Goal: Task Accomplishment & Management: Complete application form

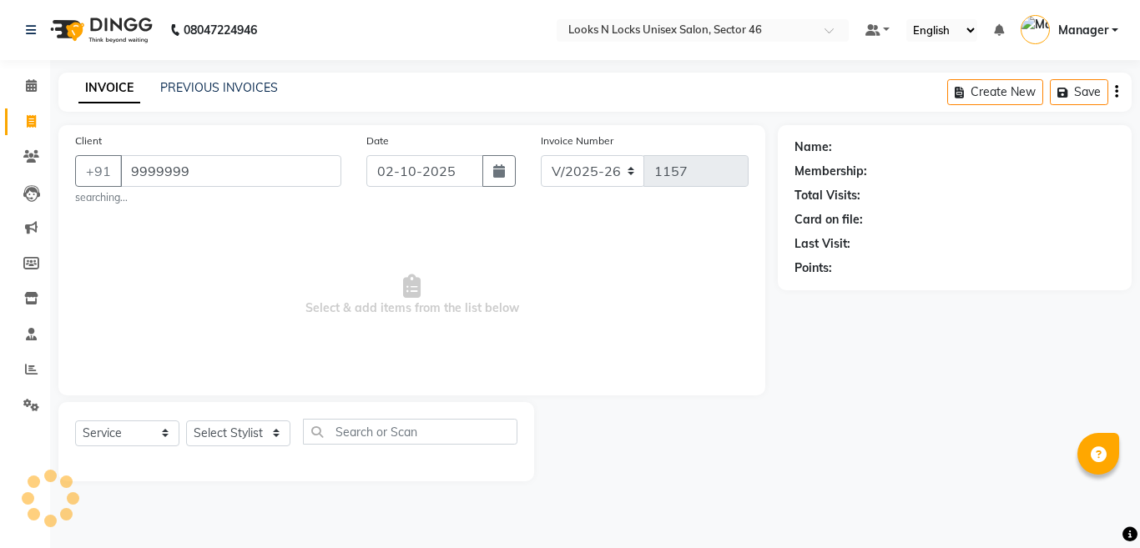
select select "3904"
select select "service"
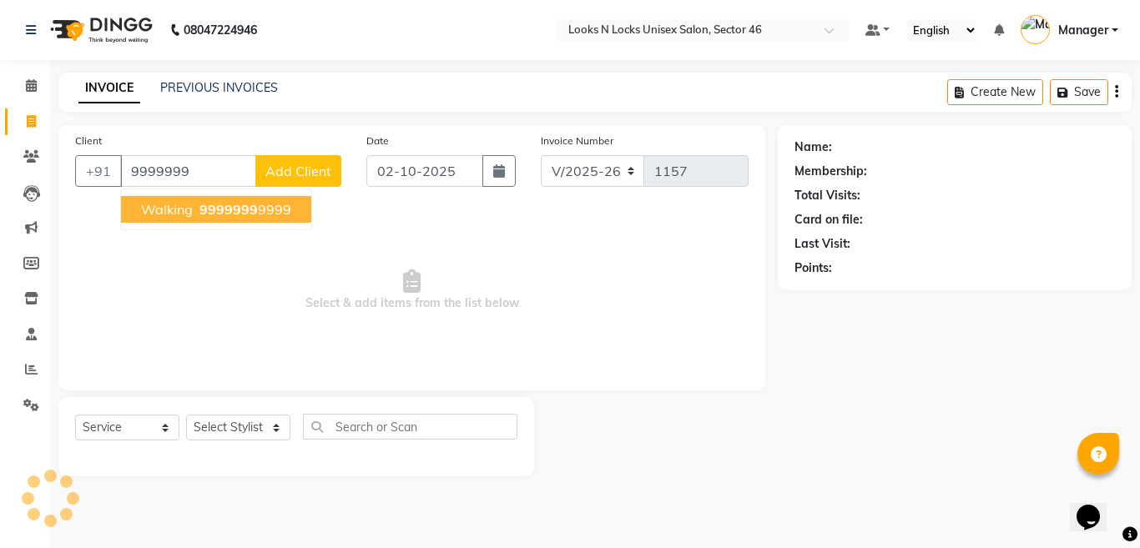
click at [238, 201] on span "9999999" at bounding box center [228, 209] width 58 height 17
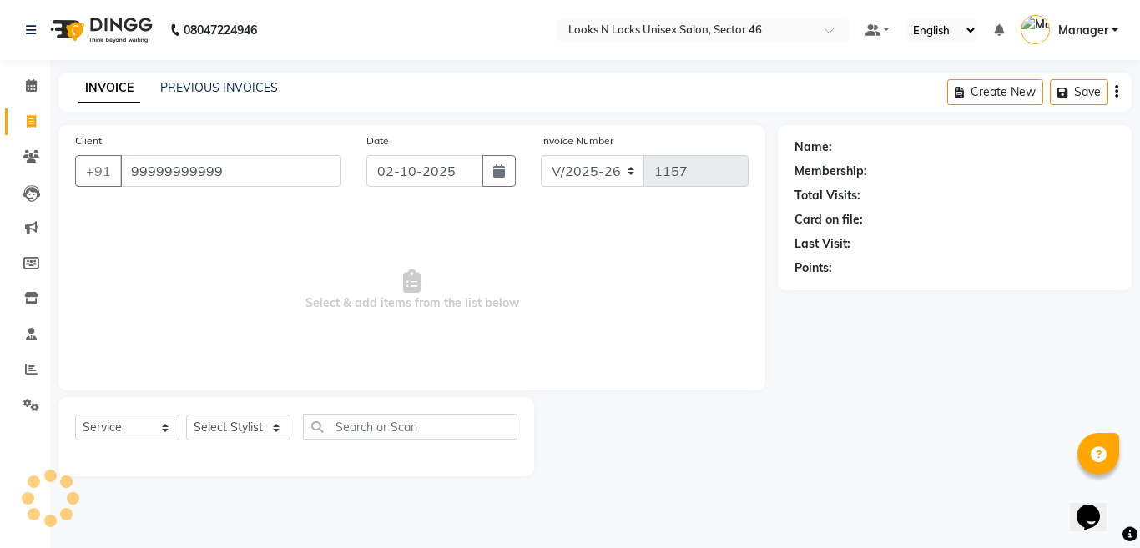
type input "99999999999"
click at [234, 420] on select "Select Stylist [PERSON_NAME] Aalam Sheikh [PERSON_NAME] [PERSON_NAME] [PERSON_N…" at bounding box center [238, 428] width 104 height 26
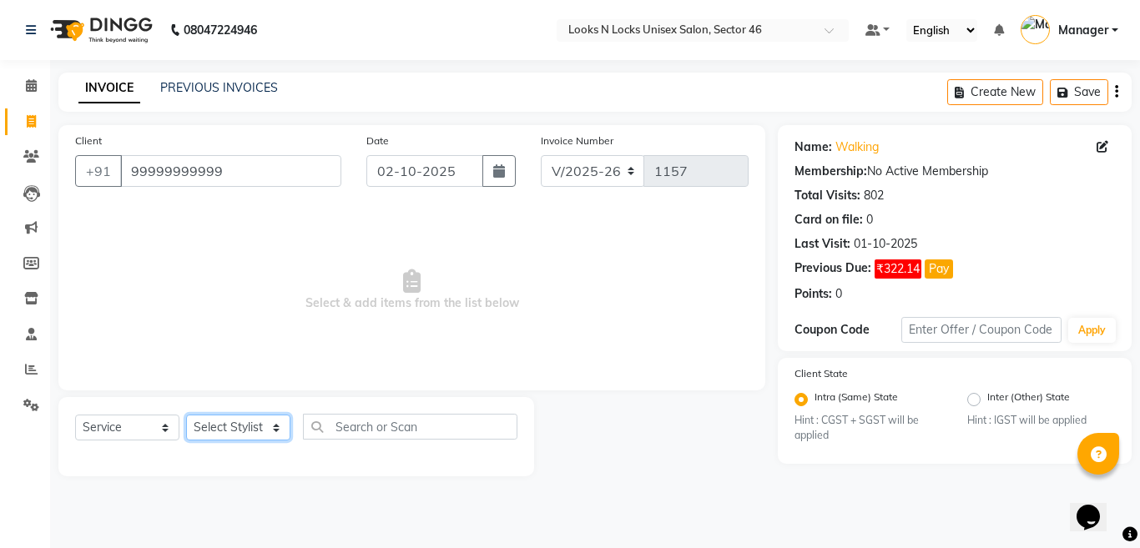
select select "59684"
click at [186, 415] on select "Select Stylist [PERSON_NAME] Aalam Sheikh [PERSON_NAME] [PERSON_NAME] [PERSON_N…" at bounding box center [238, 428] width 104 height 26
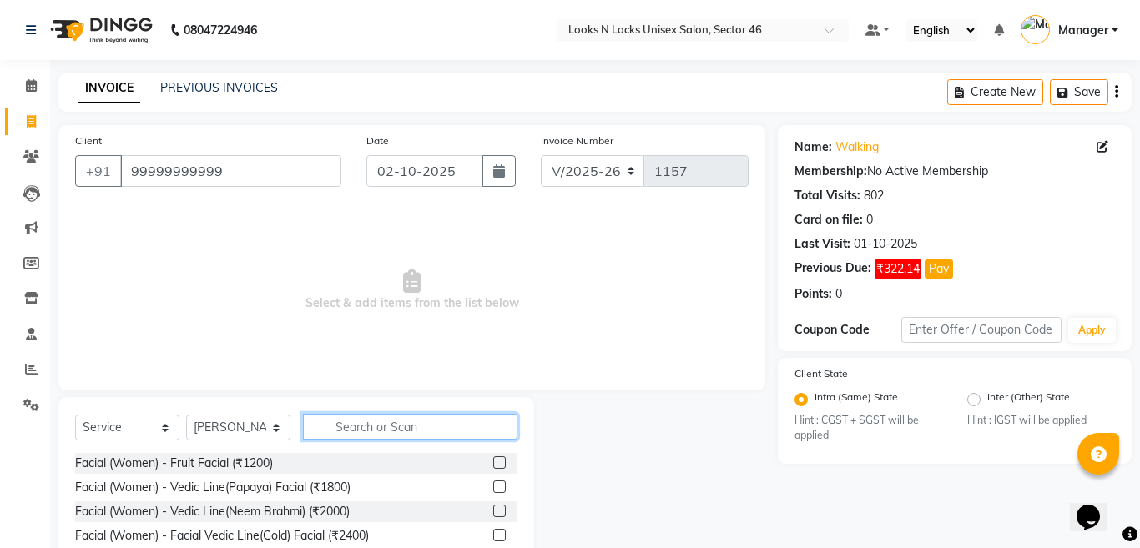
click at [414, 422] on input "text" at bounding box center [410, 427] width 214 height 26
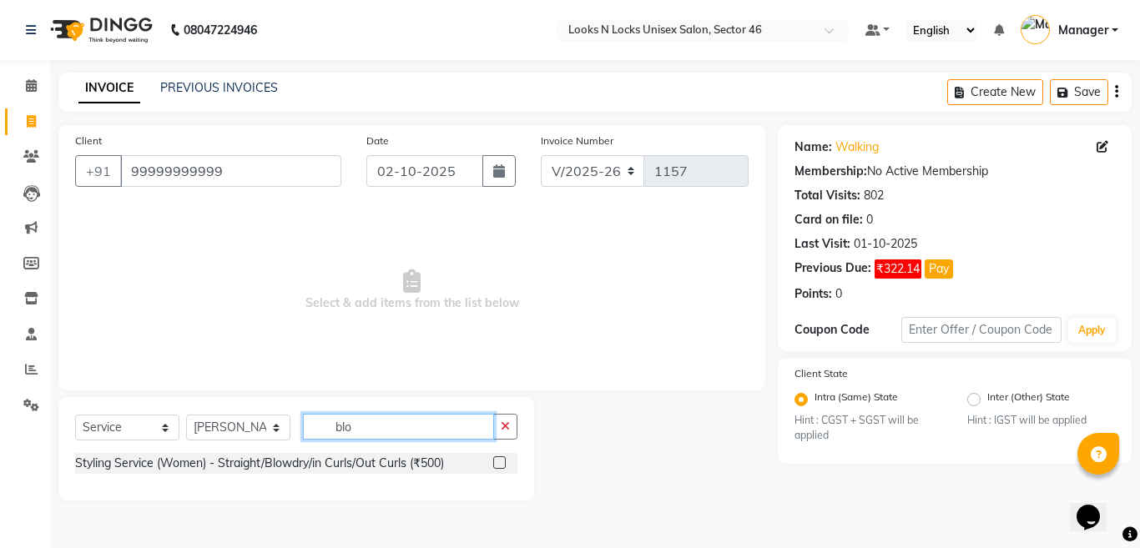
type input "blo"
click at [497, 463] on label at bounding box center [499, 463] width 13 height 13
click at [497, 463] on input "checkbox" at bounding box center [498, 463] width 11 height 11
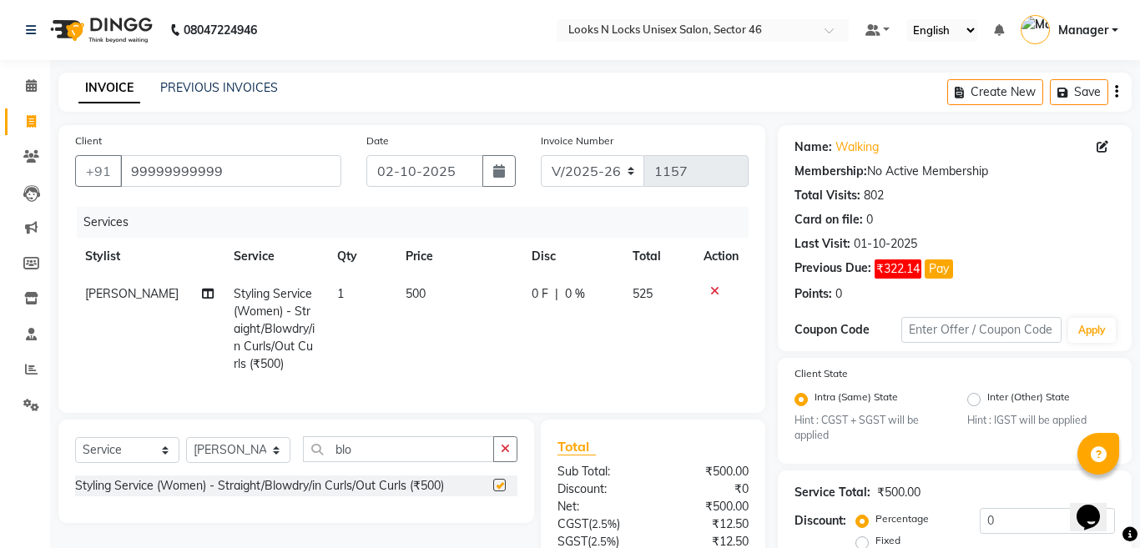
checkbox input "false"
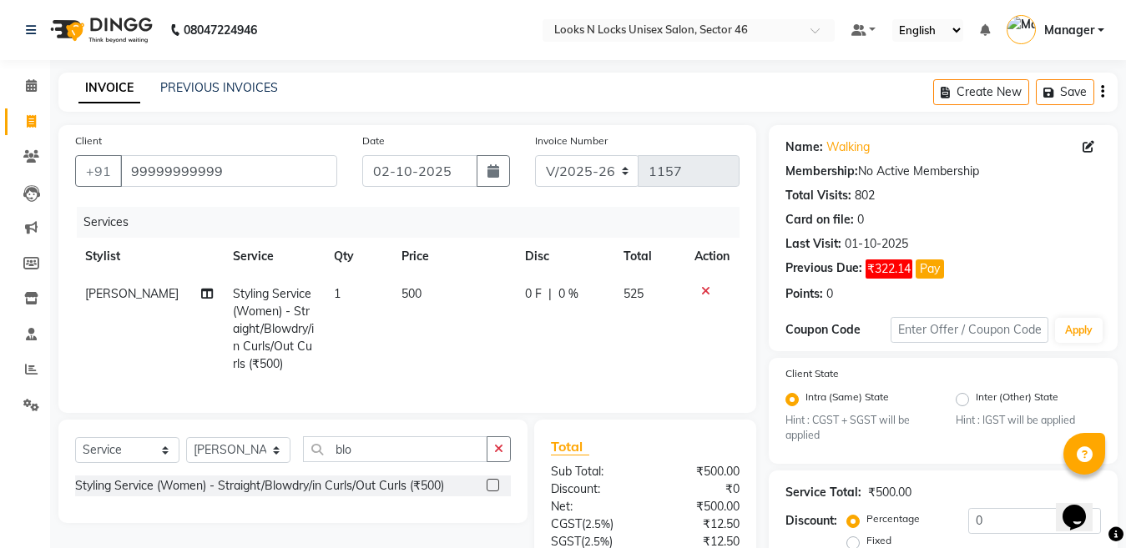
click at [457, 299] on td "500" at bounding box center [453, 329] width 124 height 108
select select "59684"
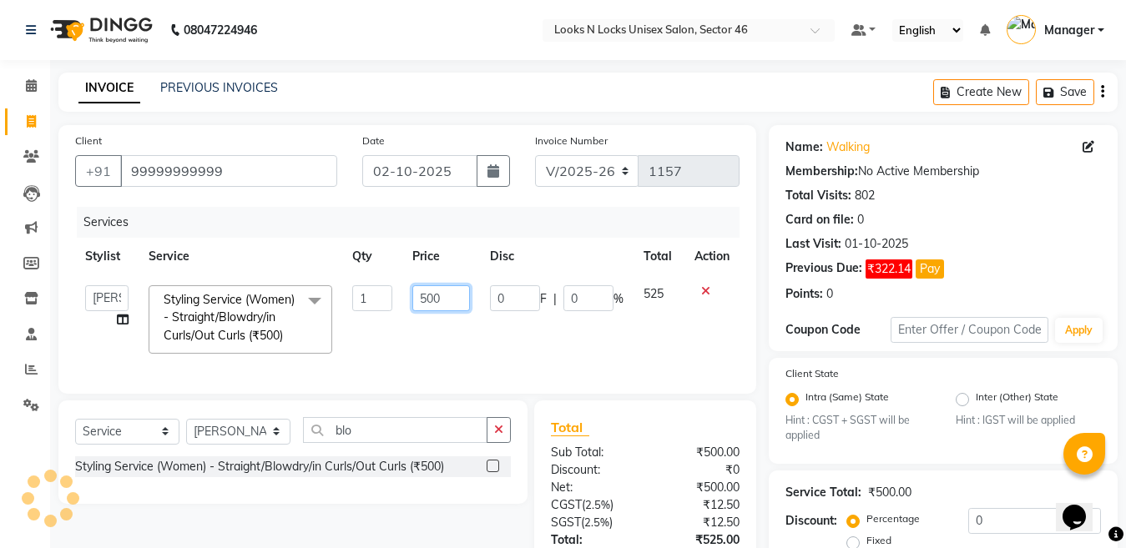
click at [457, 299] on input "500" at bounding box center [441, 298] width 58 height 26
type input "550"
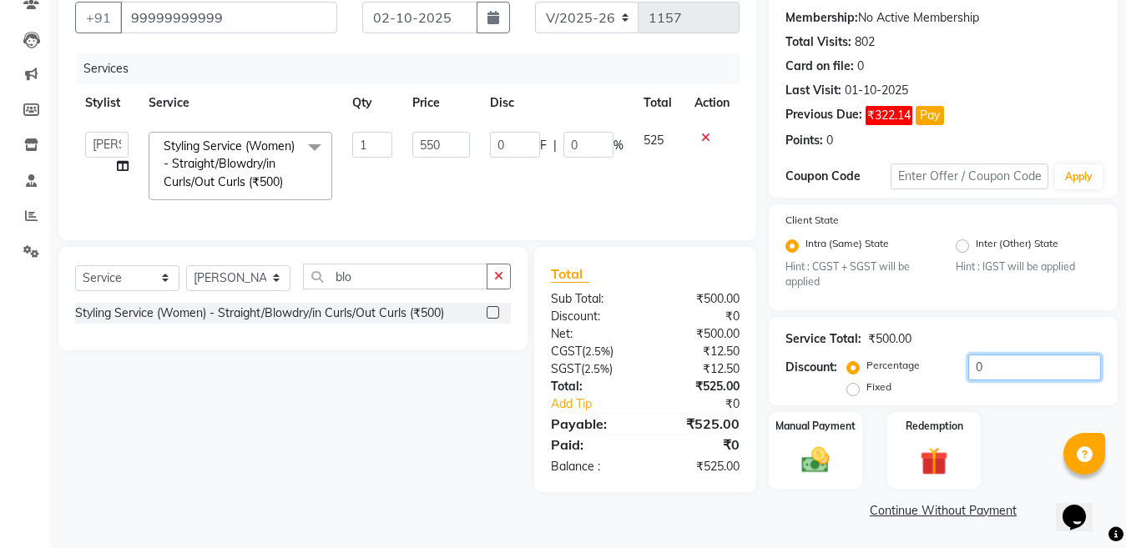
click at [1021, 367] on input "0" at bounding box center [1034, 368] width 133 height 26
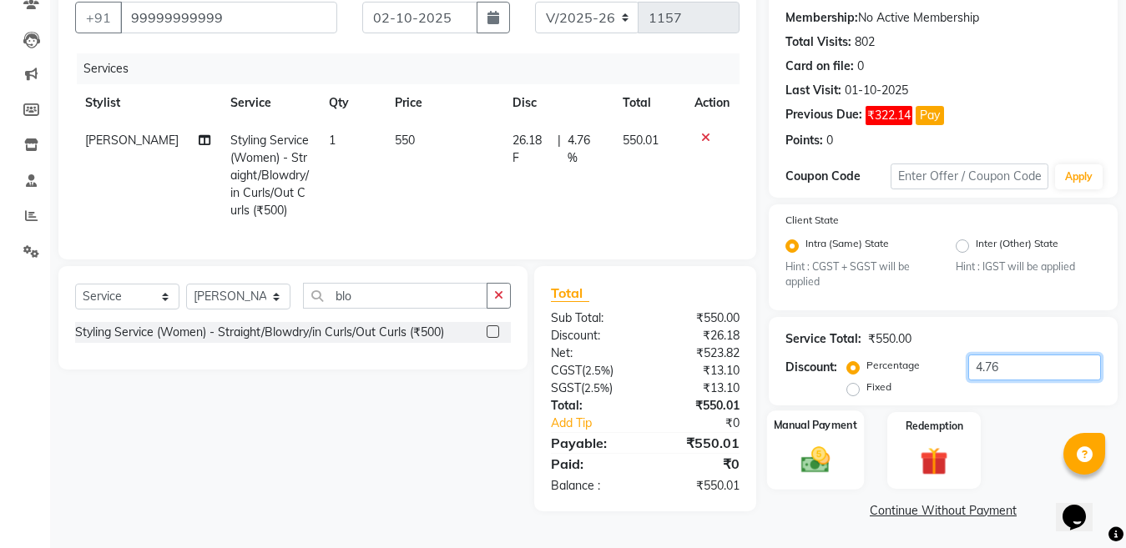
type input "4.76"
click at [809, 458] on img at bounding box center [815, 460] width 47 height 33
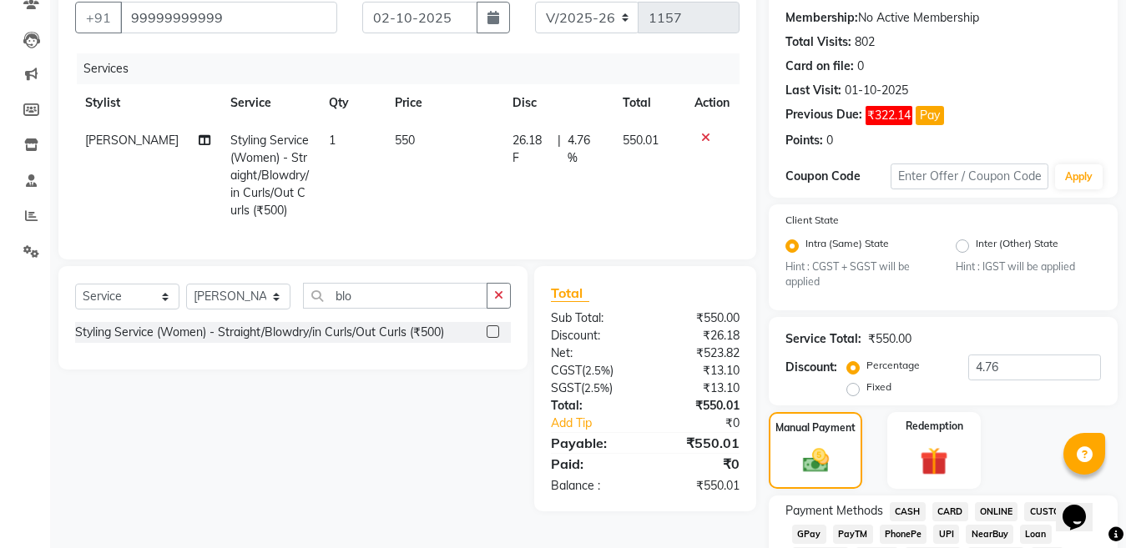
click at [941, 514] on span "CARD" at bounding box center [950, 511] width 36 height 19
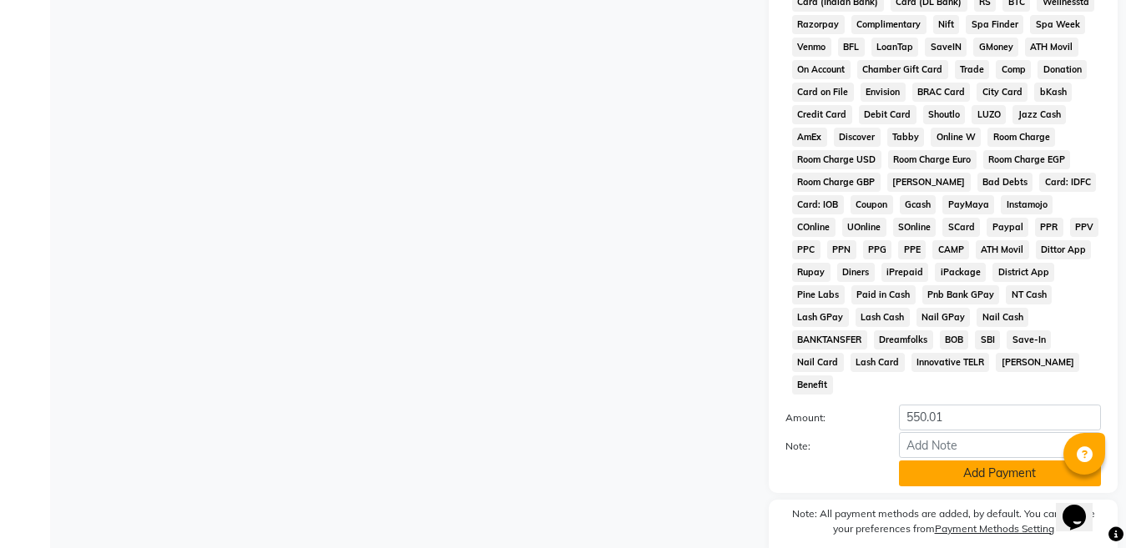
click at [977, 461] on button "Add Payment" at bounding box center [1000, 474] width 202 height 26
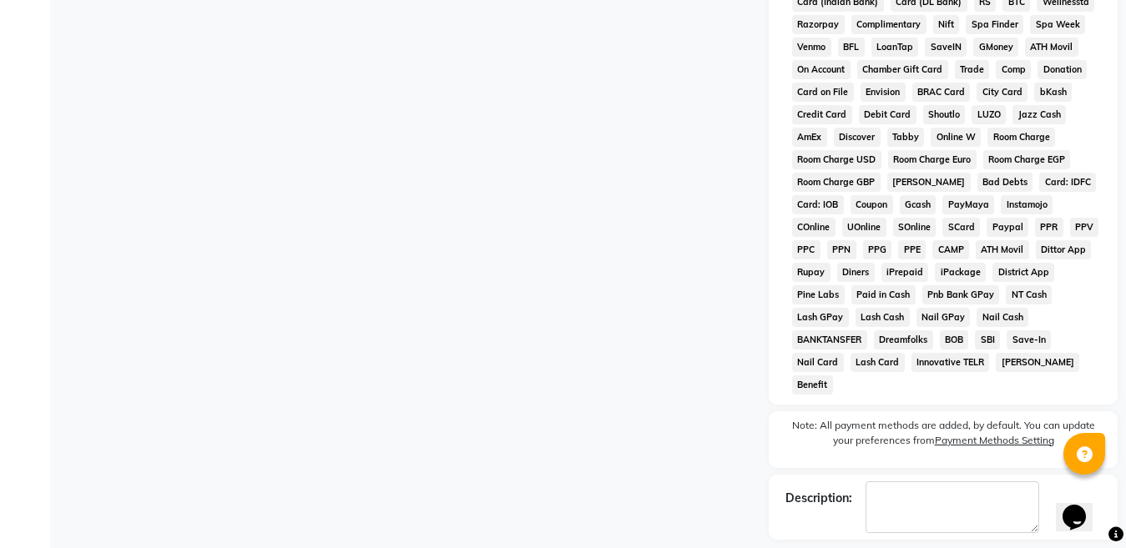
scroll to position [872, 0]
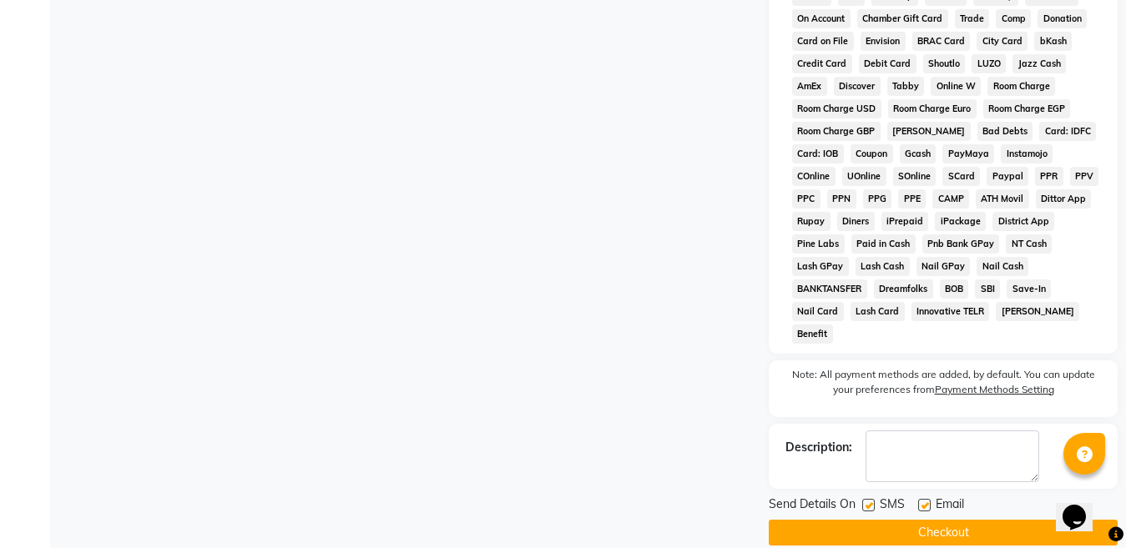
click at [935, 520] on button "Checkout" at bounding box center [943, 533] width 349 height 26
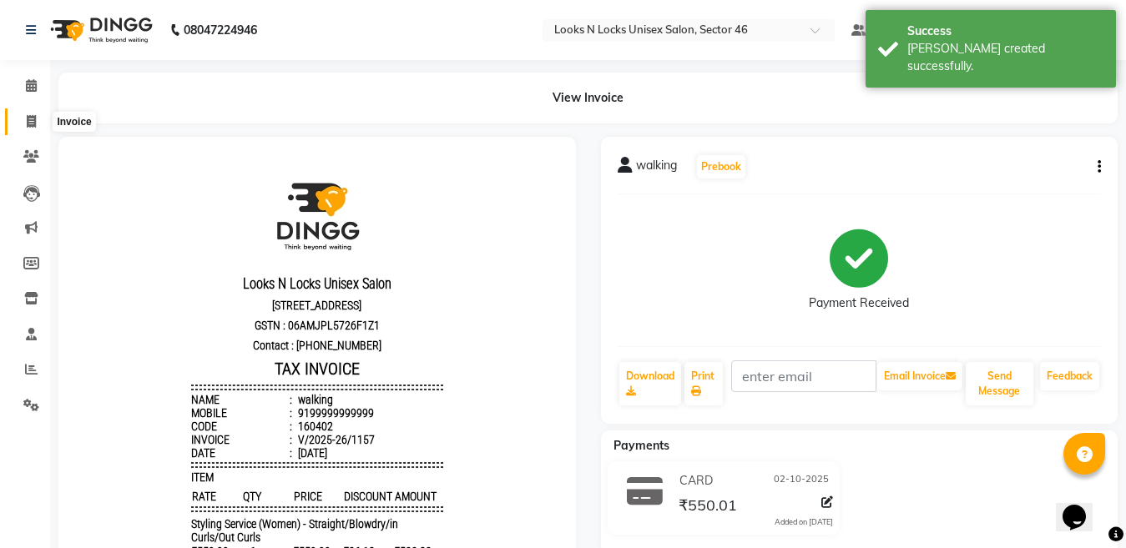
click at [27, 123] on icon at bounding box center [31, 121] width 9 height 13
select select "service"
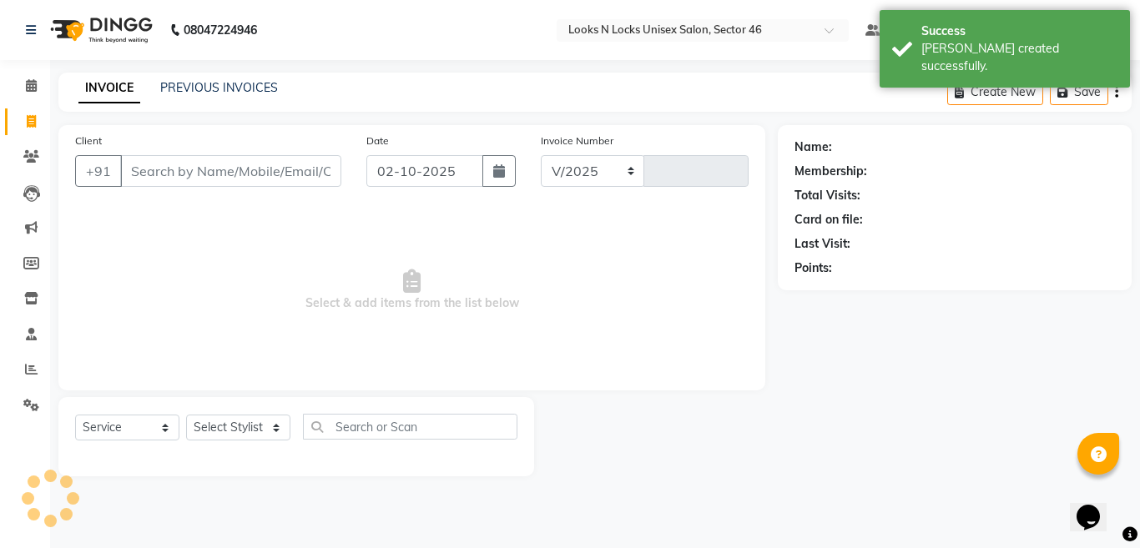
select select "3904"
type input "1158"
click at [237, 167] on input "Client" at bounding box center [230, 171] width 221 height 32
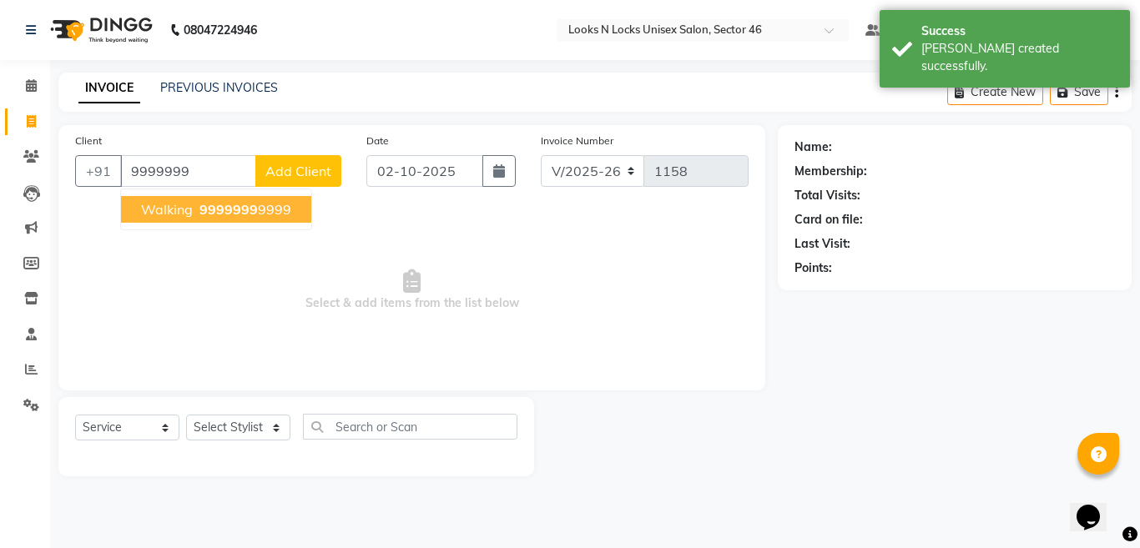
click at [267, 212] on ngb-highlight "9999999 9999" at bounding box center [243, 209] width 95 height 17
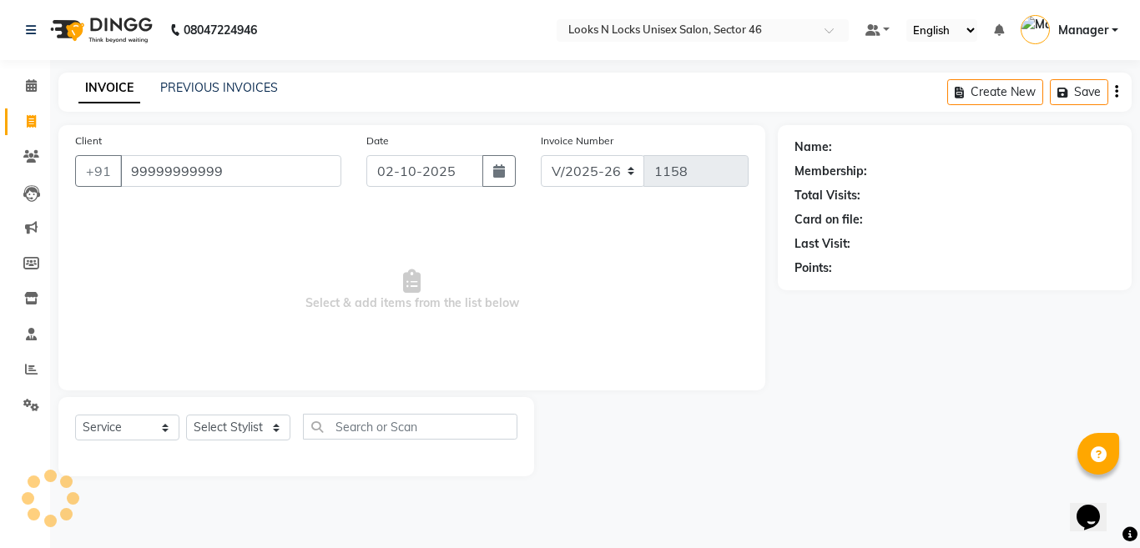
type input "99999999999"
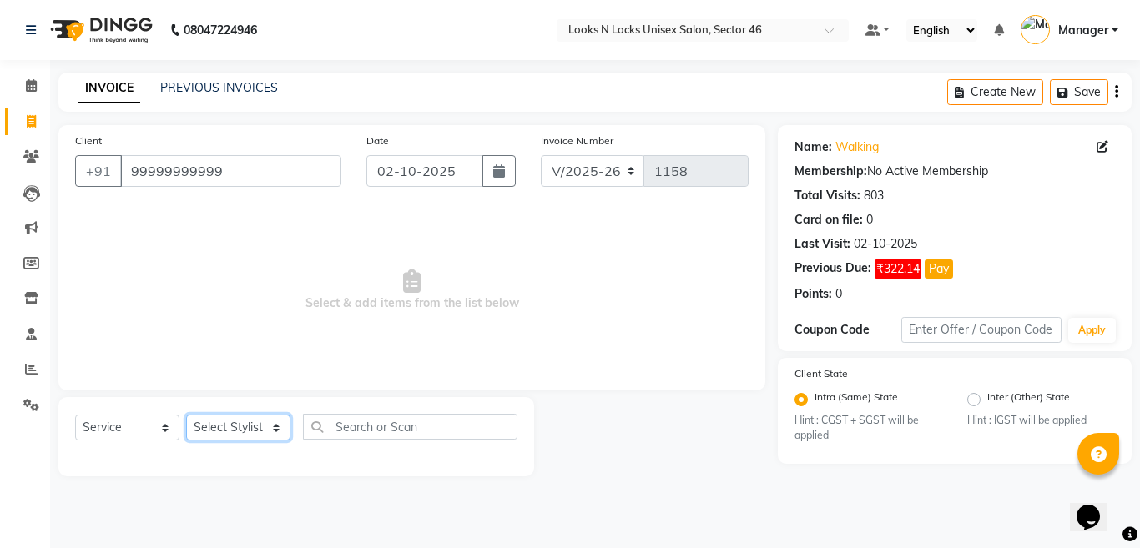
drag, startPoint x: 235, startPoint y: 427, endPoint x: 231, endPoint y: 416, distance: 11.4
click at [235, 427] on select "Select Stylist [PERSON_NAME] Aalam Sheikh [PERSON_NAME] [PERSON_NAME] [PERSON_N…" at bounding box center [238, 428] width 104 height 26
select select "27638"
click at [186, 415] on select "Select Stylist [PERSON_NAME] Aalam Sheikh [PERSON_NAME] [PERSON_NAME] [PERSON_N…" at bounding box center [238, 428] width 104 height 26
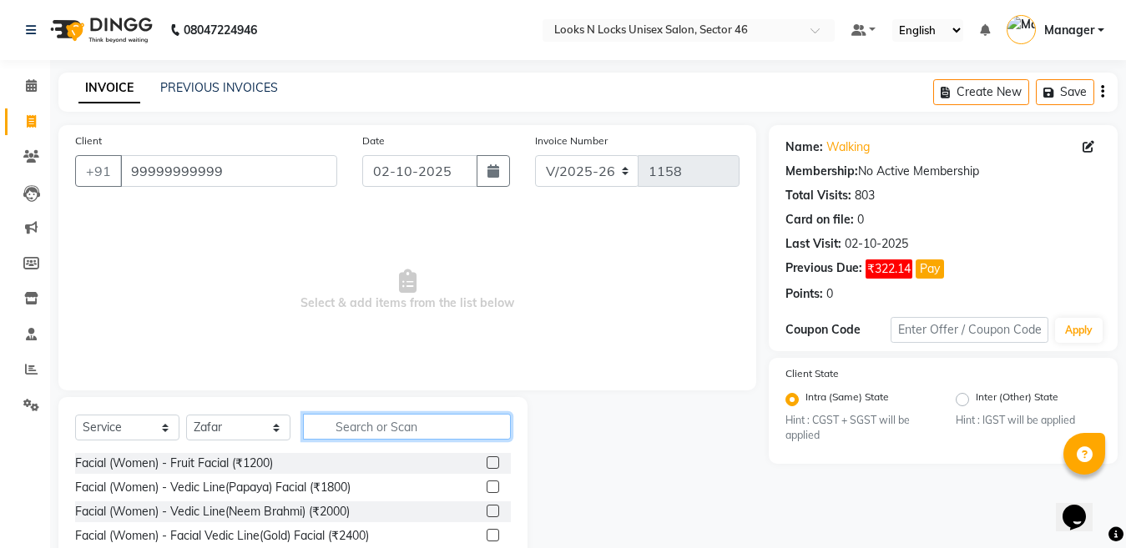
click at [403, 426] on input "text" at bounding box center [407, 427] width 208 height 26
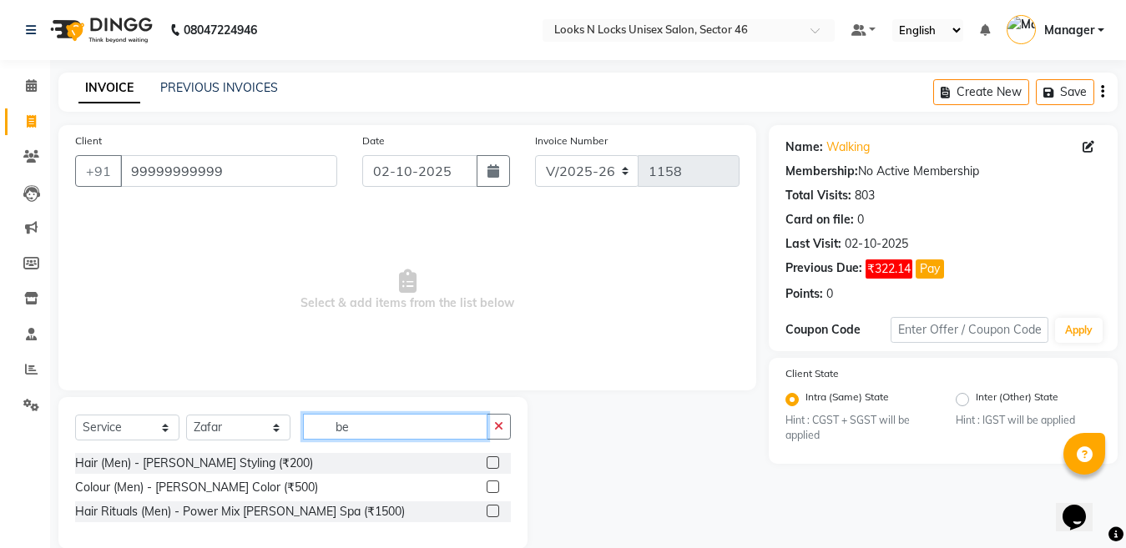
type input "be"
click at [490, 464] on label at bounding box center [493, 463] width 13 height 13
click at [490, 464] on input "checkbox" at bounding box center [492, 463] width 11 height 11
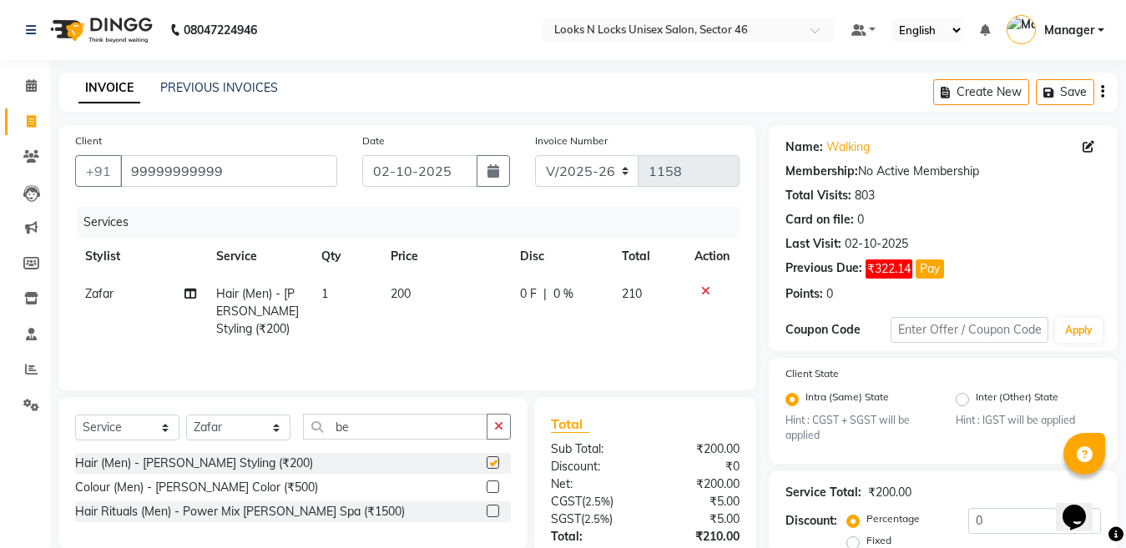
checkbox input "false"
click at [429, 431] on input "be" at bounding box center [395, 427] width 184 height 26
type input "b"
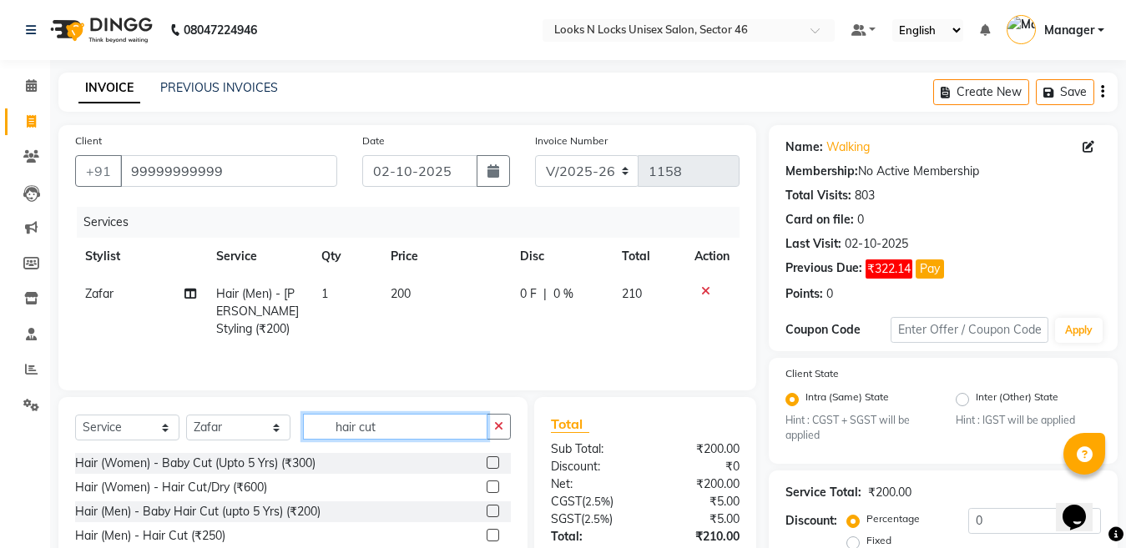
type input "hair cut"
click at [492, 537] on label at bounding box center [493, 535] width 13 height 13
click at [492, 537] on input "checkbox" at bounding box center [492, 536] width 11 height 11
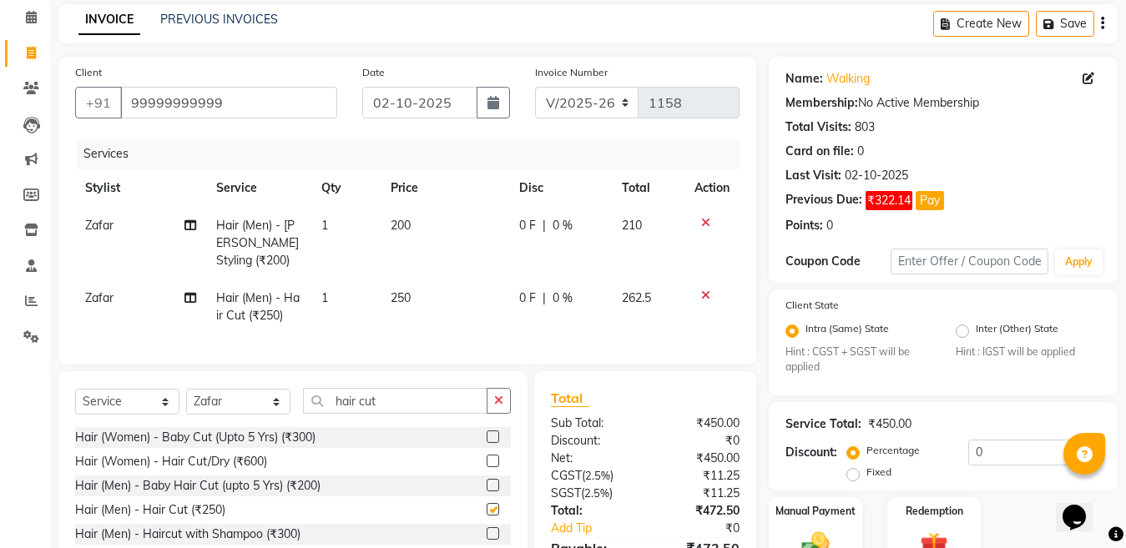
checkbox input "false"
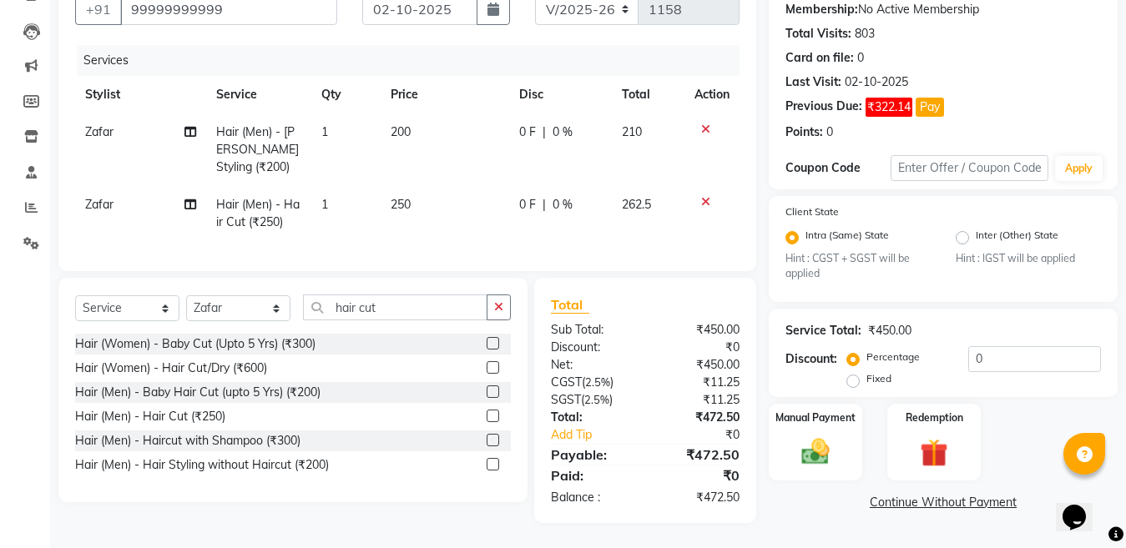
scroll to position [176, 0]
click at [222, 298] on select "Select Stylist [PERSON_NAME] Aalam Sheikh [PERSON_NAME] [PERSON_NAME] [PERSON_N…" at bounding box center [238, 308] width 104 height 26
select select "83154"
click at [186, 295] on select "Select Stylist [PERSON_NAME] Aalam Sheikh [PERSON_NAME] [PERSON_NAME] [PERSON_N…" at bounding box center [238, 308] width 104 height 26
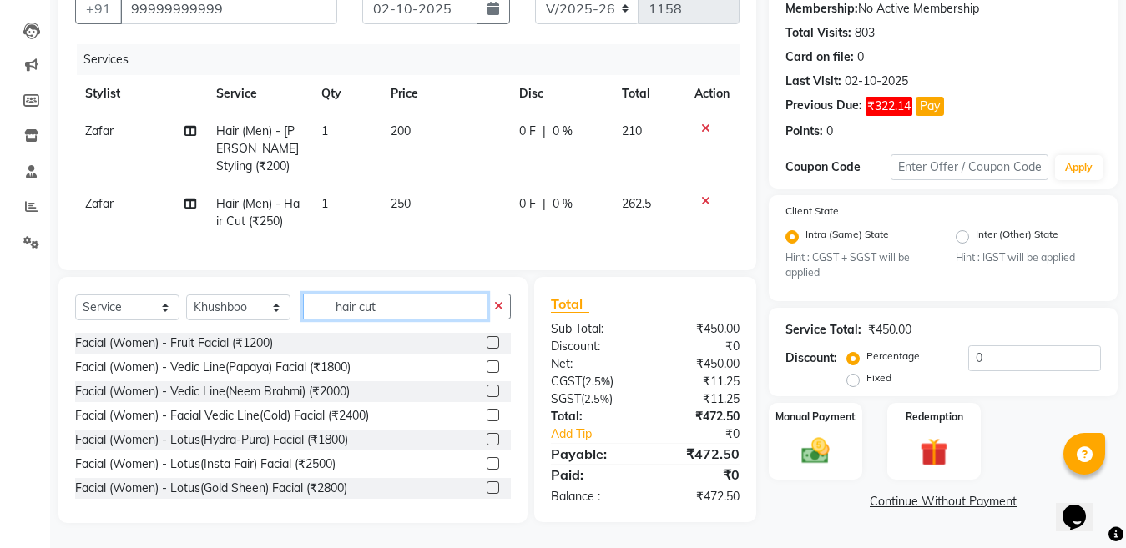
click at [392, 297] on input "hair cut" at bounding box center [395, 307] width 184 height 26
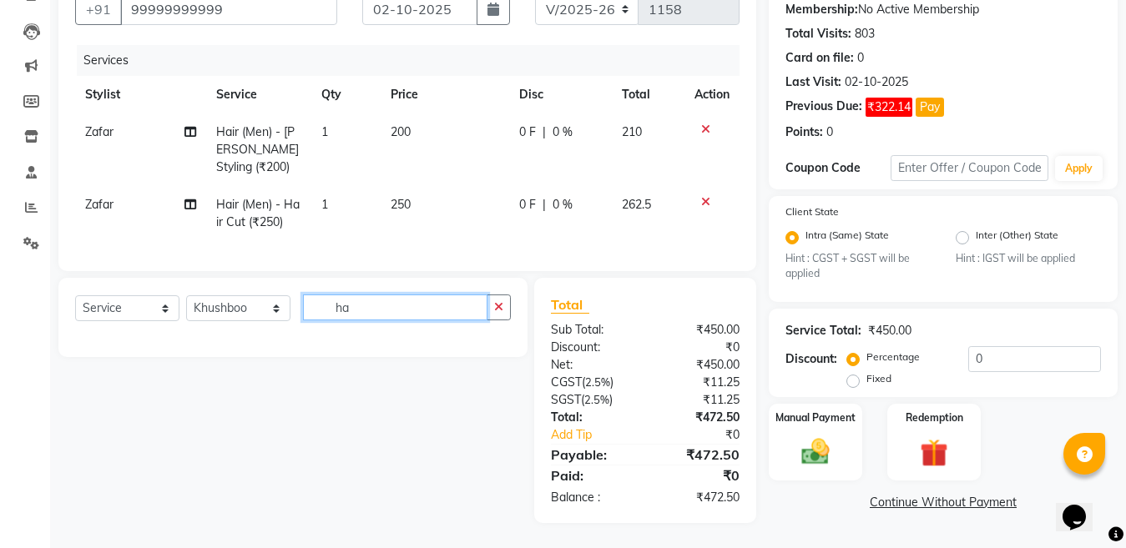
type input "h"
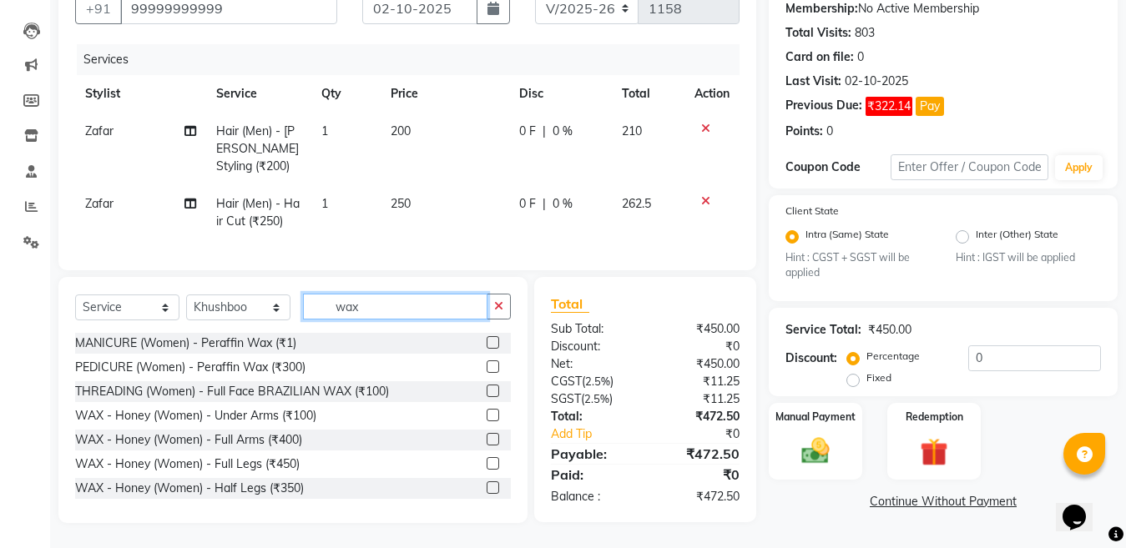
type input "wax"
click at [487, 440] on label at bounding box center [493, 439] width 13 height 13
click at [487, 440] on input "checkbox" at bounding box center [492, 440] width 11 height 11
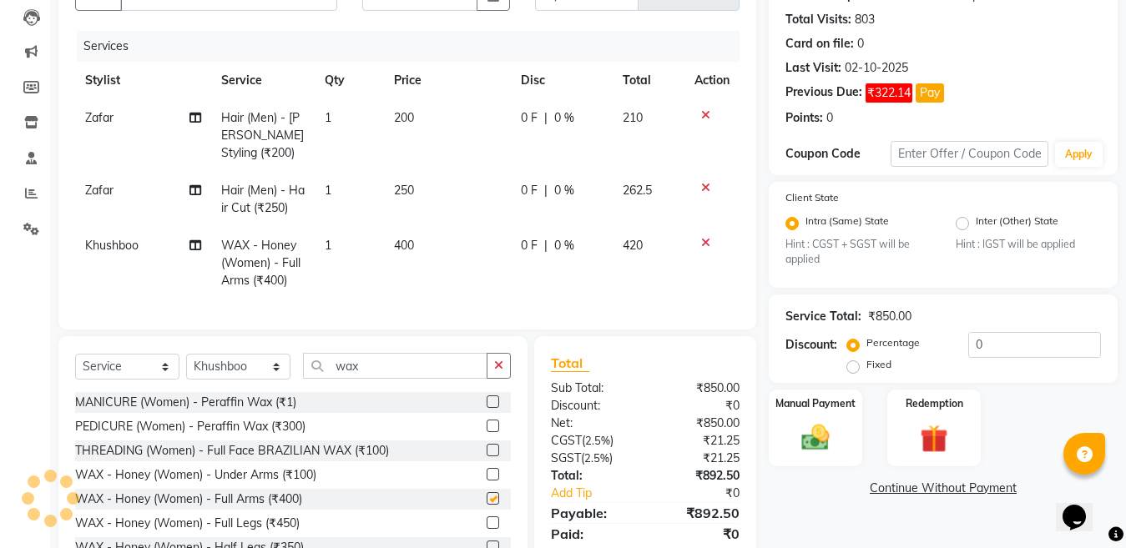
checkbox input "false"
click at [382, 255] on td "1" at bounding box center [349, 263] width 69 height 73
select select "83154"
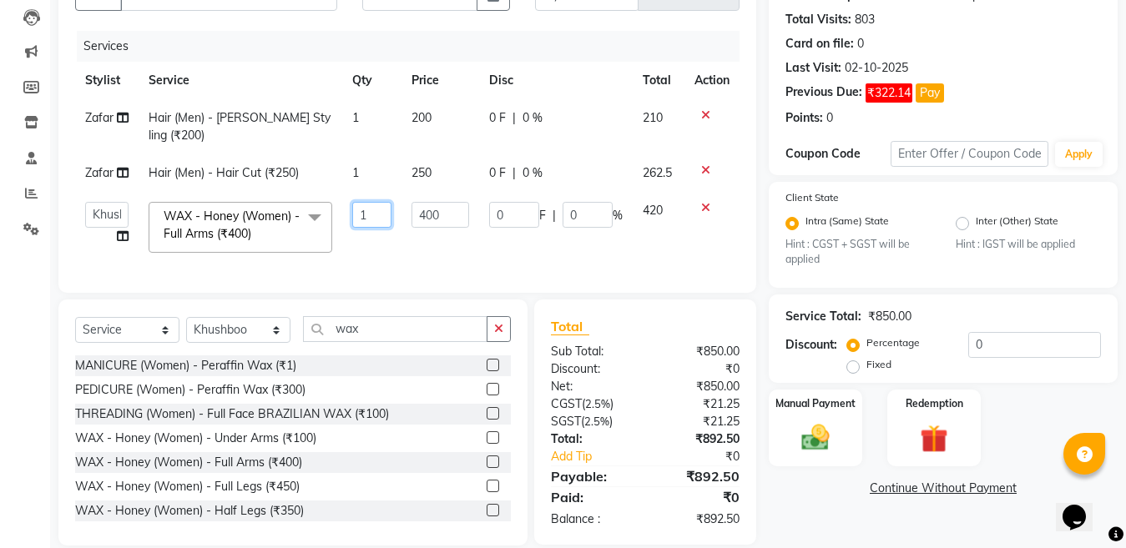
click at [377, 203] on input "1" at bounding box center [371, 215] width 39 height 26
type input "2"
click at [204, 324] on div "Client [PHONE_NUMBER] Date [DATE] Invoice Number V/2025 V/[PHONE_NUMBER] Servic…" at bounding box center [407, 247] width 723 height 597
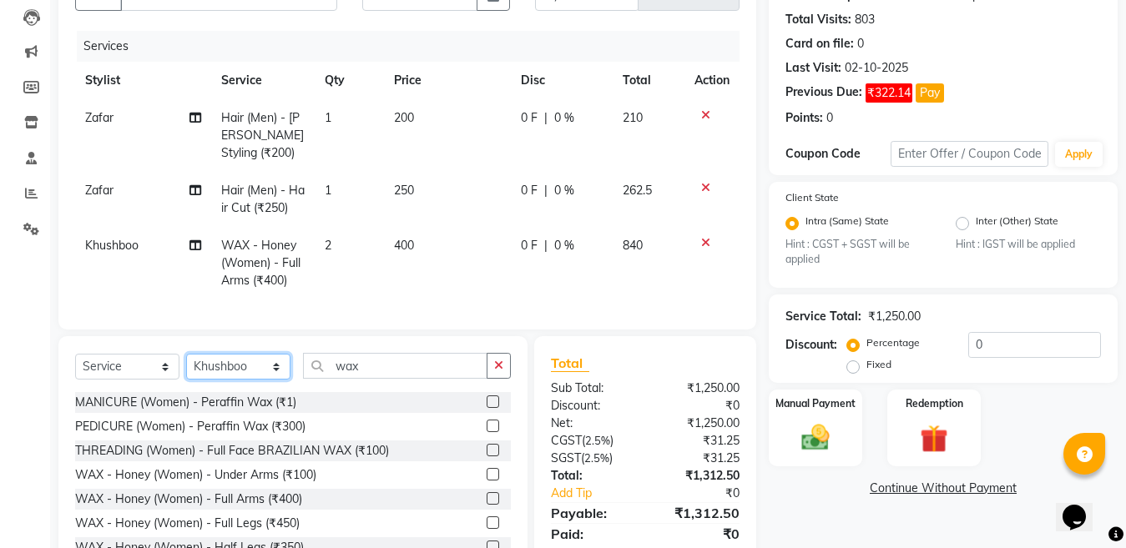
select select "27638"
click at [186, 368] on select "Select Stylist [PERSON_NAME] Aalam Sheikh [PERSON_NAME] [PERSON_NAME] [PERSON_N…" at bounding box center [238, 367] width 104 height 26
click at [413, 379] on input "wax" at bounding box center [395, 366] width 184 height 26
type input "w"
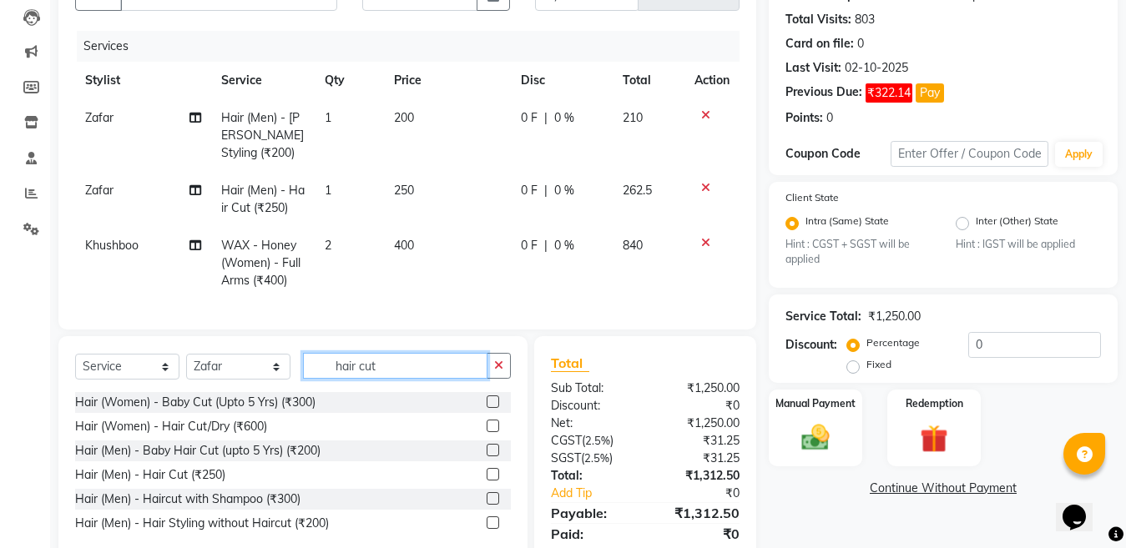
type input "hair cut"
click at [493, 481] on label at bounding box center [493, 474] width 13 height 13
click at [493, 481] on input "checkbox" at bounding box center [492, 475] width 11 height 11
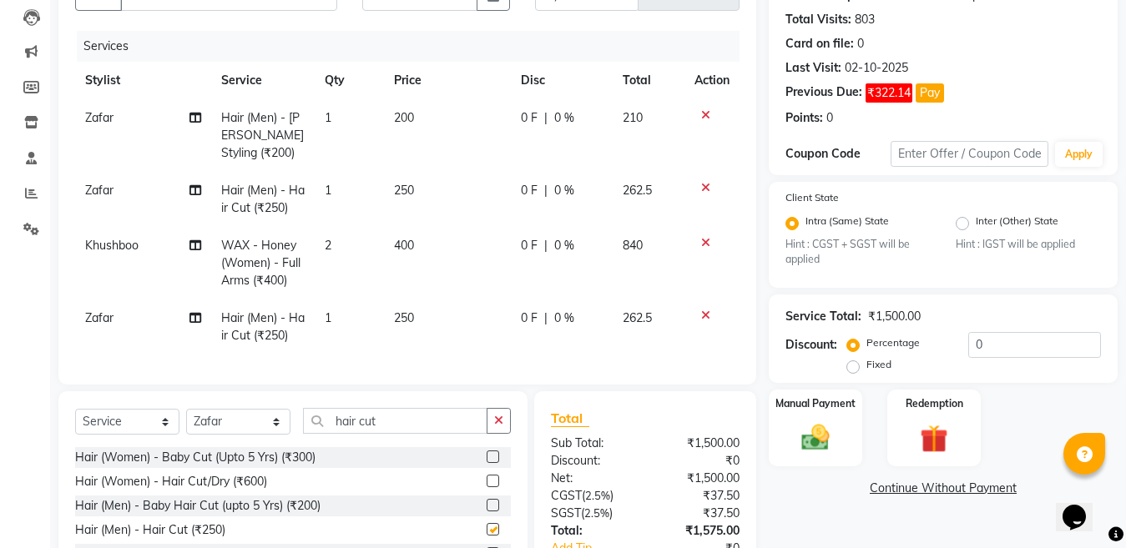
checkbox input "false"
click at [383, 434] on input "hair cut" at bounding box center [395, 421] width 184 height 26
type input "h"
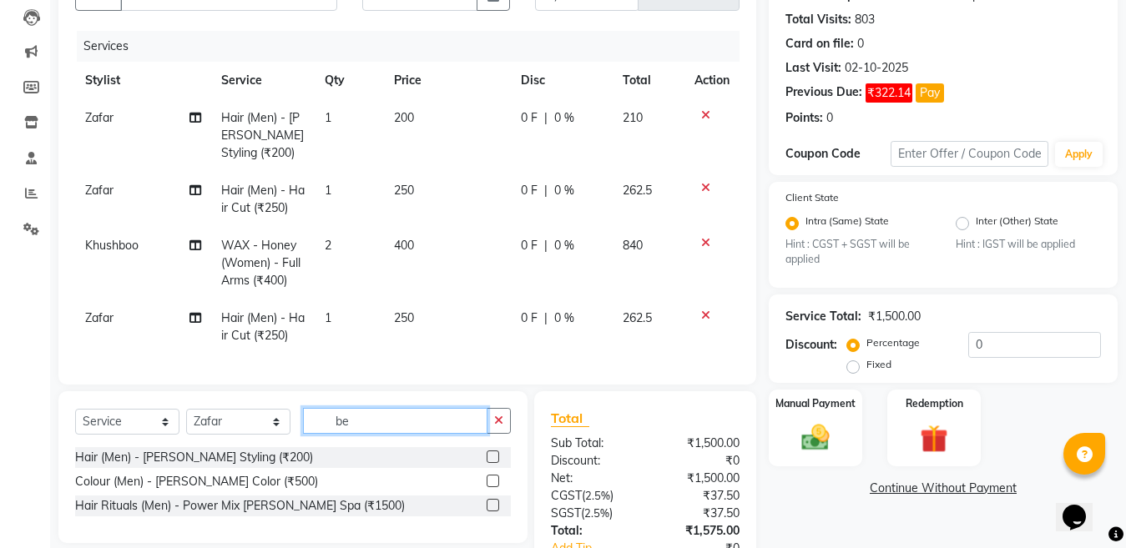
type input "be"
click at [490, 463] on label at bounding box center [493, 457] width 13 height 13
click at [490, 463] on input "checkbox" at bounding box center [492, 457] width 11 height 11
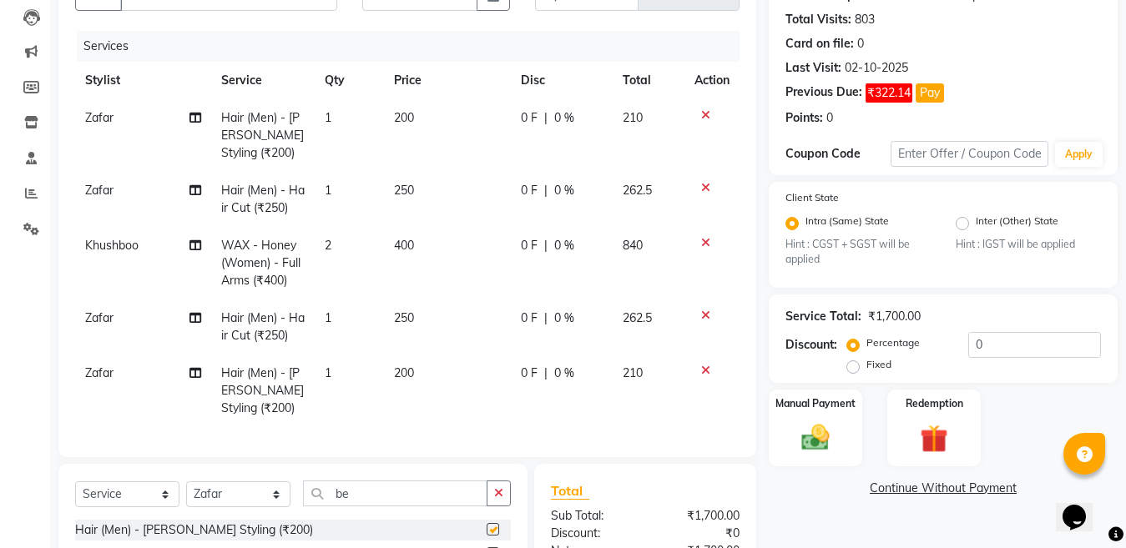
checkbox input "false"
click at [234, 507] on select "Select Stylist [PERSON_NAME] Aalam Sheikh [PERSON_NAME] [PERSON_NAME] [PERSON_N…" at bounding box center [238, 495] width 104 height 26
select select "69067"
click at [186, 489] on select "Select Stylist [PERSON_NAME] Aalam Sheikh [PERSON_NAME] [PERSON_NAME] [PERSON_N…" at bounding box center [238, 495] width 104 height 26
click at [410, 498] on input "be" at bounding box center [395, 494] width 184 height 26
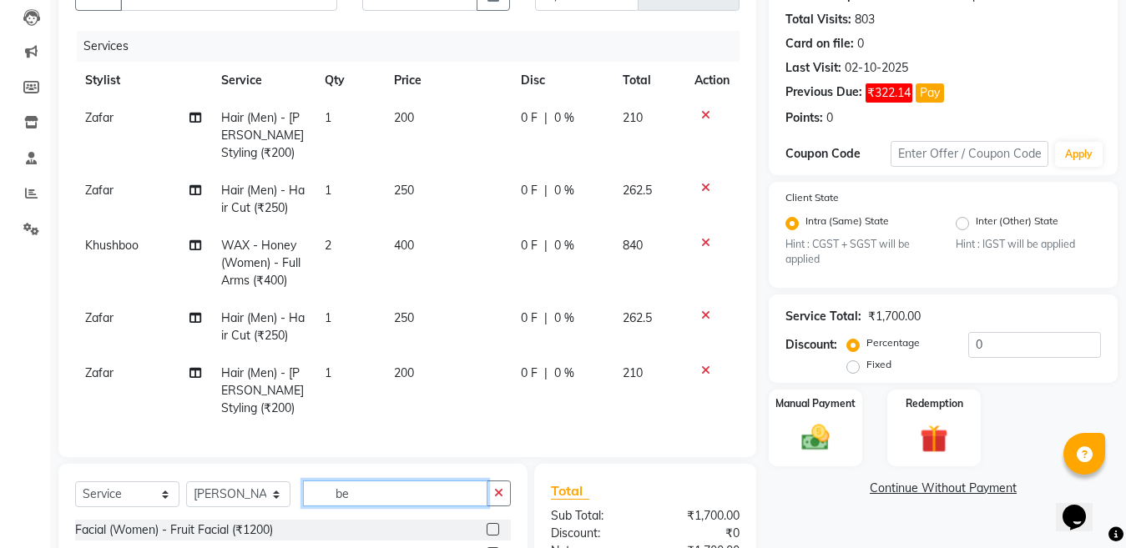
type input "b"
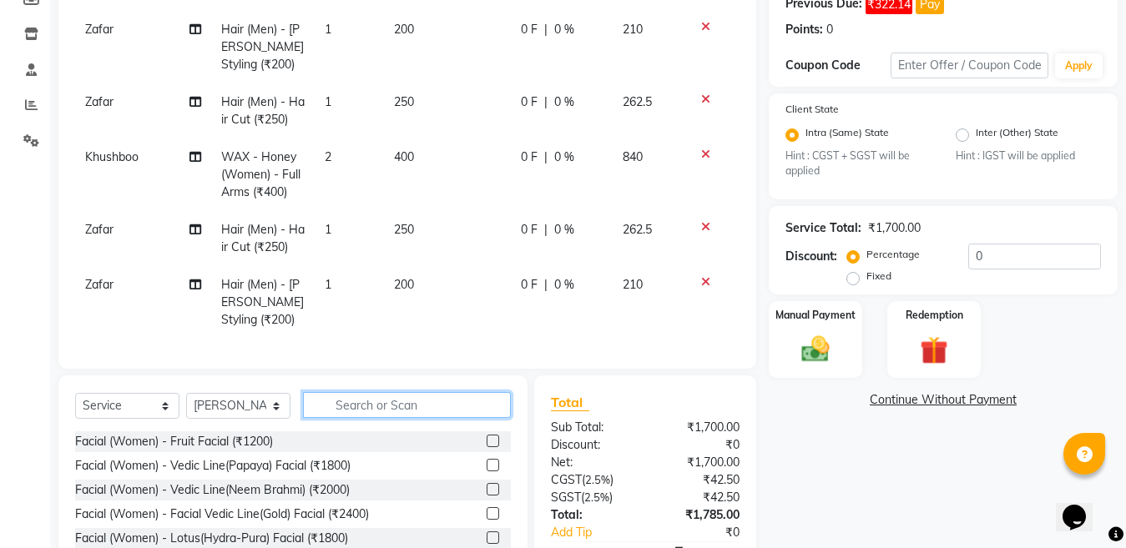
scroll to position [371, 0]
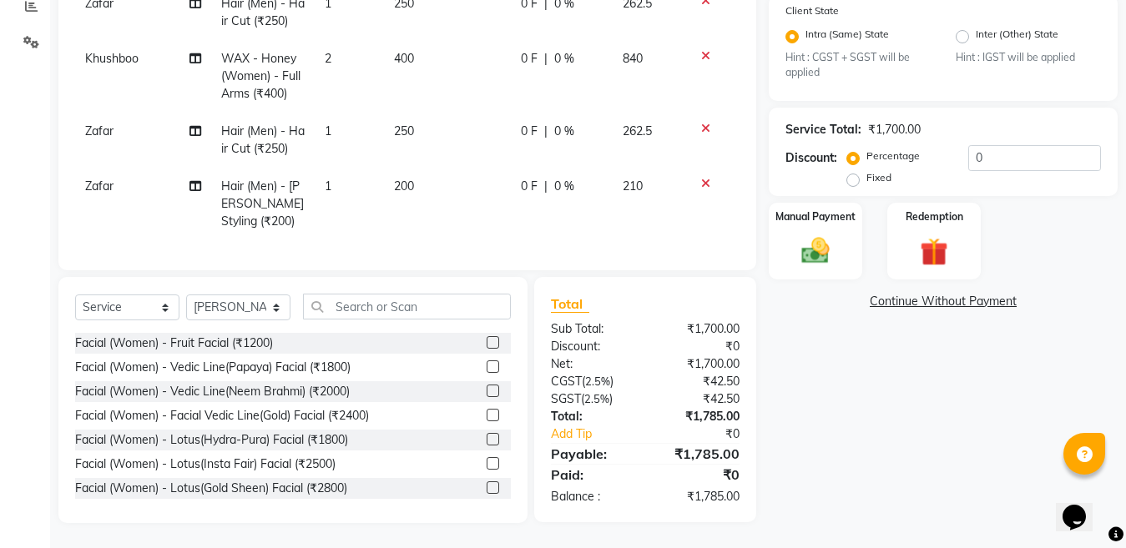
click at [487, 391] on label at bounding box center [493, 391] width 13 height 13
click at [487, 391] on input "checkbox" at bounding box center [492, 391] width 11 height 11
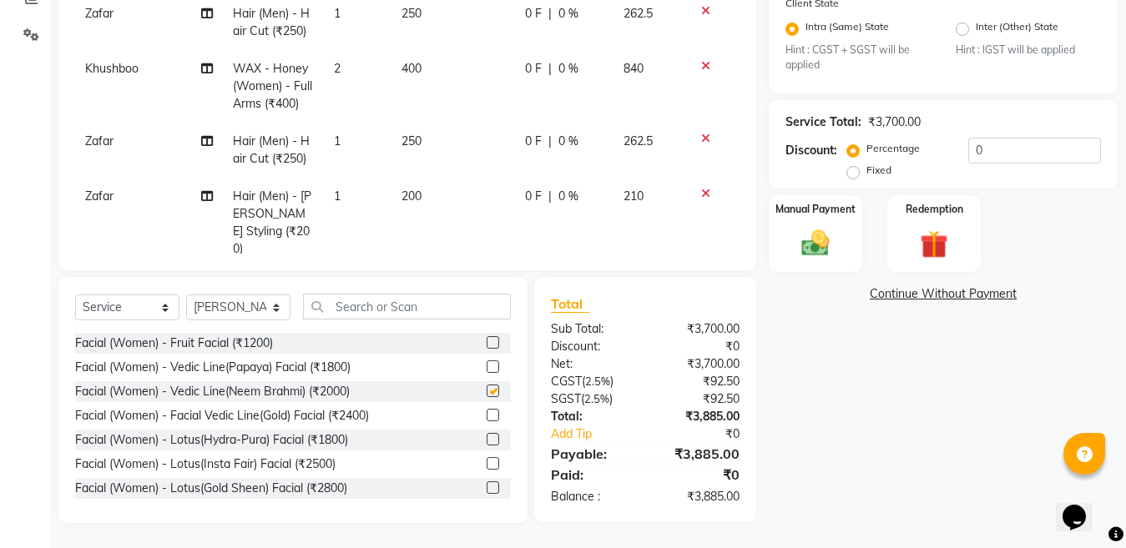
checkbox input "false"
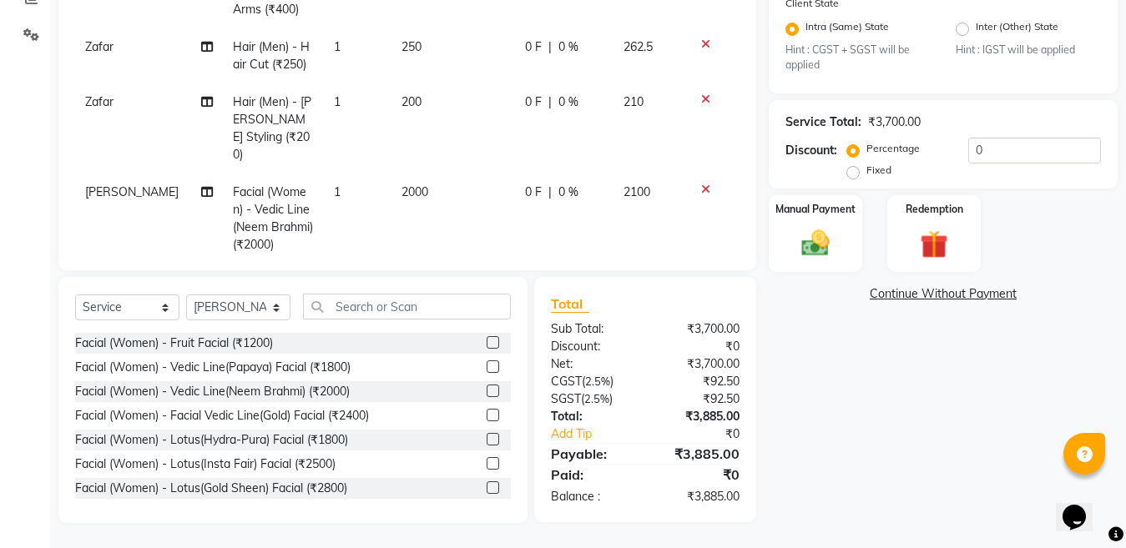
scroll to position [97, 0]
click at [438, 171] on td "2000" at bounding box center [452, 216] width 123 height 90
select select "69067"
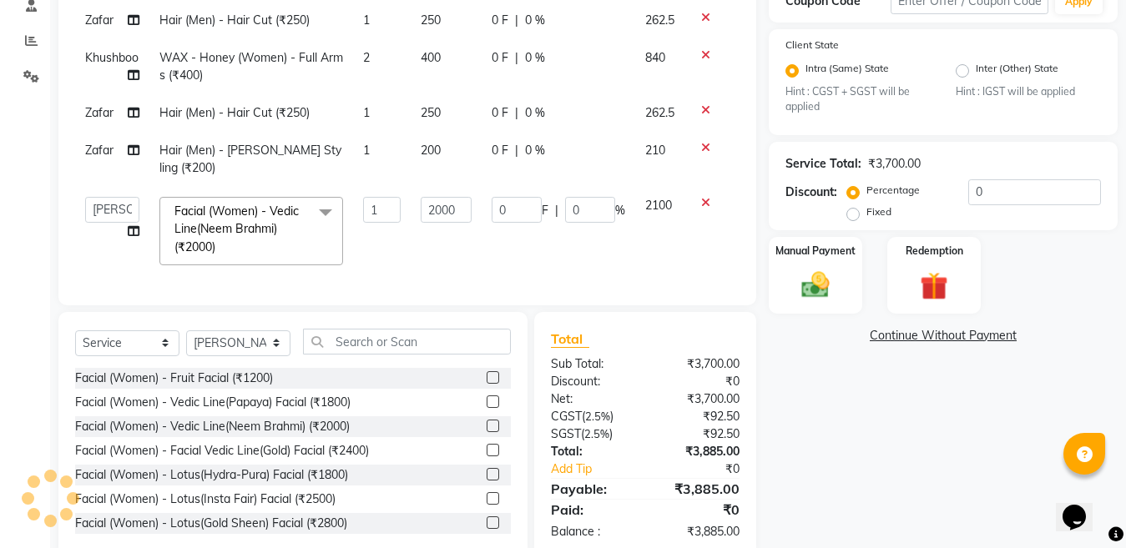
scroll to position [0, 0]
click at [464, 197] on input "2000" at bounding box center [446, 210] width 51 height 26
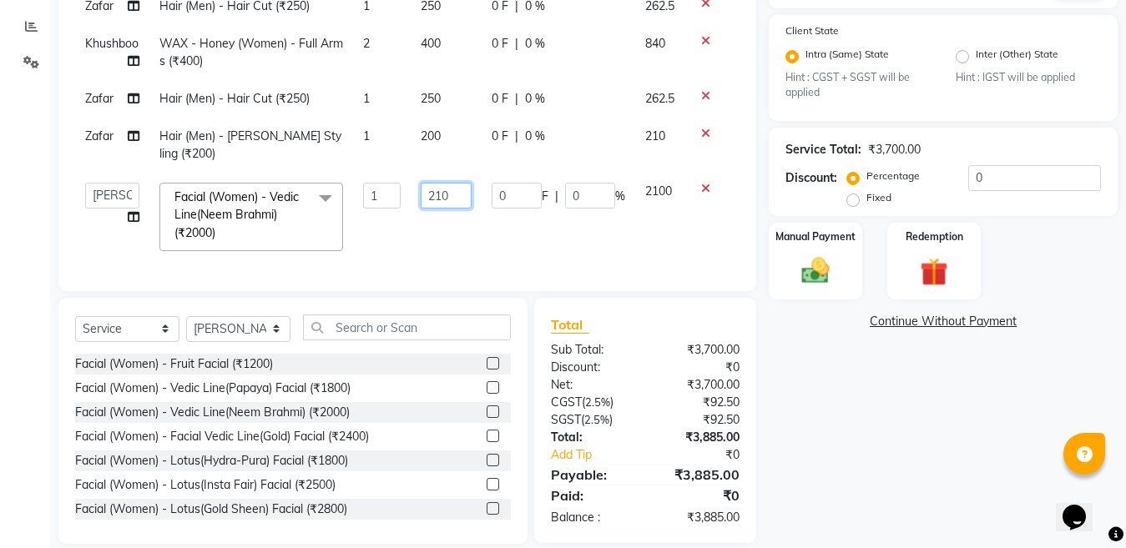
type input "2100"
click at [442, 301] on div "Client [PHONE_NUMBER] Date [DATE] Invoice Number V/2025 V/[PHONE_NUMBER] Servic…" at bounding box center [407, 163] width 723 height 762
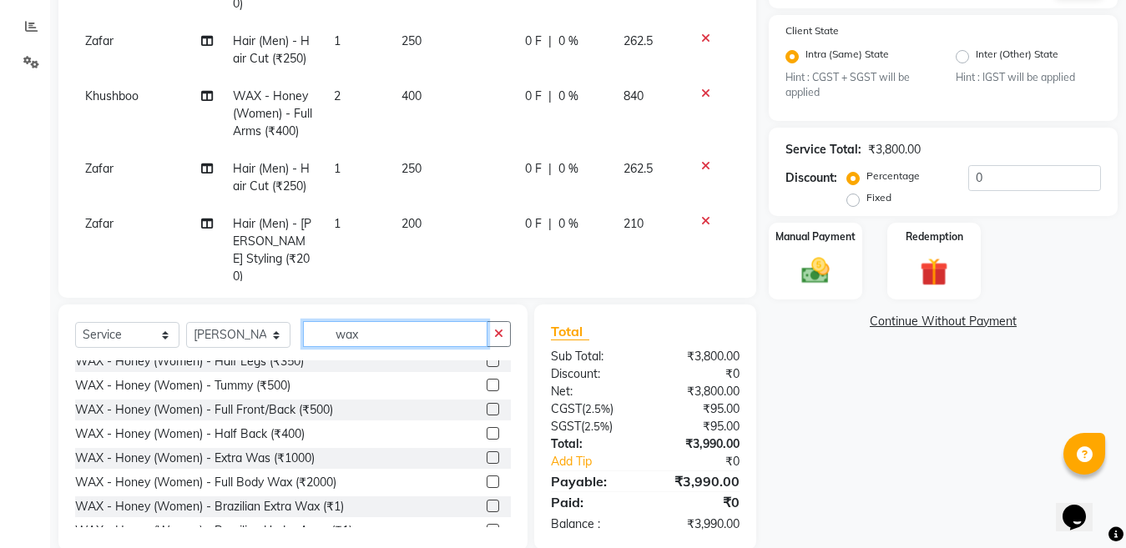
scroll to position [167, 0]
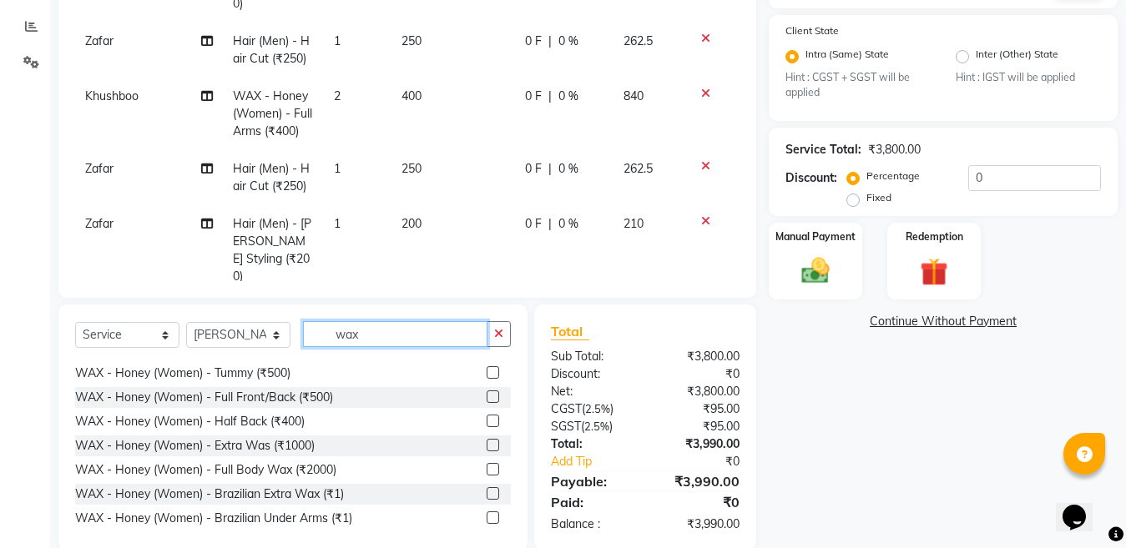
type input "wax"
click at [487, 447] on label at bounding box center [493, 445] width 13 height 13
click at [487, 447] on input "checkbox" at bounding box center [492, 446] width 11 height 11
checkbox input "false"
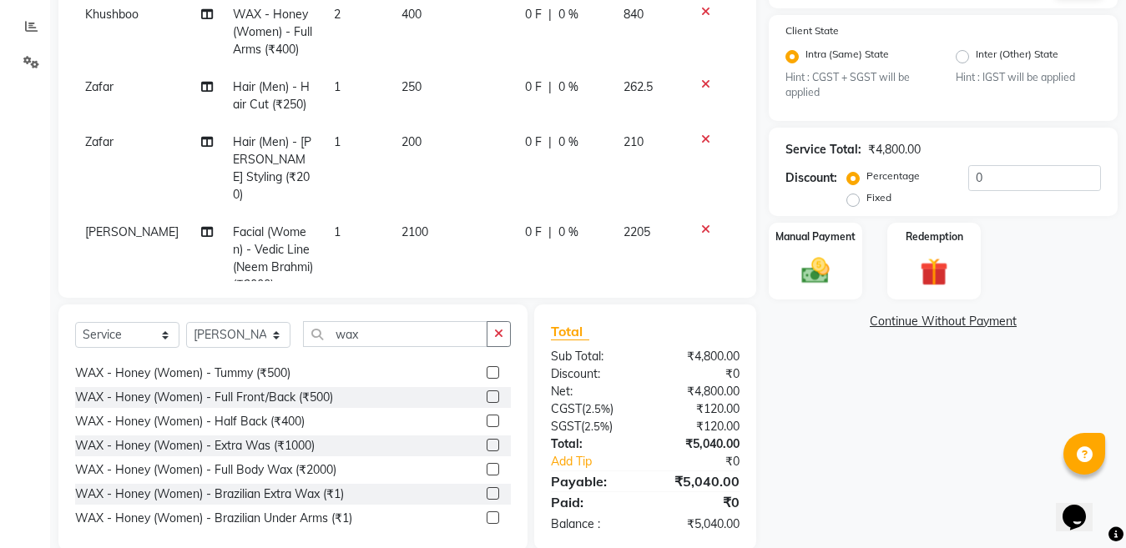
scroll to position [187, 0]
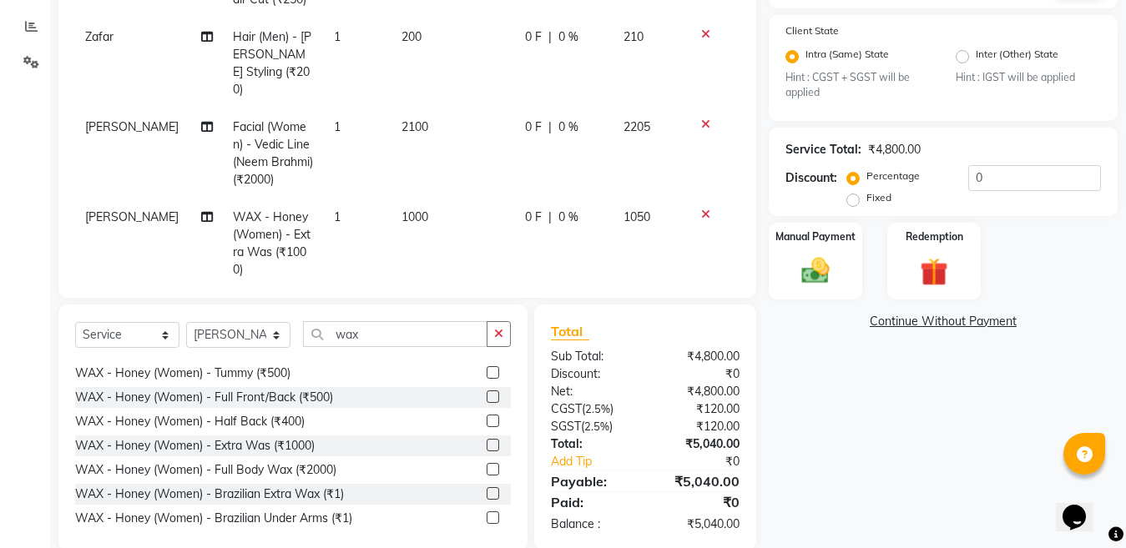
click at [437, 199] on td "1000" at bounding box center [452, 244] width 123 height 90
select select "69067"
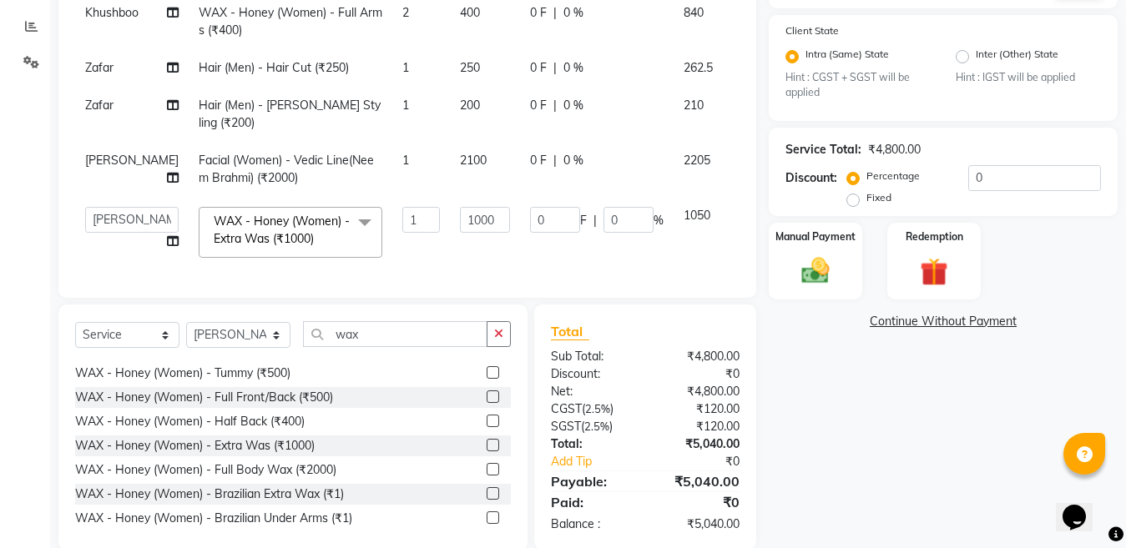
scroll to position [0, 0]
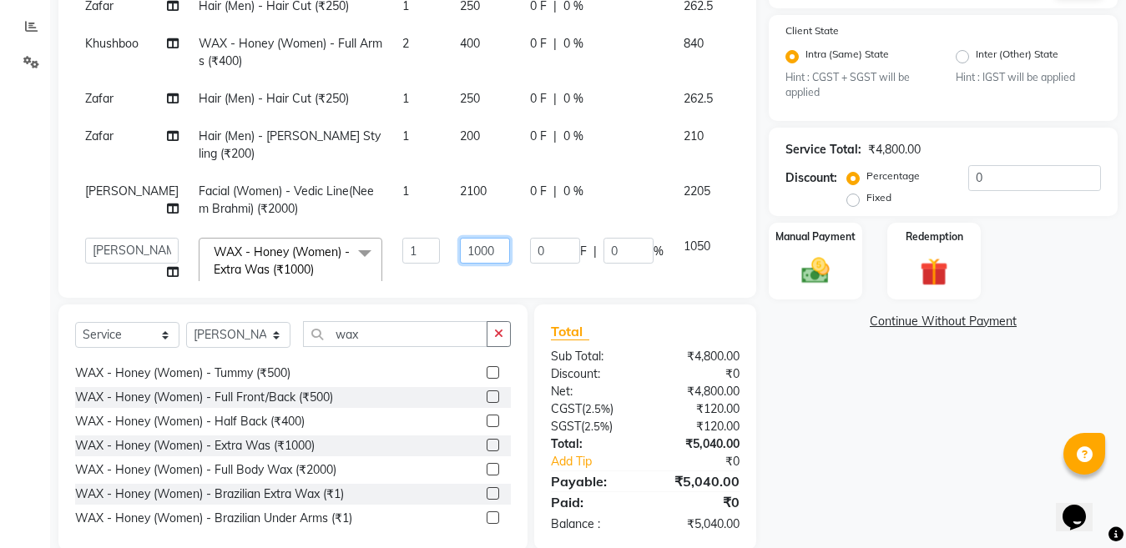
click at [461, 238] on input "1000" at bounding box center [485, 251] width 50 height 26
type input "1"
type input "860"
click at [406, 331] on input "wax" at bounding box center [395, 334] width 184 height 26
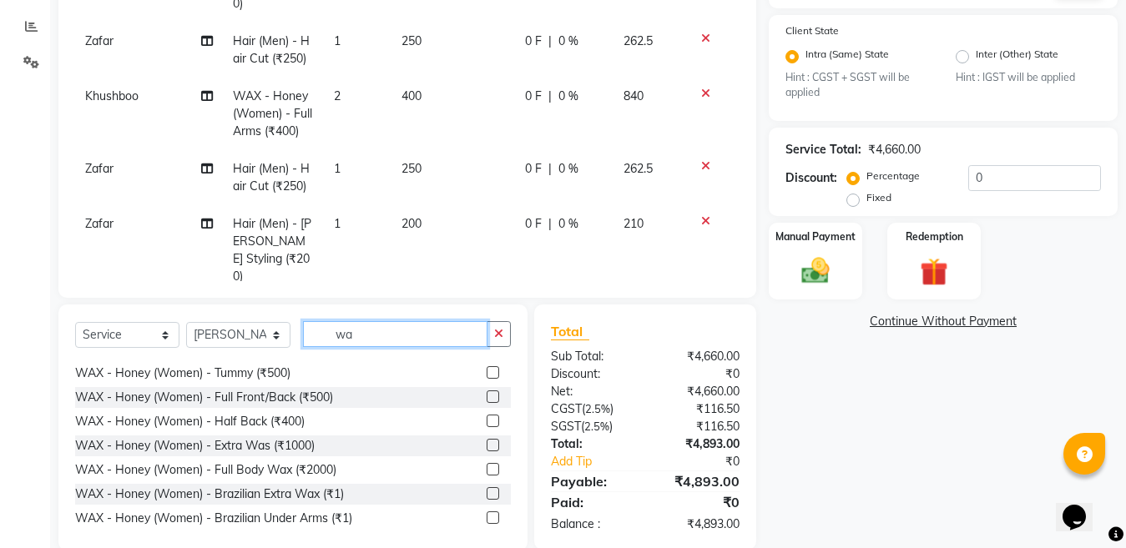
type input "w"
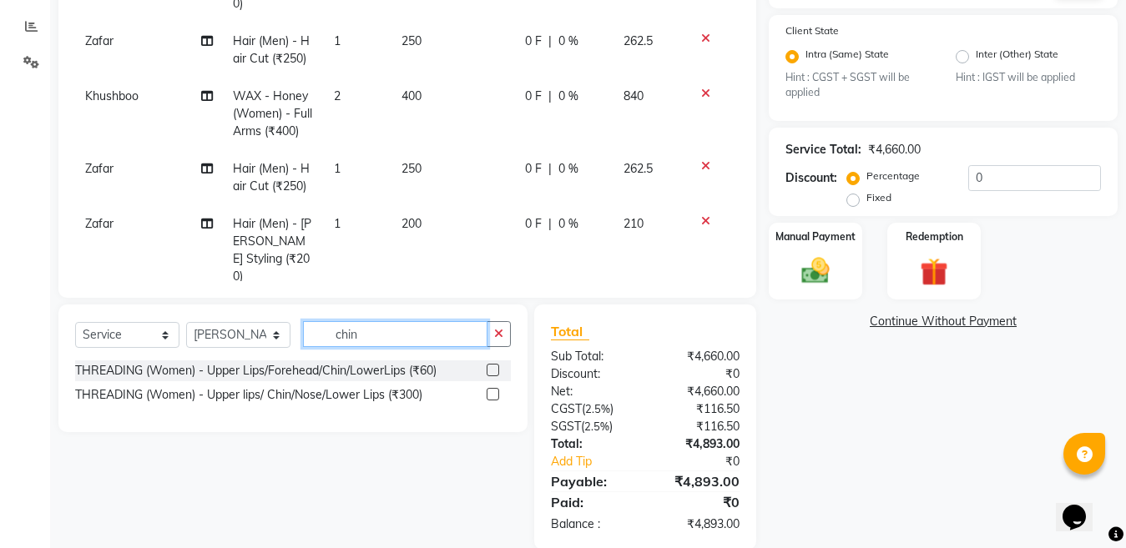
type input "chin"
click at [492, 398] on label at bounding box center [493, 394] width 13 height 13
click at [492, 398] on input "checkbox" at bounding box center [492, 395] width 11 height 11
checkbox input "false"
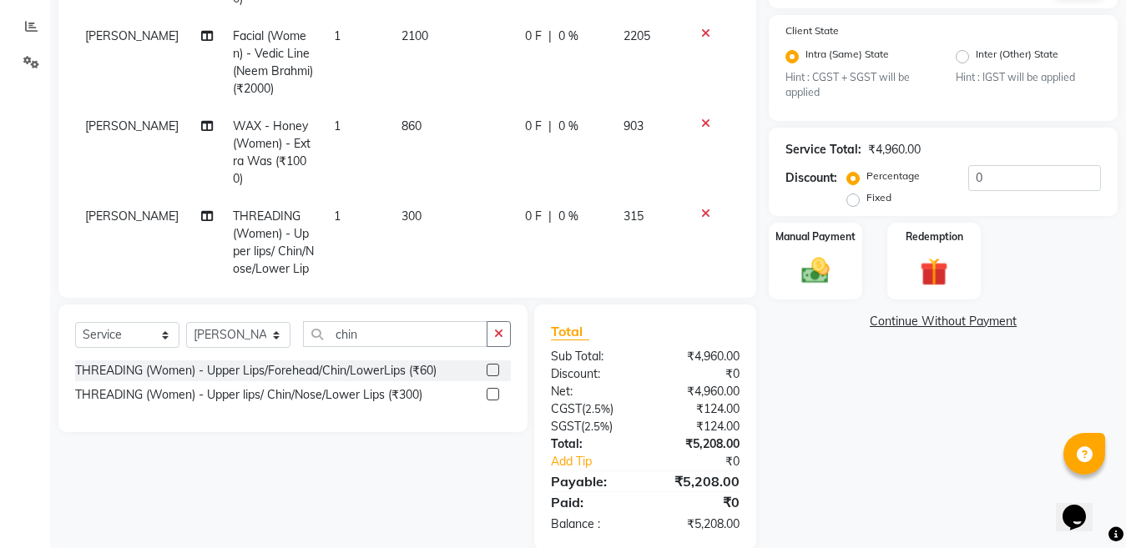
scroll to position [295, 0]
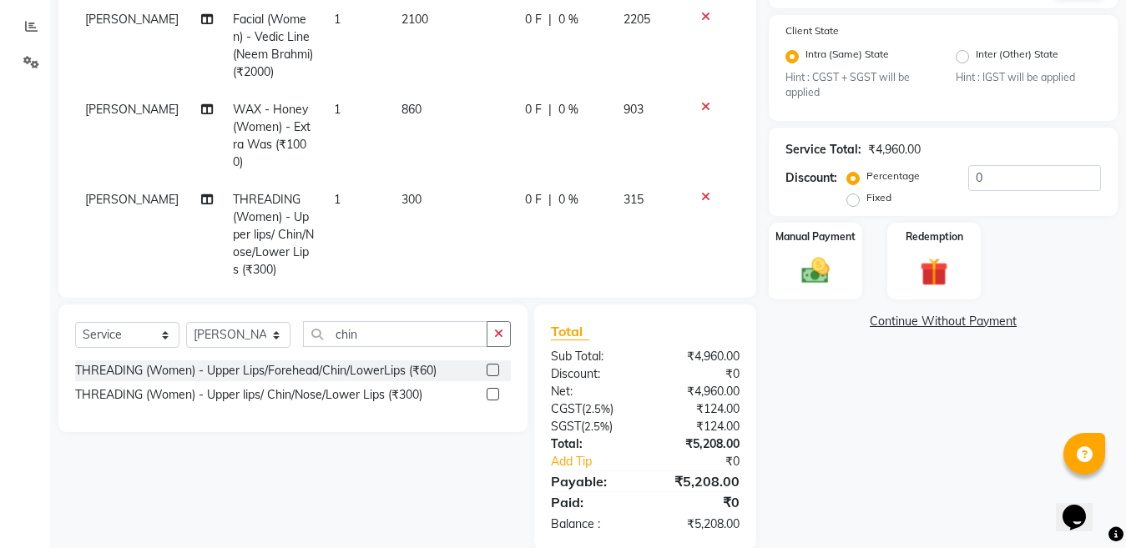
click at [442, 181] on td "300" at bounding box center [452, 235] width 123 height 108
select select "69067"
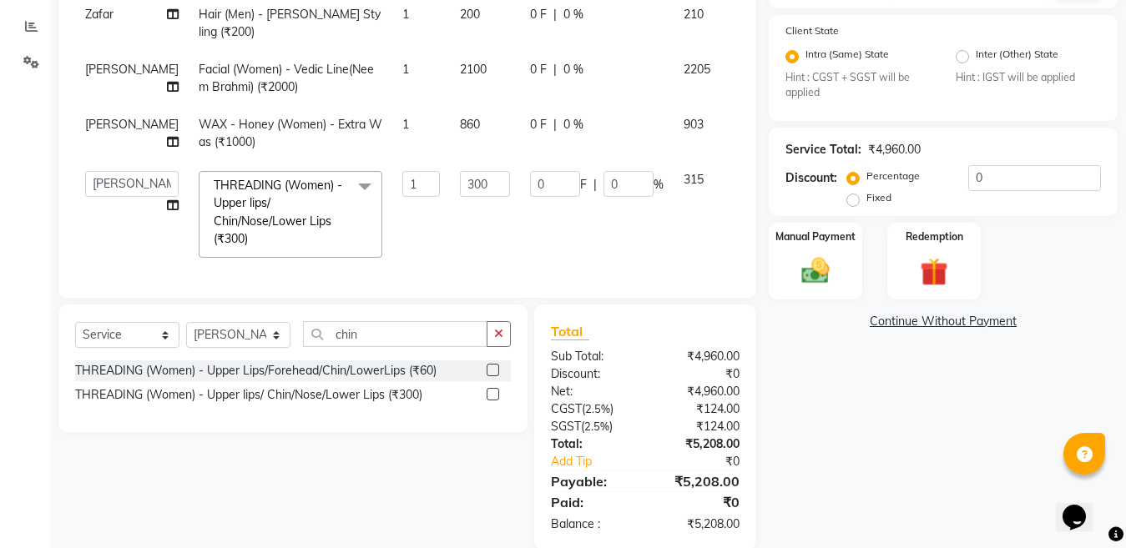
scroll to position [101, 0]
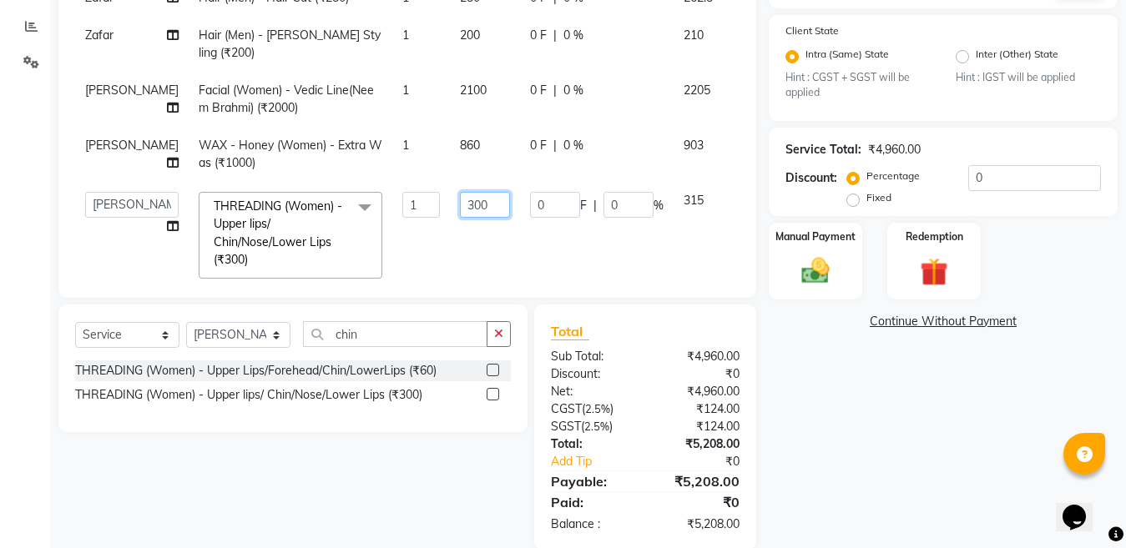
click at [460, 192] on input "300" at bounding box center [485, 205] width 50 height 26
type input "3"
type input "240"
click at [988, 177] on input "0" at bounding box center [1034, 178] width 133 height 26
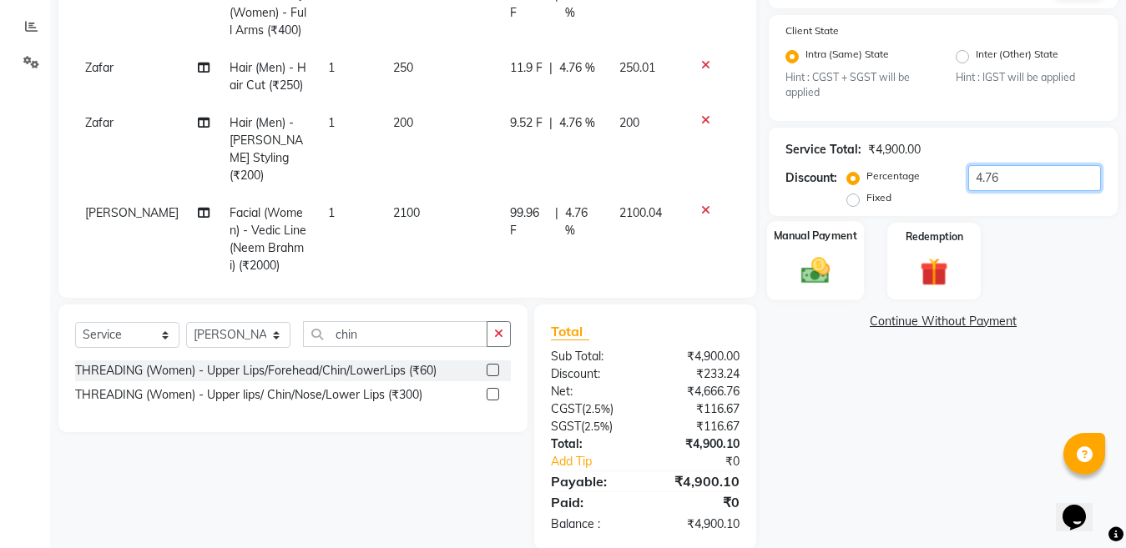
type input "4.76"
click at [810, 275] on img at bounding box center [815, 271] width 47 height 33
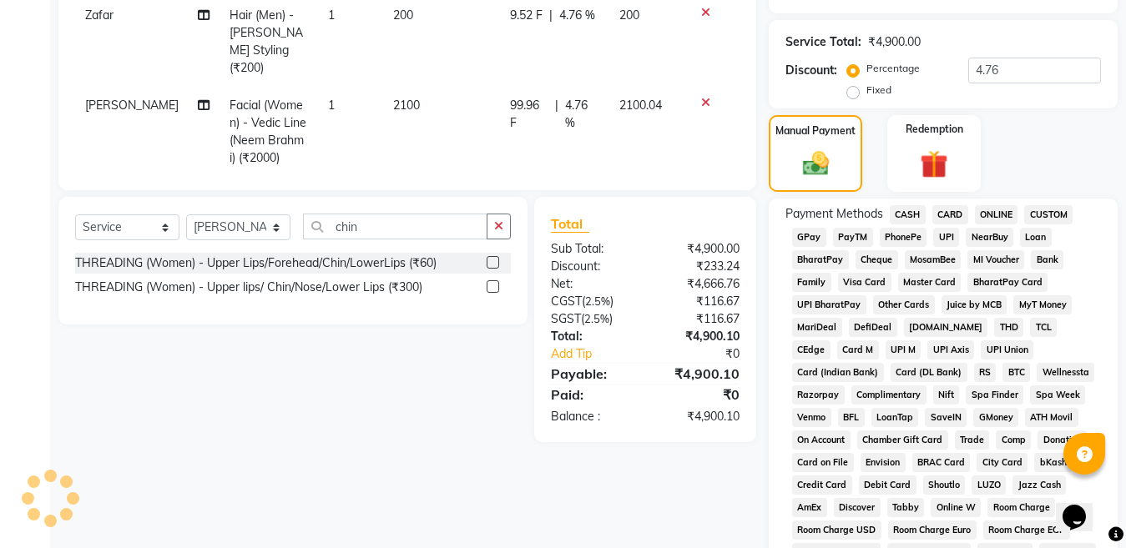
scroll to position [453, 0]
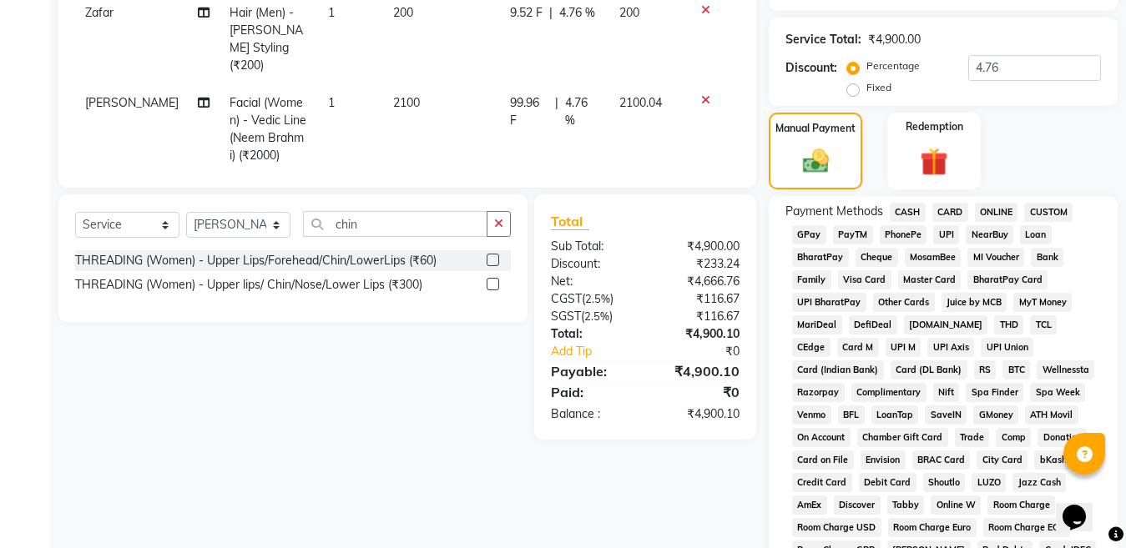
click at [1006, 212] on span "ONLINE" at bounding box center [996, 212] width 43 height 19
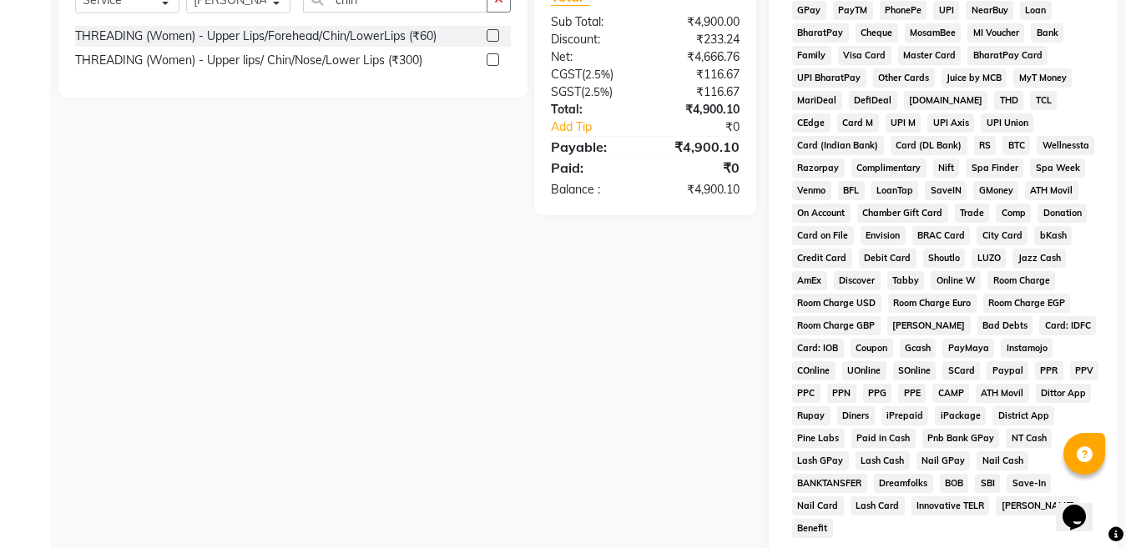
scroll to position [866, 0]
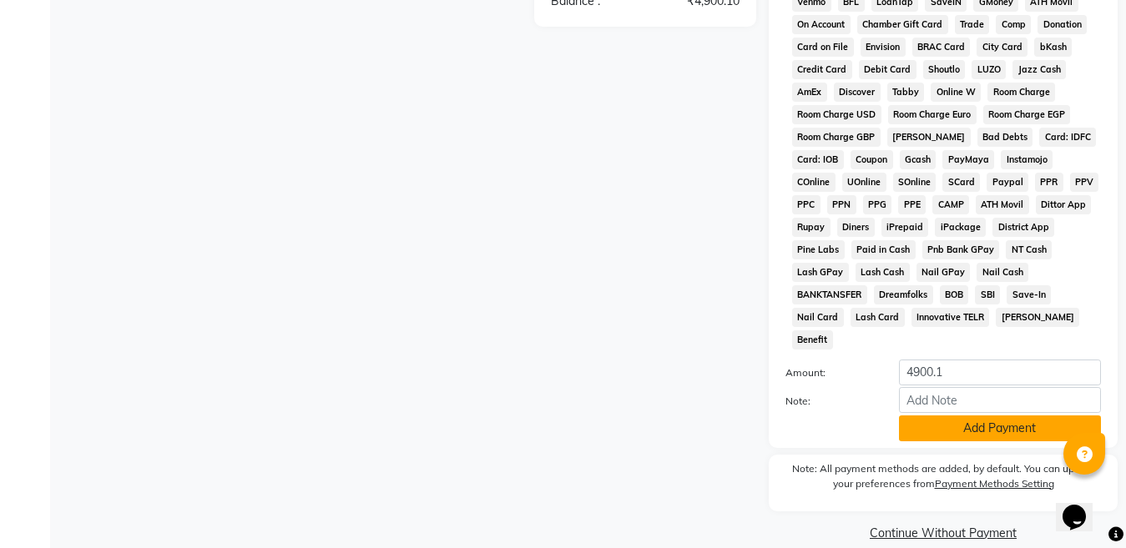
click at [1014, 416] on button "Add Payment" at bounding box center [1000, 429] width 202 height 26
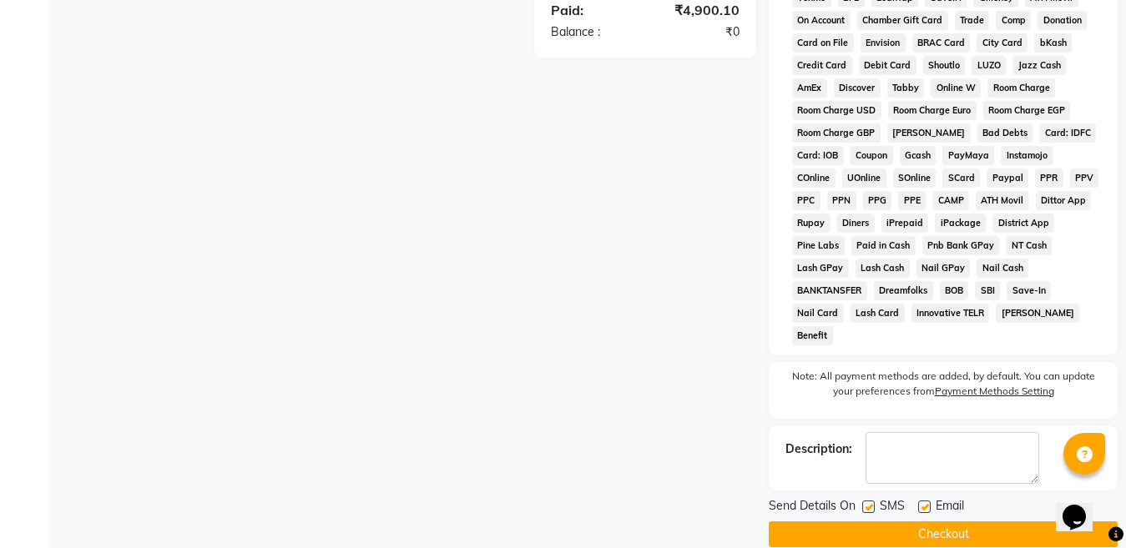
scroll to position [872, 0]
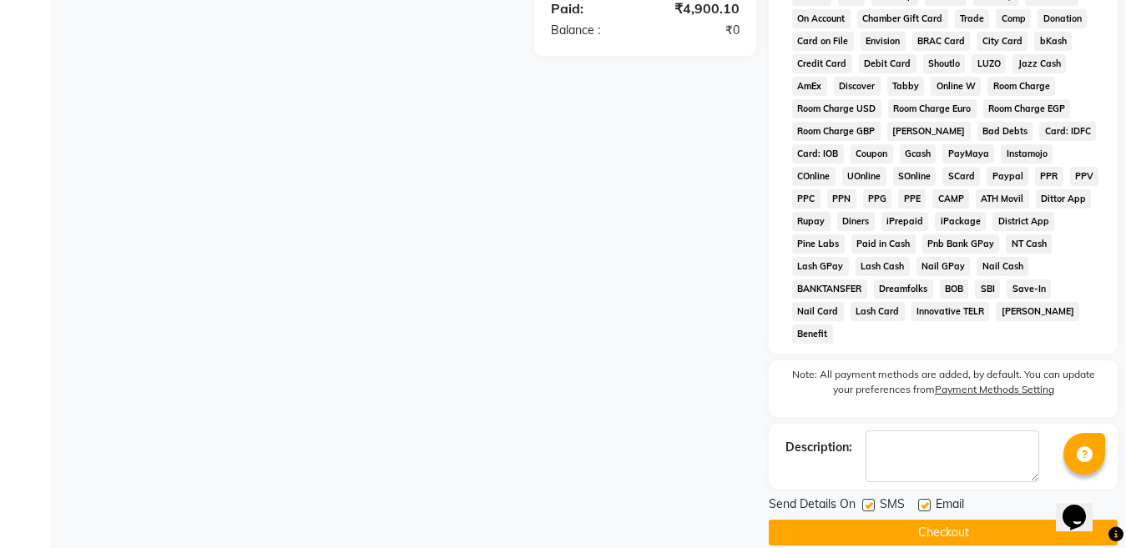
click at [936, 520] on button "Checkout" at bounding box center [943, 533] width 349 height 26
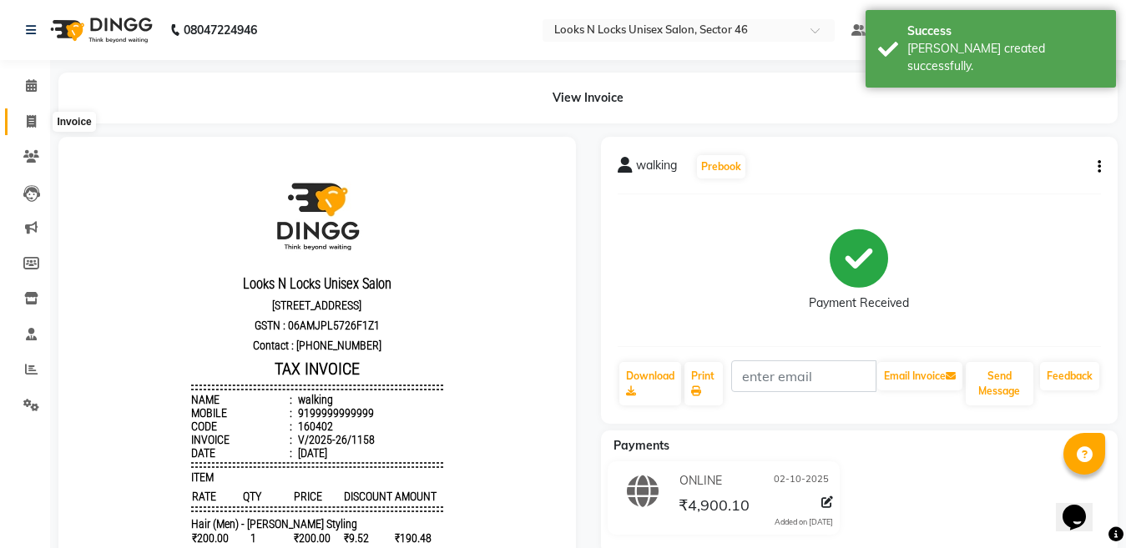
click at [33, 125] on icon at bounding box center [31, 121] width 9 height 13
select select "service"
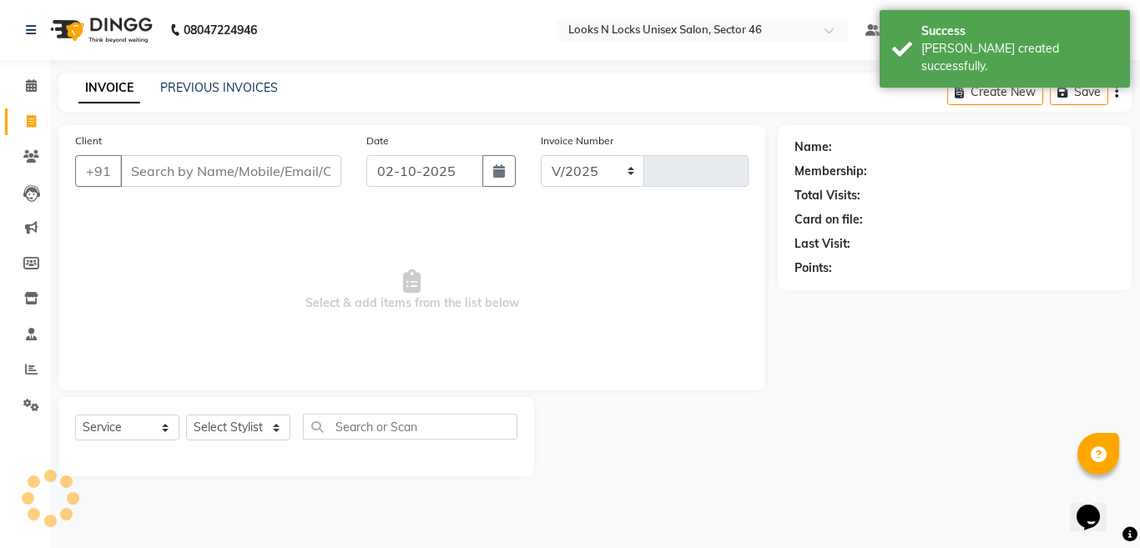
select select "3904"
type input "1159"
click at [266, 176] on input "Client" at bounding box center [230, 171] width 221 height 32
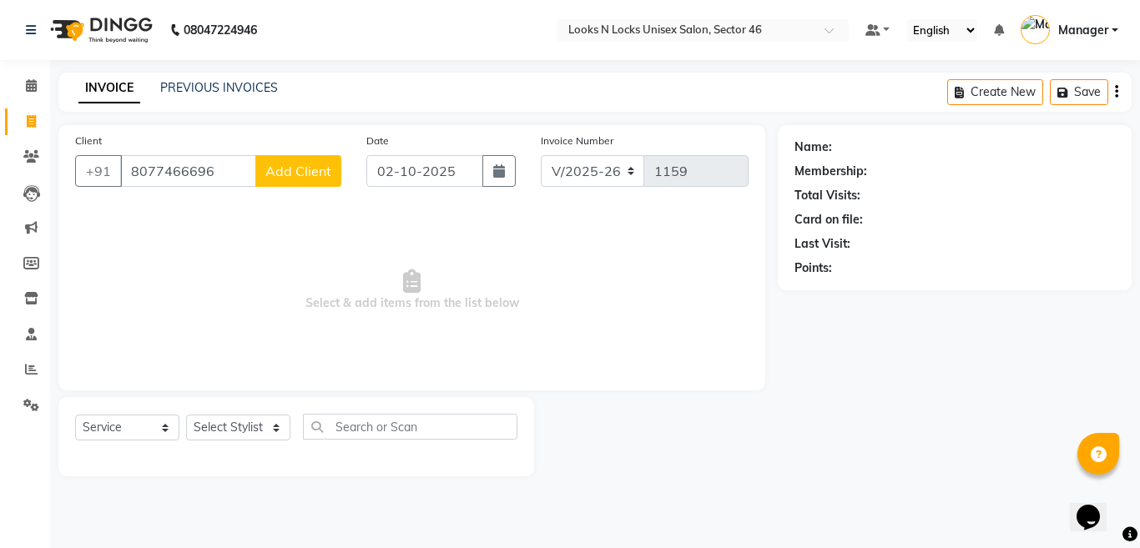
type input "8077466696"
click at [295, 169] on span "Add Client" at bounding box center [298, 171] width 66 height 17
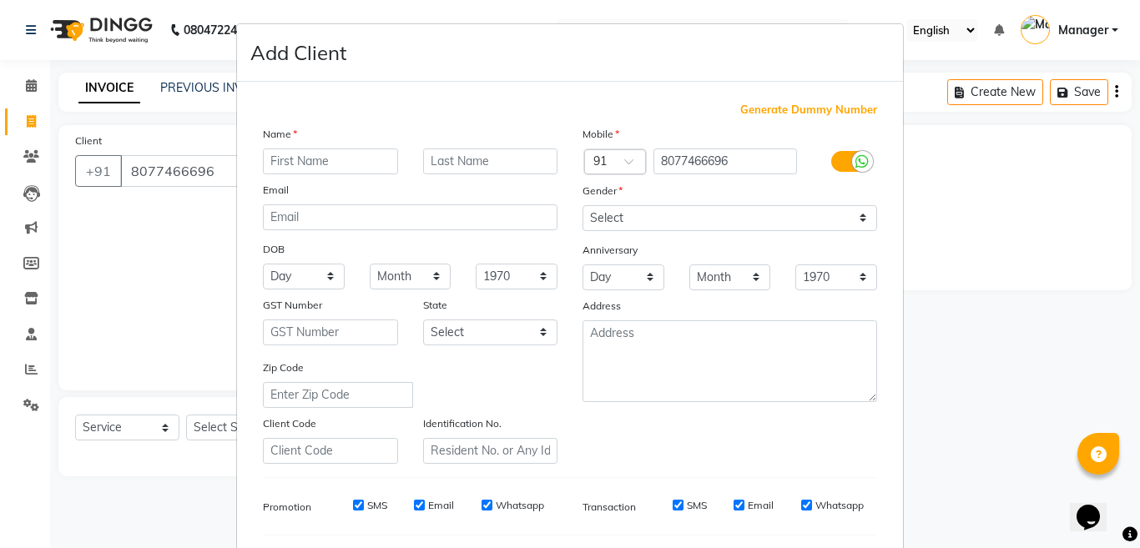
click at [344, 166] on input "text" at bounding box center [330, 162] width 135 height 26
type input "Anniya"
click at [662, 218] on select "Select [DEMOGRAPHIC_DATA] [DEMOGRAPHIC_DATA] Other Prefer Not To Say" at bounding box center [730, 218] width 295 height 26
select select "[DEMOGRAPHIC_DATA]"
click at [583, 205] on select "Select [DEMOGRAPHIC_DATA] [DEMOGRAPHIC_DATA] Other Prefer Not To Say" at bounding box center [730, 218] width 295 height 26
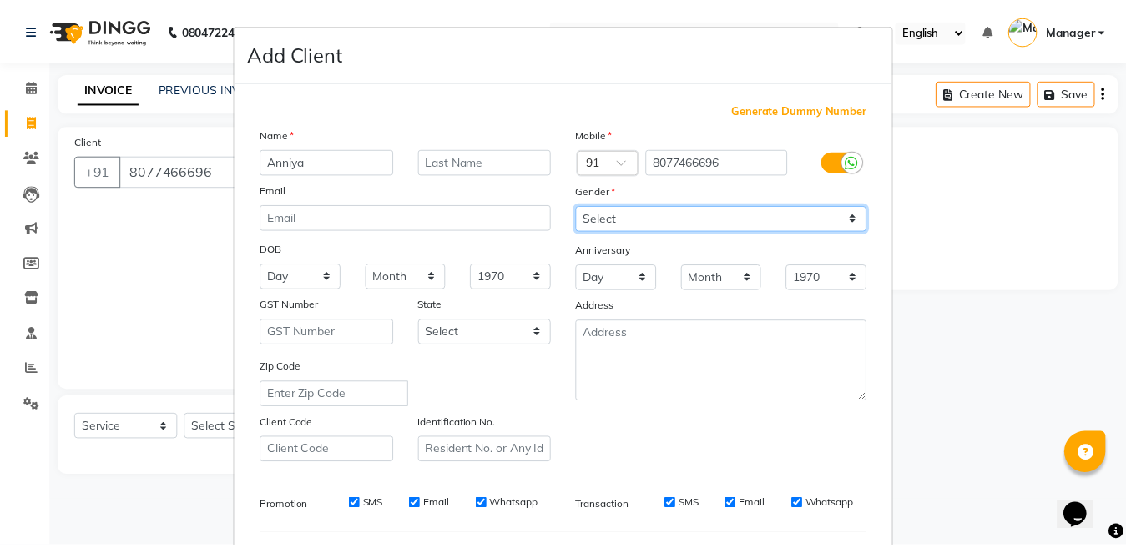
scroll to position [222, 0]
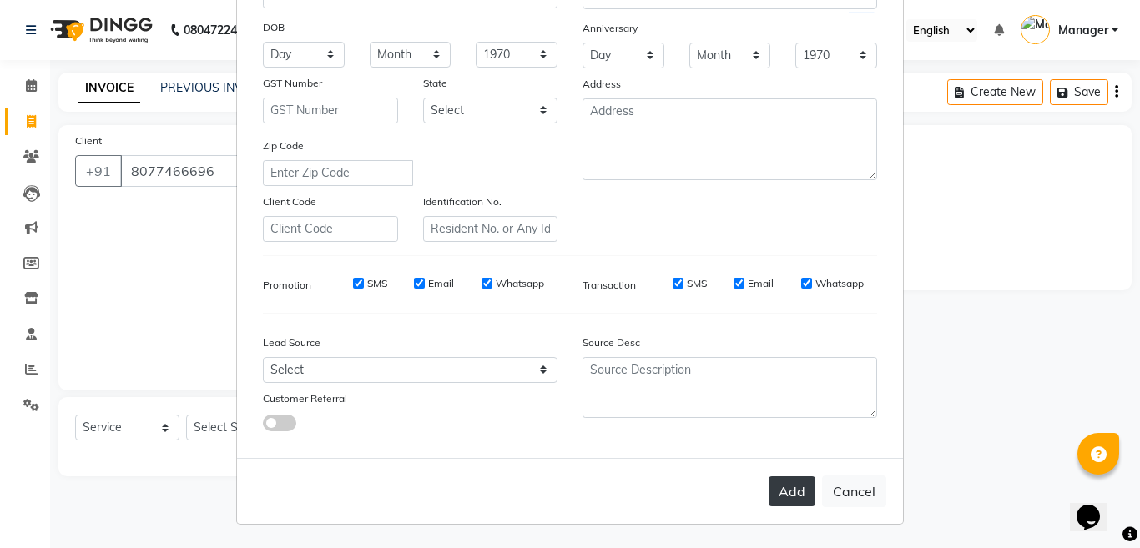
click at [793, 499] on button "Add" at bounding box center [792, 492] width 47 height 30
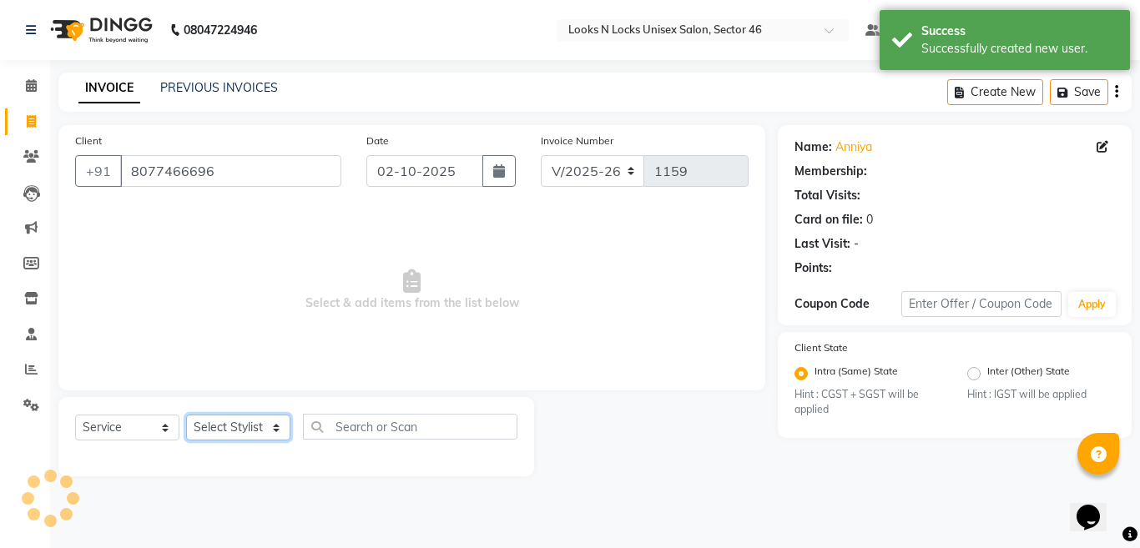
click at [217, 431] on select "Select Stylist [PERSON_NAME] Aalam Sheikh [PERSON_NAME] [PERSON_NAME] [PERSON_N…" at bounding box center [238, 428] width 104 height 26
select select "44650"
click at [186, 415] on select "Select Stylist [PERSON_NAME] Aalam Sheikh [PERSON_NAME] [PERSON_NAME] [PERSON_N…" at bounding box center [238, 428] width 104 height 26
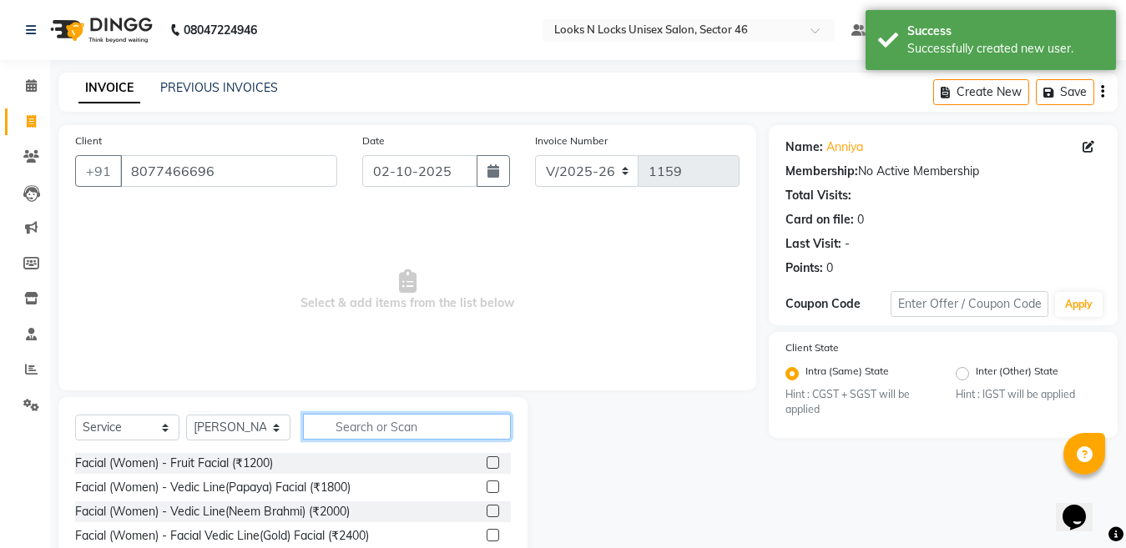
click at [414, 426] on input "text" at bounding box center [407, 427] width 208 height 26
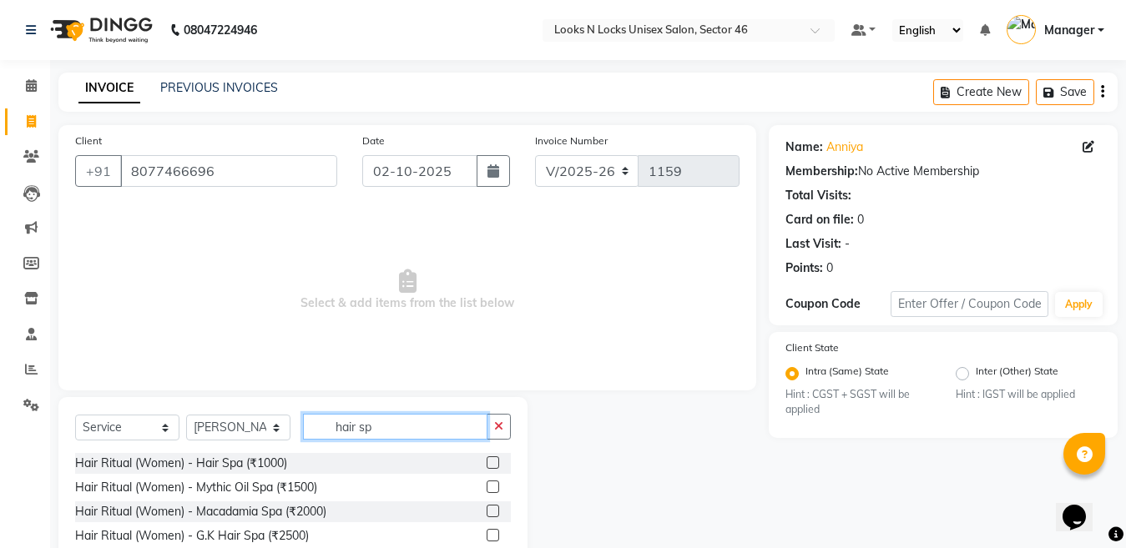
type input "hair sp"
click at [487, 459] on label at bounding box center [493, 463] width 13 height 13
click at [487, 459] on input "checkbox" at bounding box center [492, 463] width 11 height 11
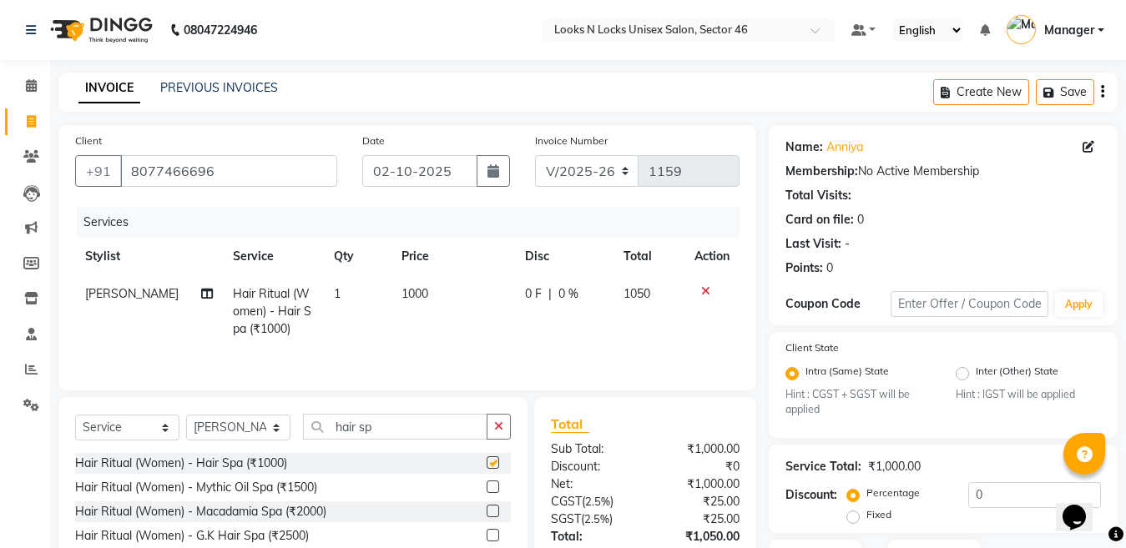
checkbox input "false"
click at [253, 431] on select "Select Stylist [PERSON_NAME] Aalam Sheikh [PERSON_NAME] [PERSON_NAME] [PERSON_N…" at bounding box center [238, 428] width 104 height 26
click at [186, 416] on select "Select Stylist [PERSON_NAME] Aalam Sheikh [PERSON_NAME] [PERSON_NAME] [PERSON_N…" at bounding box center [238, 428] width 104 height 26
click at [227, 433] on select "Select Stylist [PERSON_NAME] Aalam Sheikh [PERSON_NAME] [PERSON_NAME] [PERSON_N…" at bounding box center [238, 428] width 104 height 26
select select "70289"
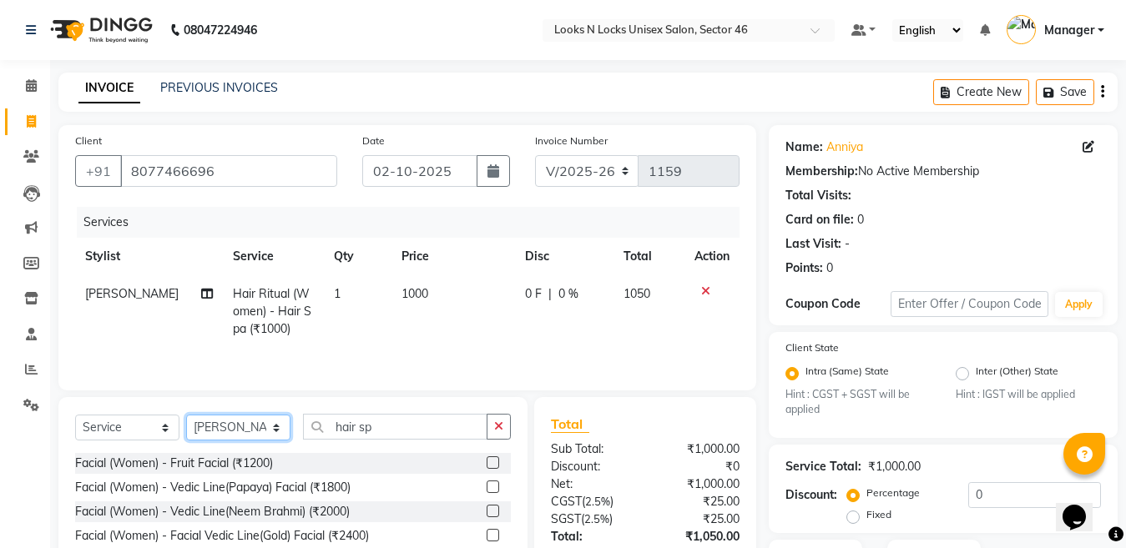
click at [186, 416] on select "Select Stylist [PERSON_NAME] Aalam Sheikh [PERSON_NAME] [PERSON_NAME] [PERSON_N…" at bounding box center [238, 428] width 104 height 26
click at [387, 426] on input "hair sp" at bounding box center [395, 427] width 184 height 26
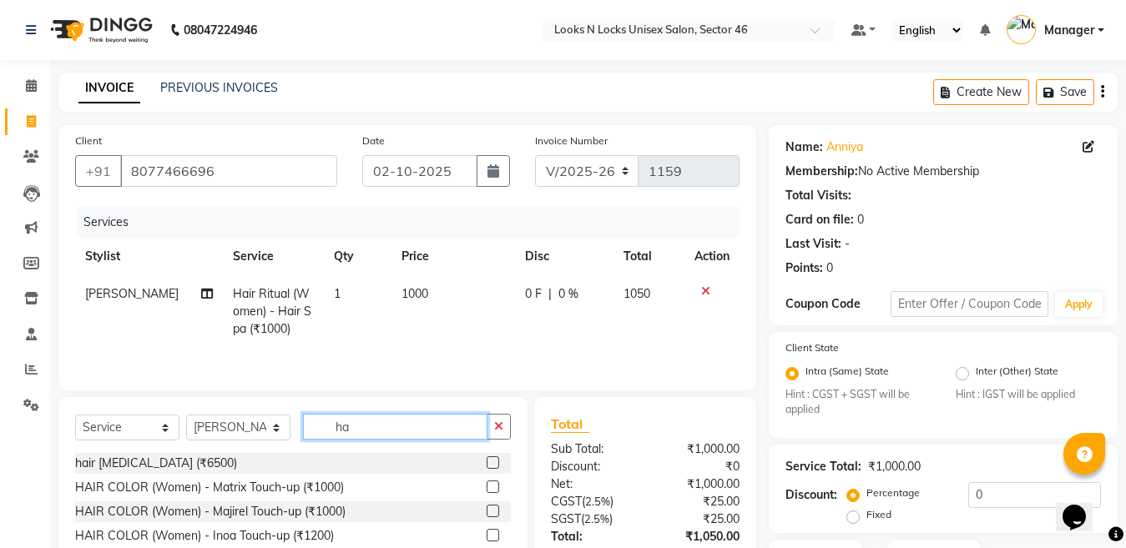
type input "h"
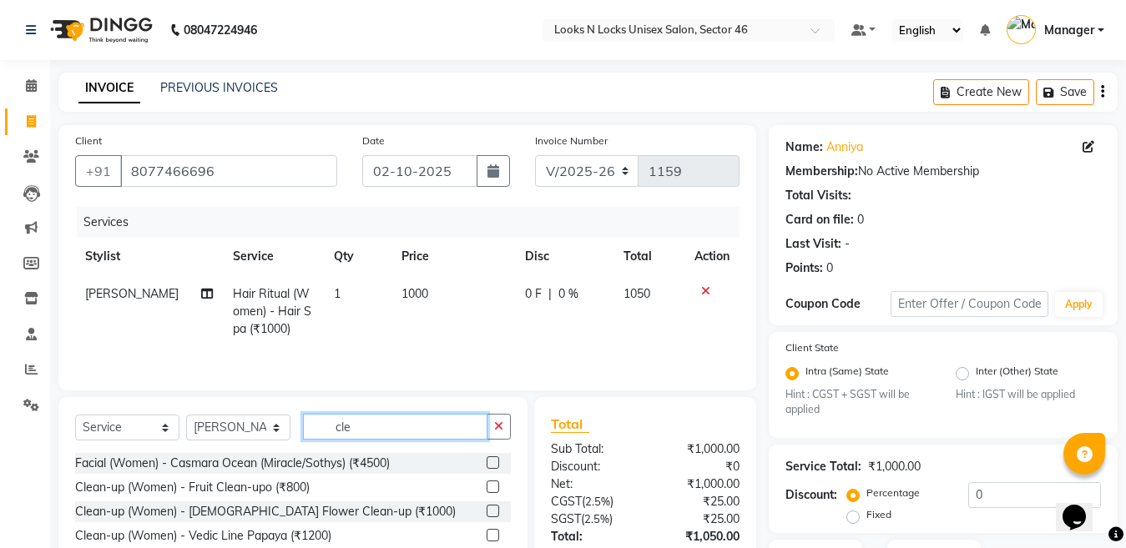
type input "cle"
click at [487, 487] on label at bounding box center [493, 487] width 13 height 13
click at [487, 487] on input "checkbox" at bounding box center [492, 487] width 11 height 11
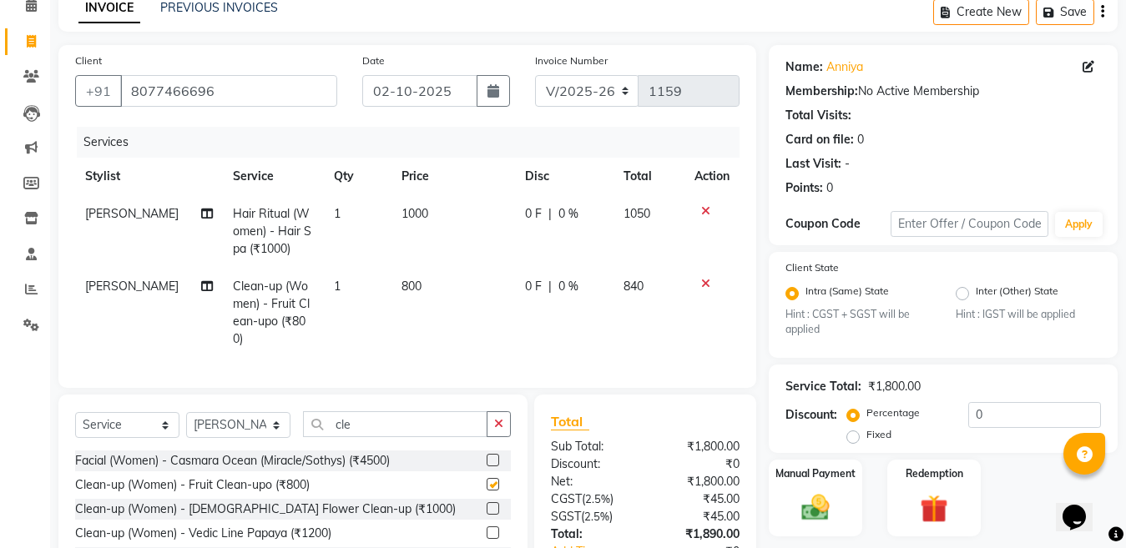
checkbox input "false"
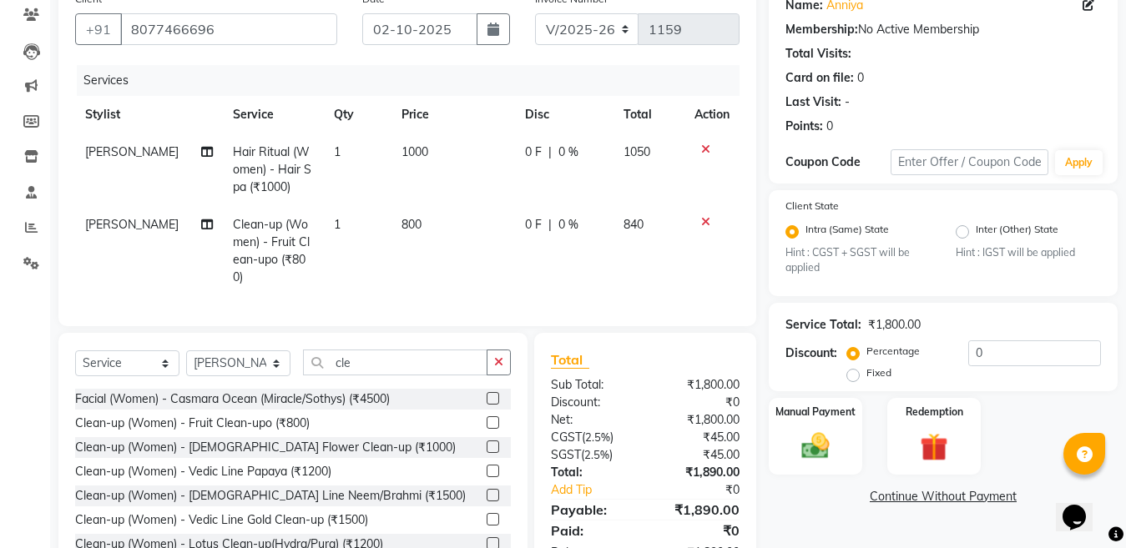
scroll to position [167, 0]
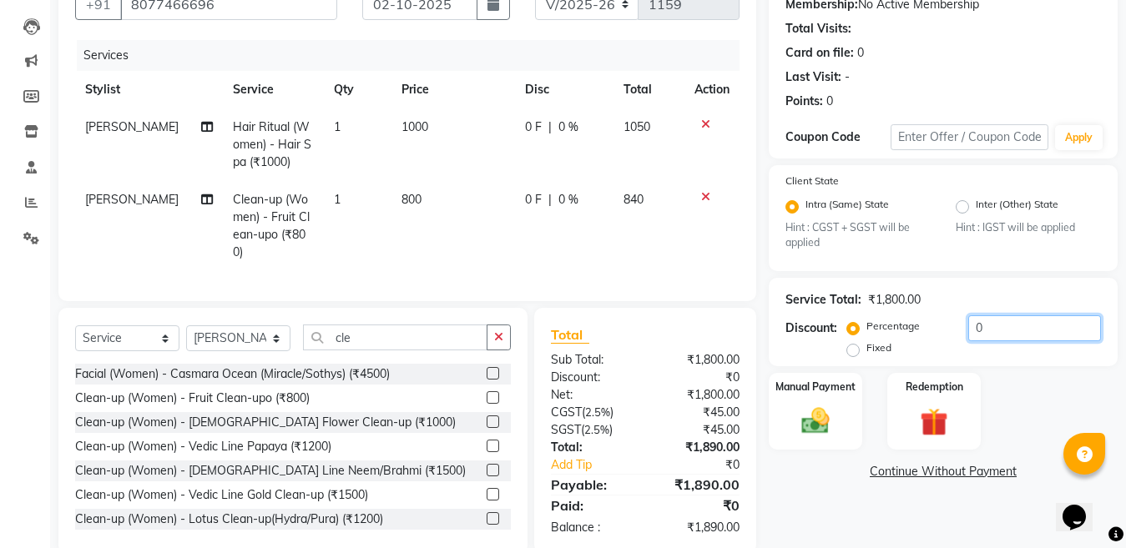
click at [1001, 328] on input "0" at bounding box center [1034, 328] width 133 height 26
type input "4.76"
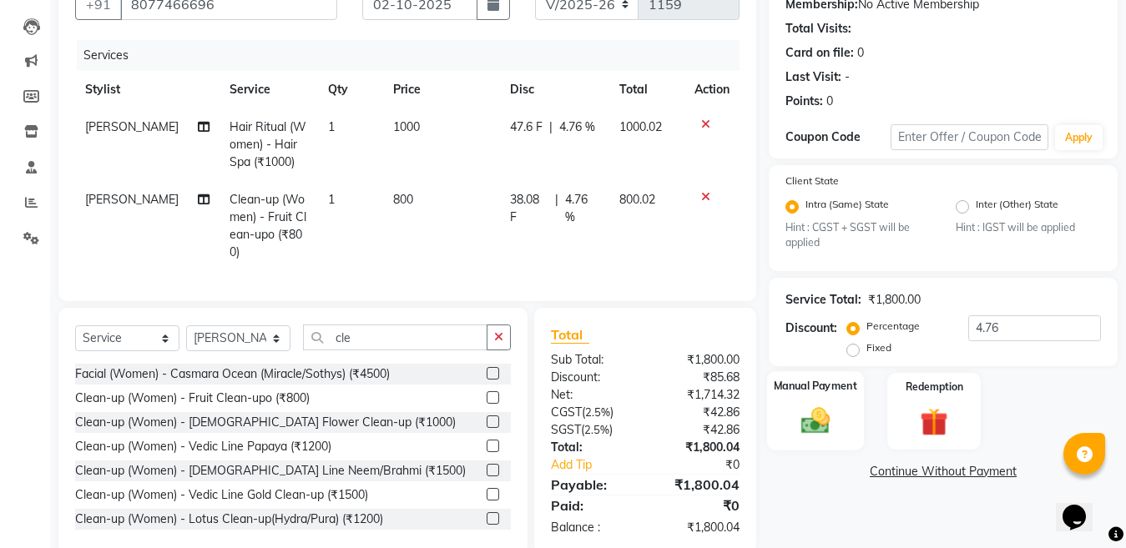
click at [818, 424] on img at bounding box center [815, 421] width 47 height 33
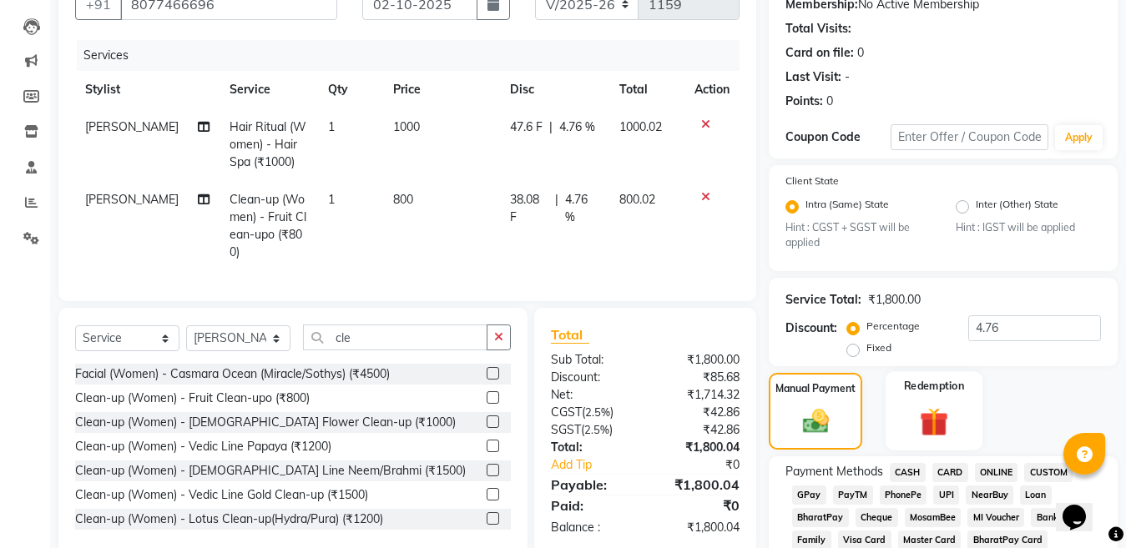
scroll to position [194, 0]
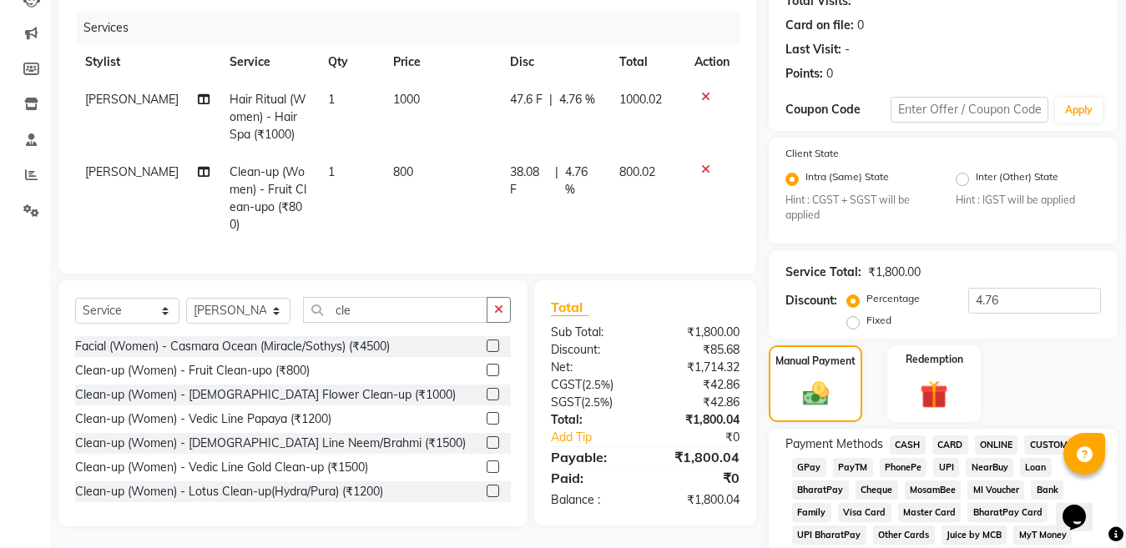
click at [987, 447] on span "ONLINE" at bounding box center [996, 445] width 43 height 19
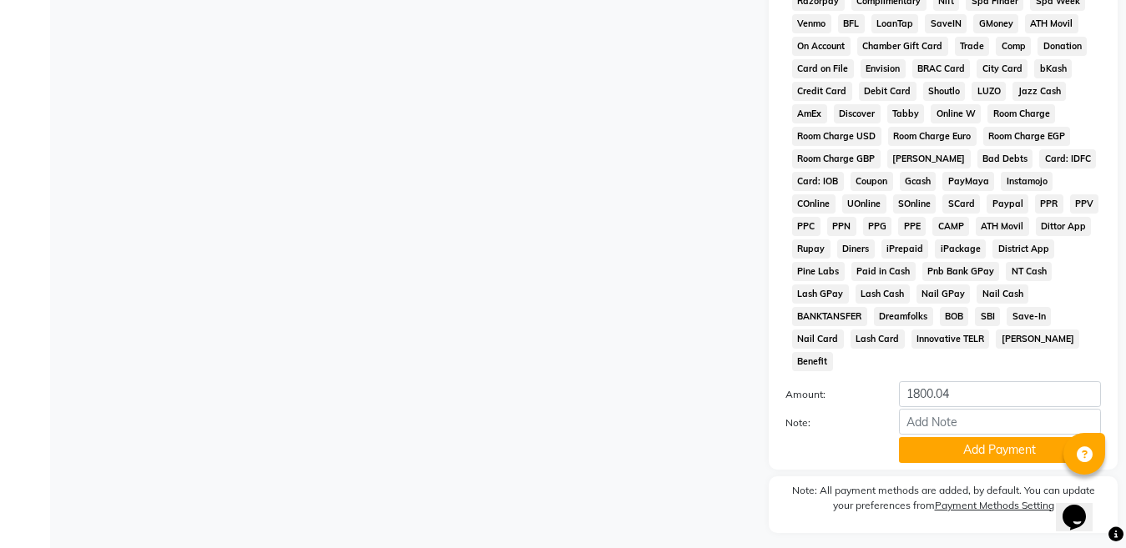
scroll to position [840, 0]
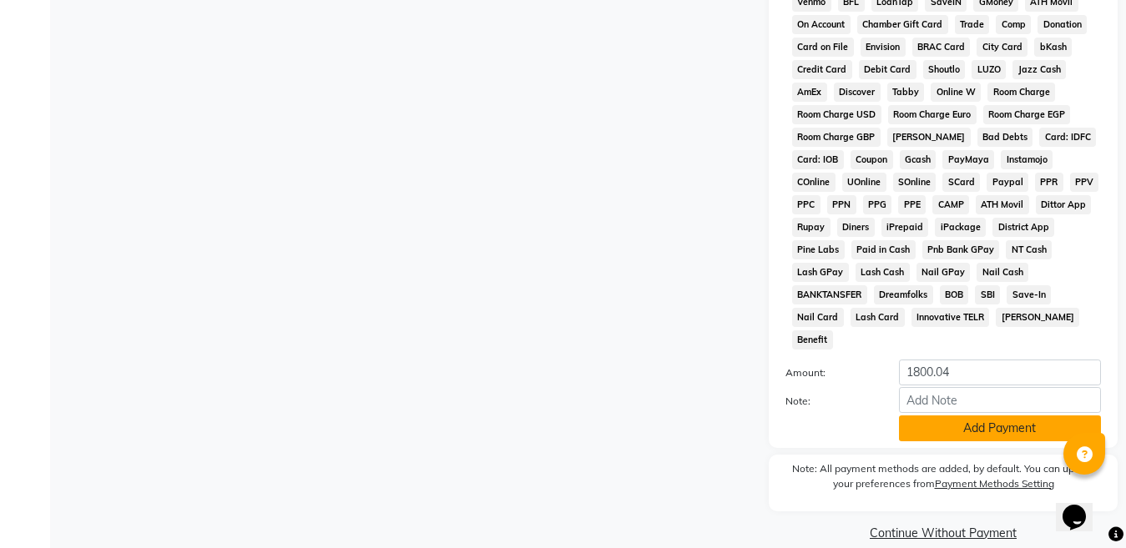
click at [989, 416] on button "Add Payment" at bounding box center [1000, 429] width 202 height 26
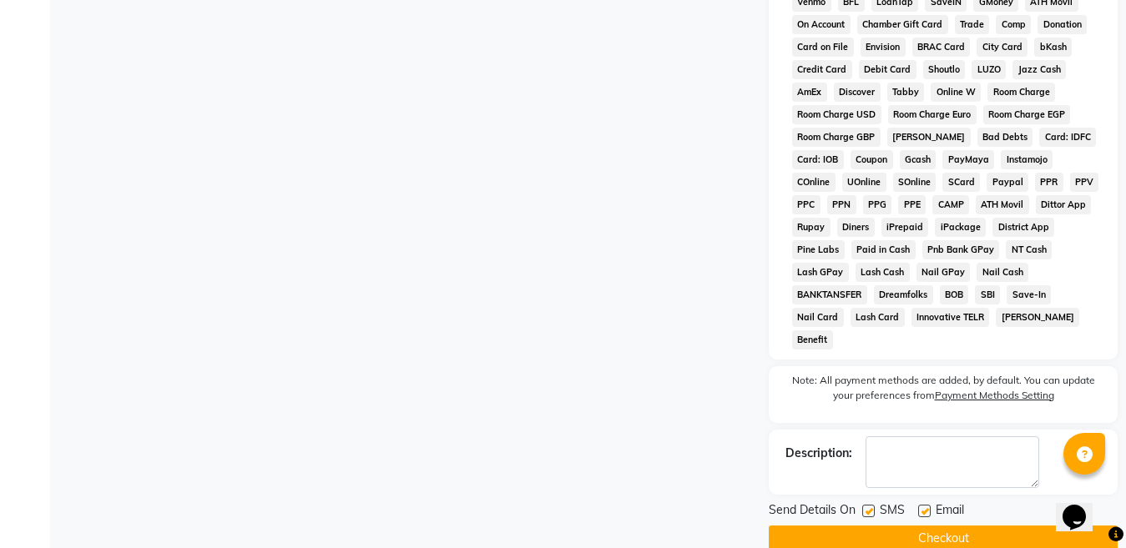
click at [966, 526] on button "Checkout" at bounding box center [943, 539] width 349 height 26
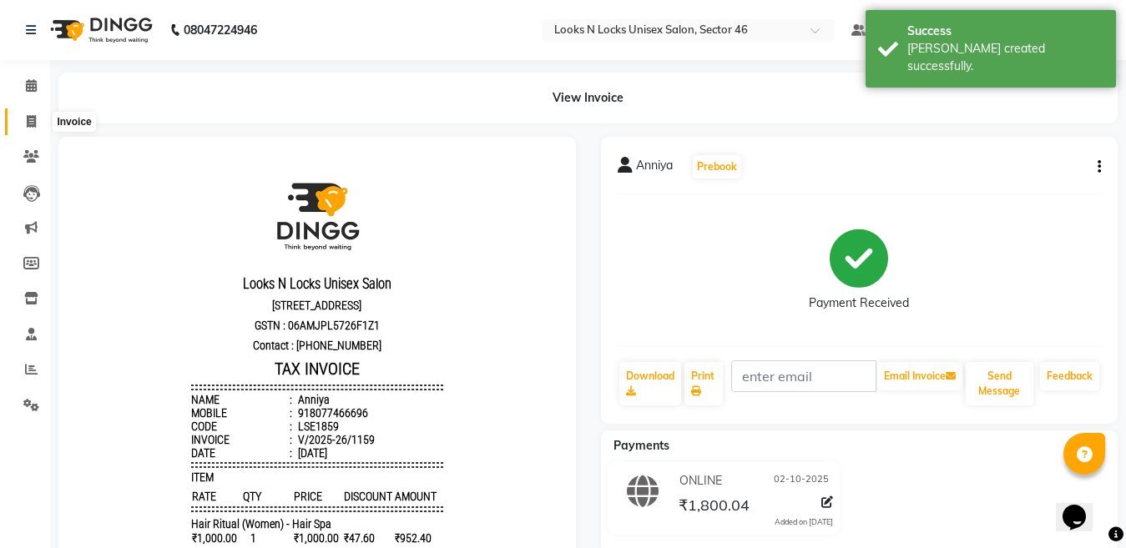
click at [33, 118] on icon at bounding box center [31, 121] width 9 height 13
select select "service"
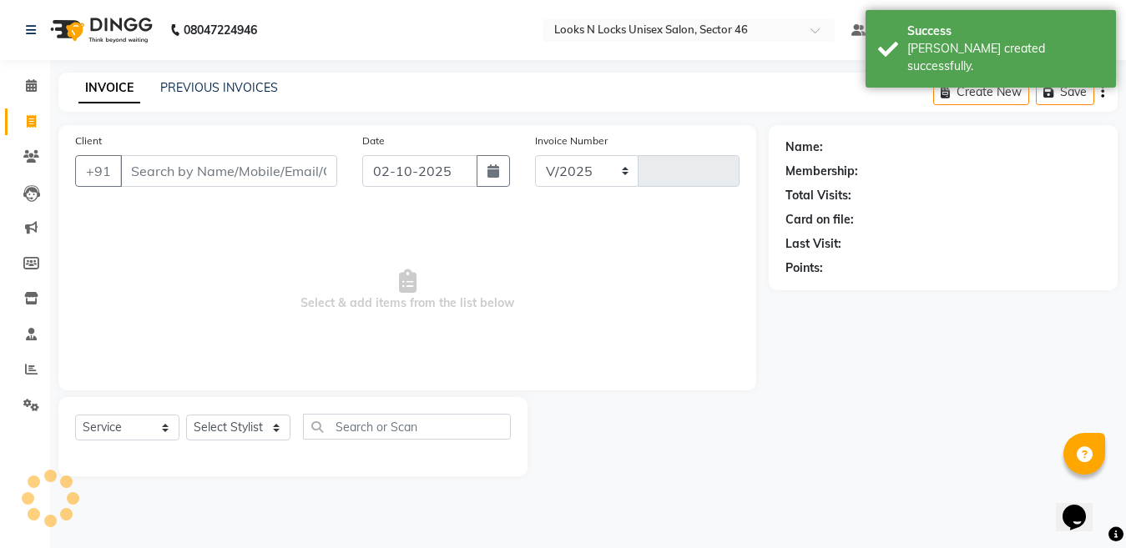
select select "3904"
type input "1160"
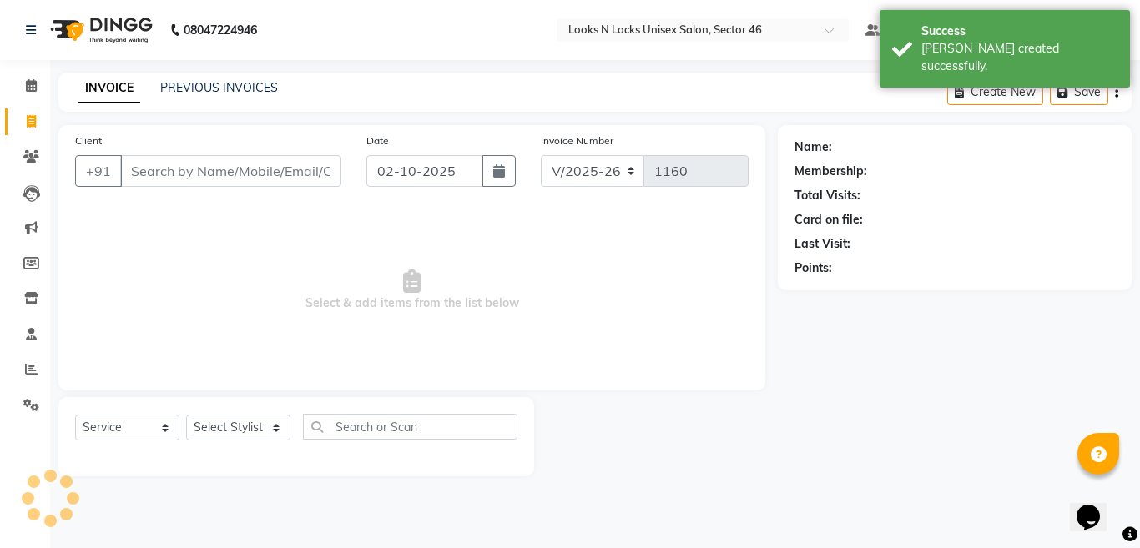
click at [275, 173] on input "Client" at bounding box center [230, 171] width 221 height 32
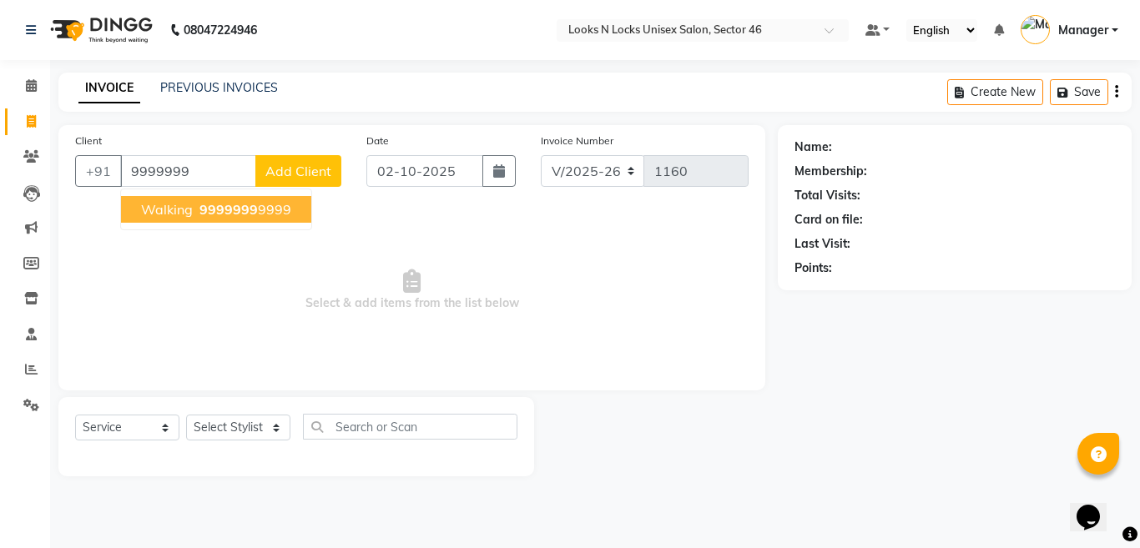
click at [219, 205] on span "9999999" at bounding box center [228, 209] width 58 height 17
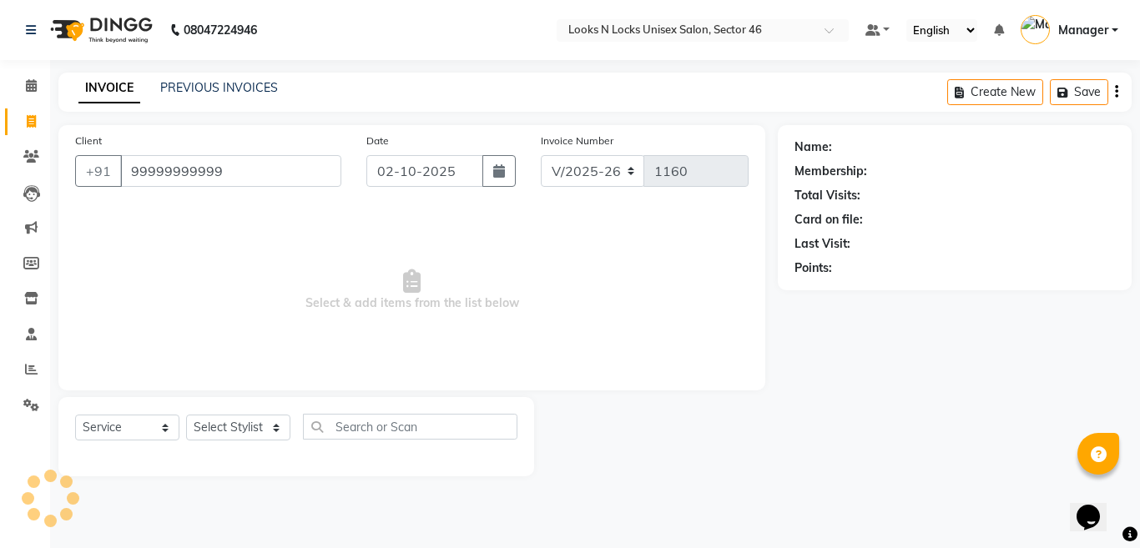
type input "99999999999"
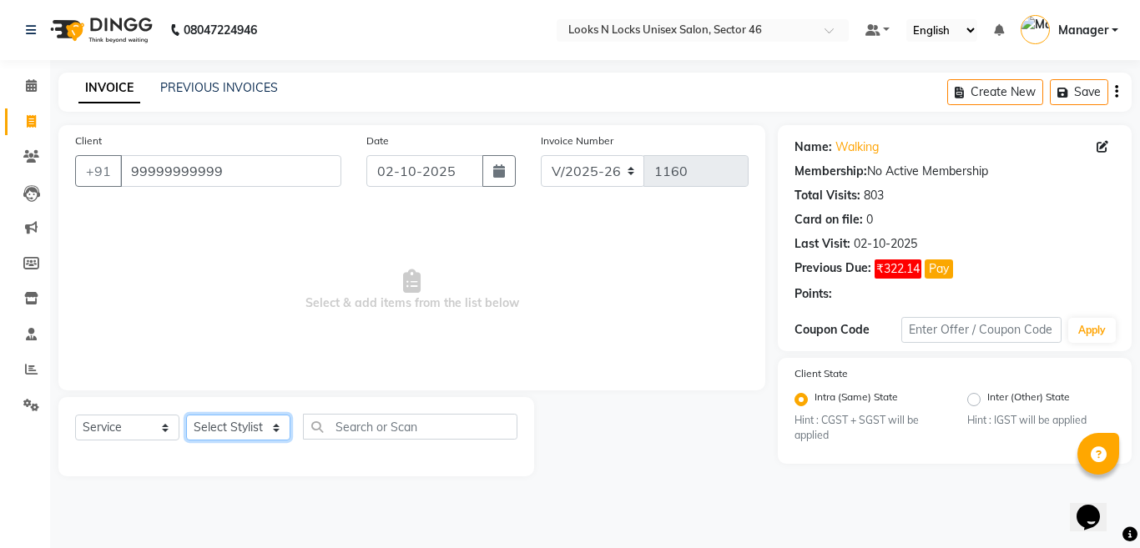
click at [214, 427] on select "Select Stylist [PERSON_NAME] Aalam Sheikh [PERSON_NAME] [PERSON_NAME] [PERSON_N…" at bounding box center [238, 428] width 104 height 26
select select "27638"
click at [186, 415] on select "Select Stylist [PERSON_NAME] Aalam Sheikh [PERSON_NAME] [PERSON_NAME] [PERSON_N…" at bounding box center [238, 428] width 104 height 26
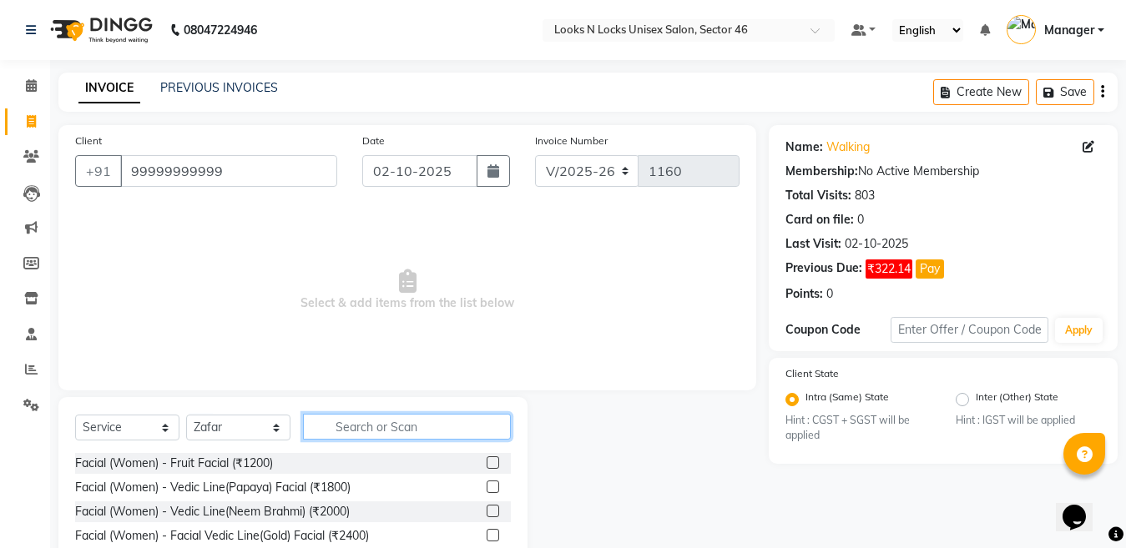
click at [386, 433] on input "text" at bounding box center [407, 427] width 208 height 26
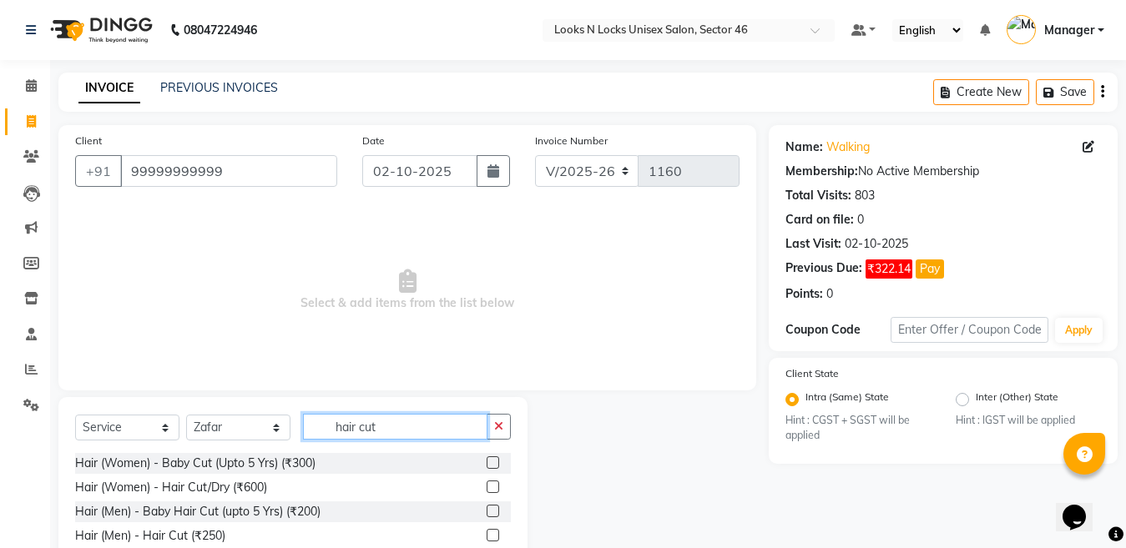
type input "hair cut"
click at [488, 534] on label at bounding box center [493, 535] width 13 height 13
click at [488, 534] on input "checkbox" at bounding box center [492, 536] width 11 height 11
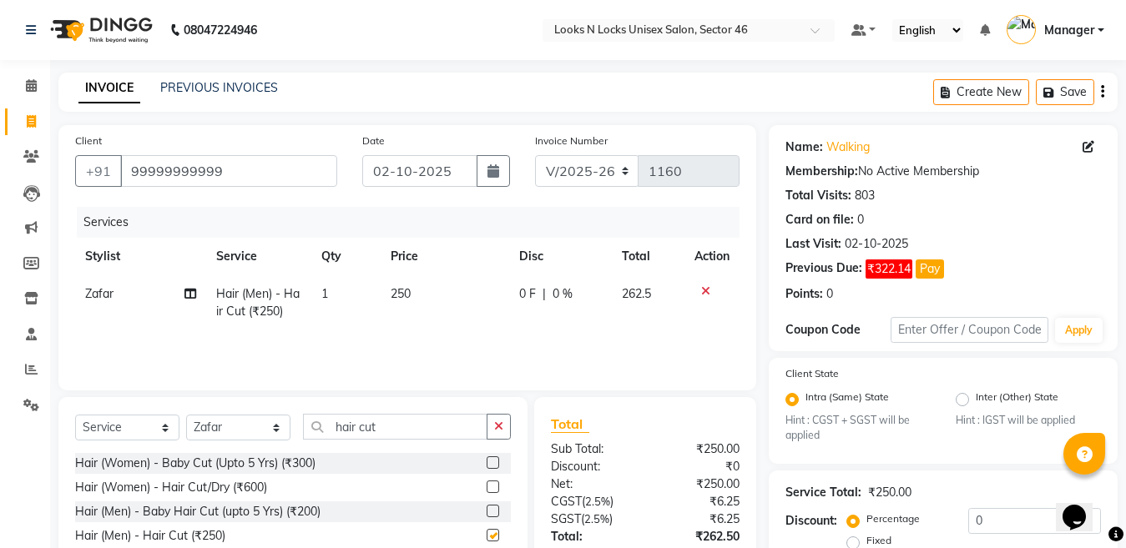
checkbox input "false"
click at [403, 417] on input "hair cut" at bounding box center [395, 427] width 184 height 26
type input "h"
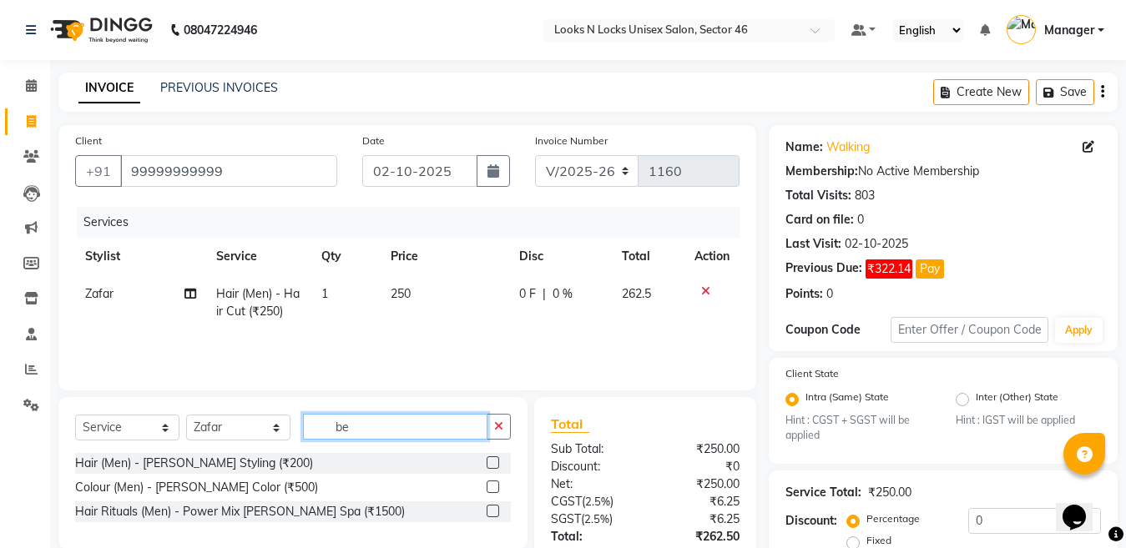
type input "be"
click at [494, 465] on label at bounding box center [493, 463] width 13 height 13
click at [494, 465] on input "checkbox" at bounding box center [492, 463] width 11 height 11
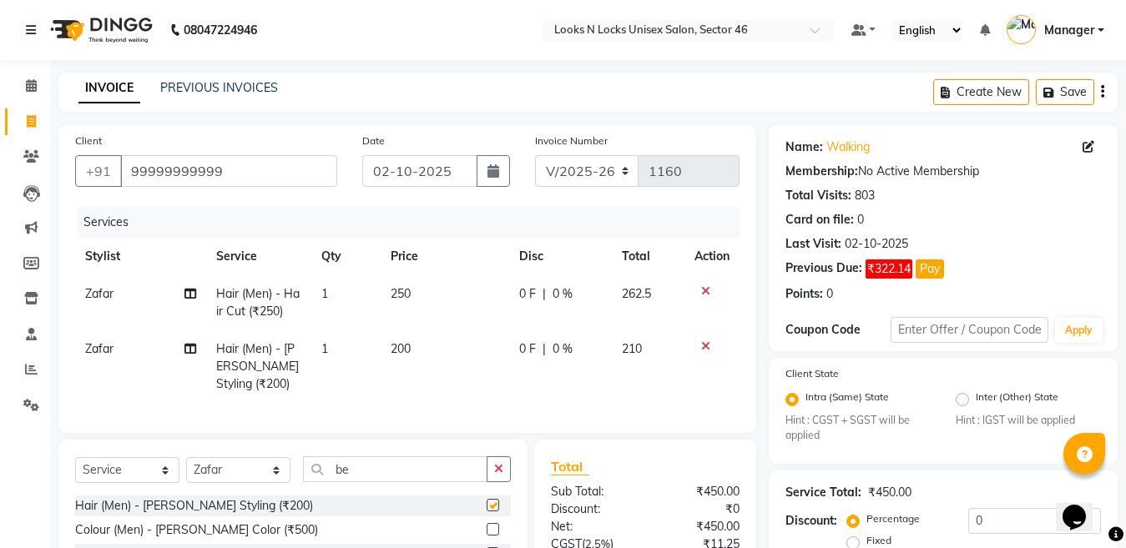
checkbox input "false"
click at [225, 483] on select "Select Stylist [PERSON_NAME] Aalam Sheikh [PERSON_NAME] [PERSON_NAME] [PERSON_N…" at bounding box center [238, 470] width 104 height 26
select select "67932"
click at [186, 472] on select "Select Stylist [PERSON_NAME] Aalam Sheikh [PERSON_NAME] [PERSON_NAME] [PERSON_N…" at bounding box center [238, 470] width 104 height 26
click at [390, 482] on input "be" at bounding box center [395, 470] width 184 height 26
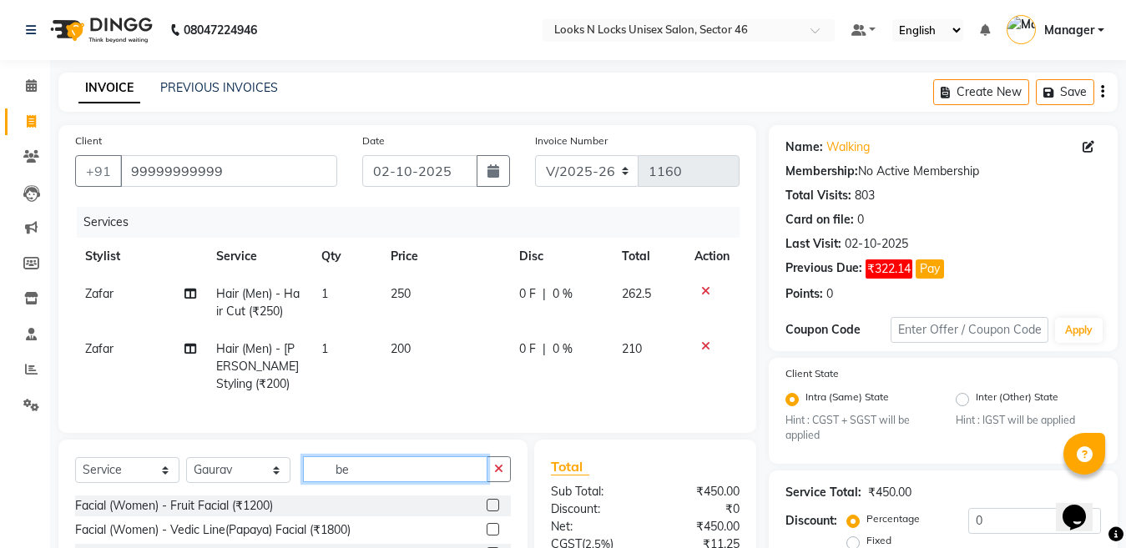
scroll to position [177, 0]
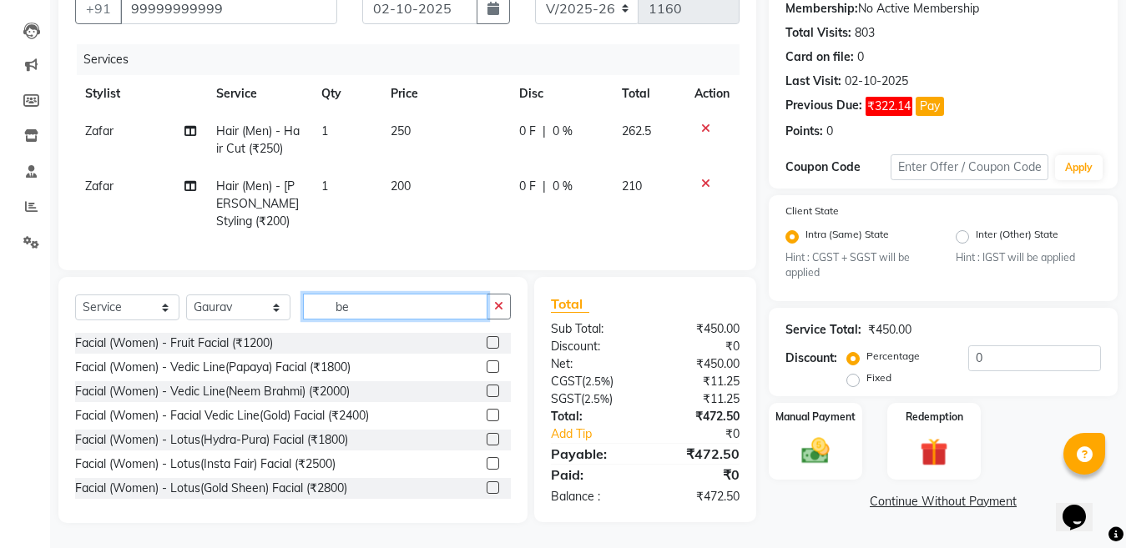
type input "b"
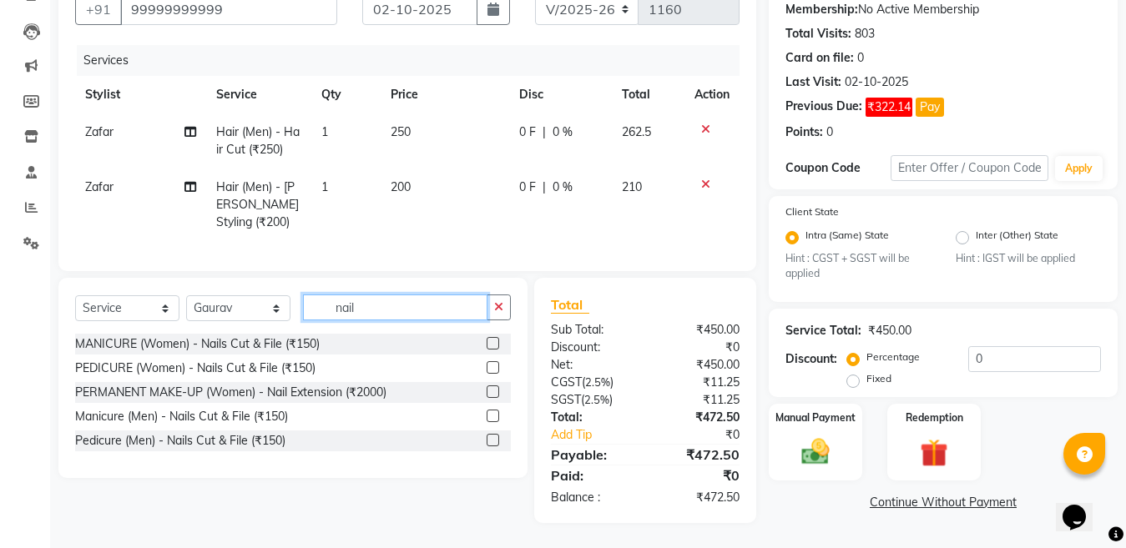
scroll to position [176, 0]
type input "nail"
click at [492, 391] on label at bounding box center [493, 392] width 13 height 13
click at [492, 391] on input "checkbox" at bounding box center [492, 392] width 11 height 11
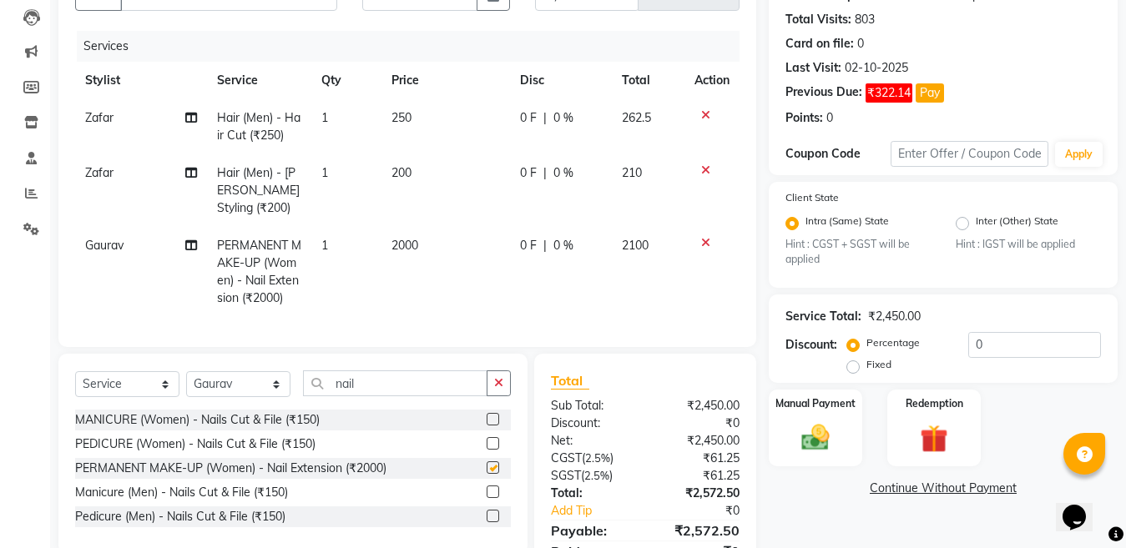
checkbox input "false"
click at [447, 239] on td "2000" at bounding box center [445, 272] width 129 height 90
select select "67932"
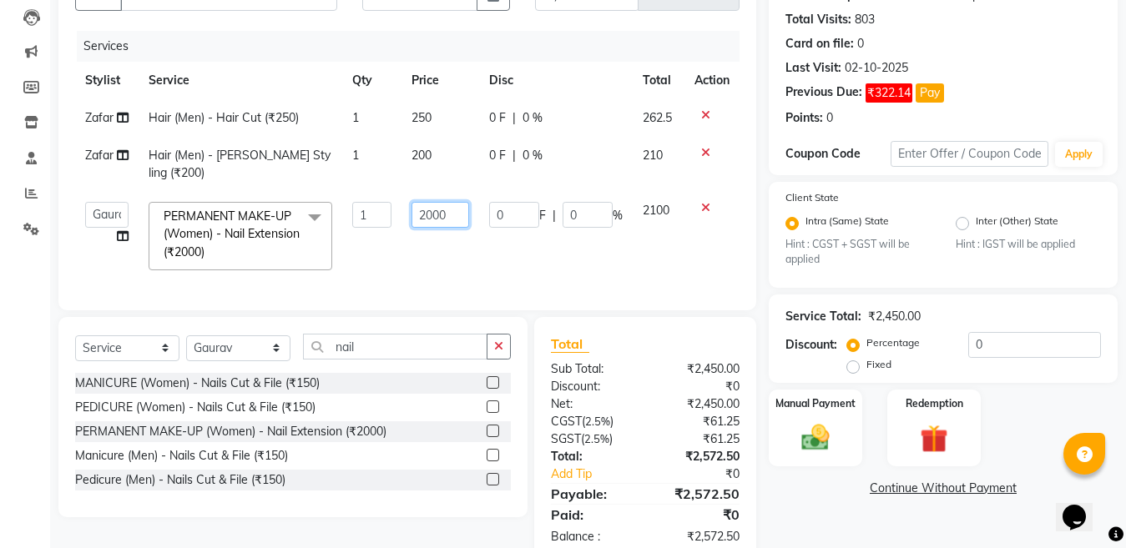
click at [449, 202] on input "2000" at bounding box center [440, 215] width 58 height 26
type input "2"
type input "900"
click at [255, 342] on div "Client [PHONE_NUMBER] Date [DATE] Invoice Number V/2025 V/[PHONE_NUMBER] Servic…" at bounding box center [407, 255] width 723 height 613
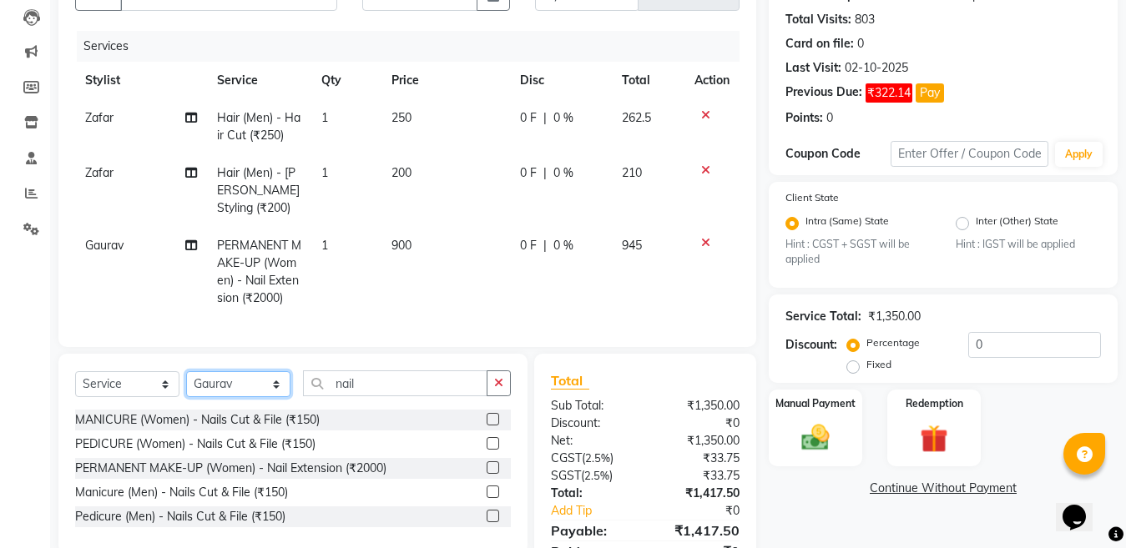
select select "70289"
click at [186, 386] on select "Select Stylist [PERSON_NAME] Aalam Sheikh [PERSON_NAME] [PERSON_NAME] [PERSON_N…" at bounding box center [238, 384] width 104 height 26
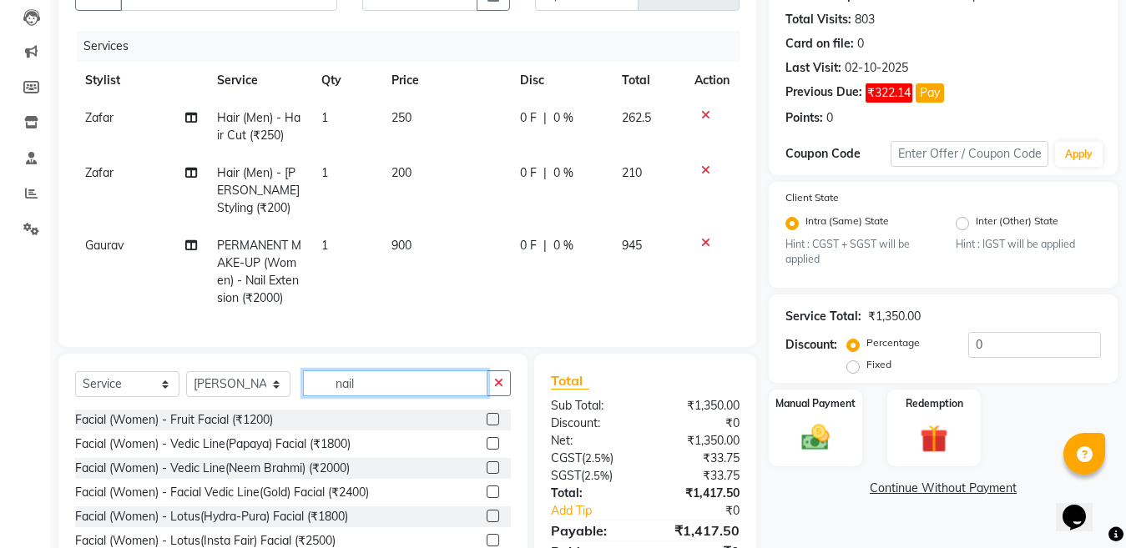
click at [383, 396] on input "nail" at bounding box center [395, 384] width 184 height 26
type input "n"
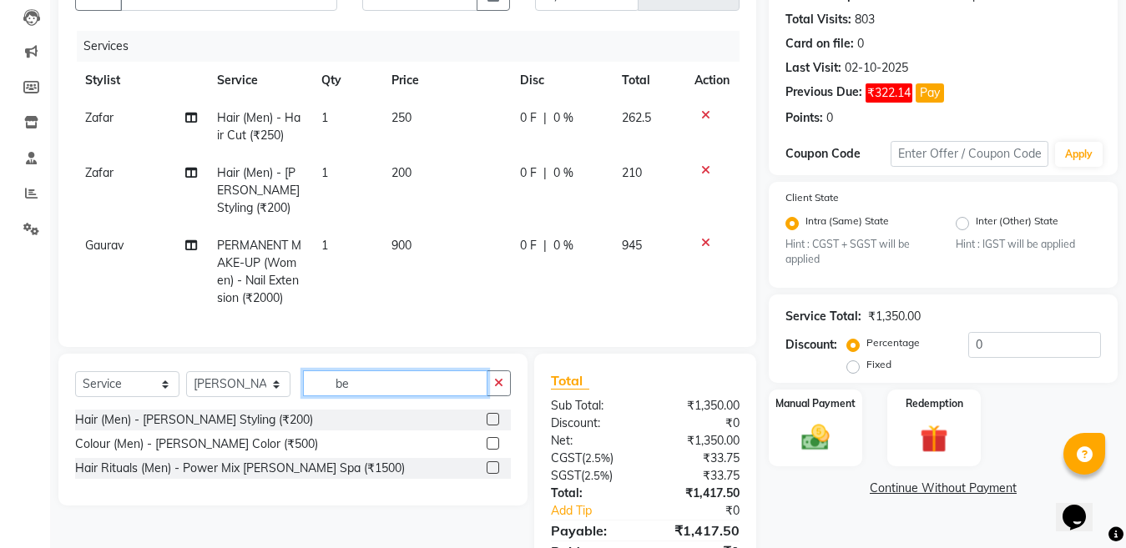
type input "be"
click at [490, 426] on label at bounding box center [493, 419] width 13 height 13
click at [490, 426] on input "checkbox" at bounding box center [492, 420] width 11 height 11
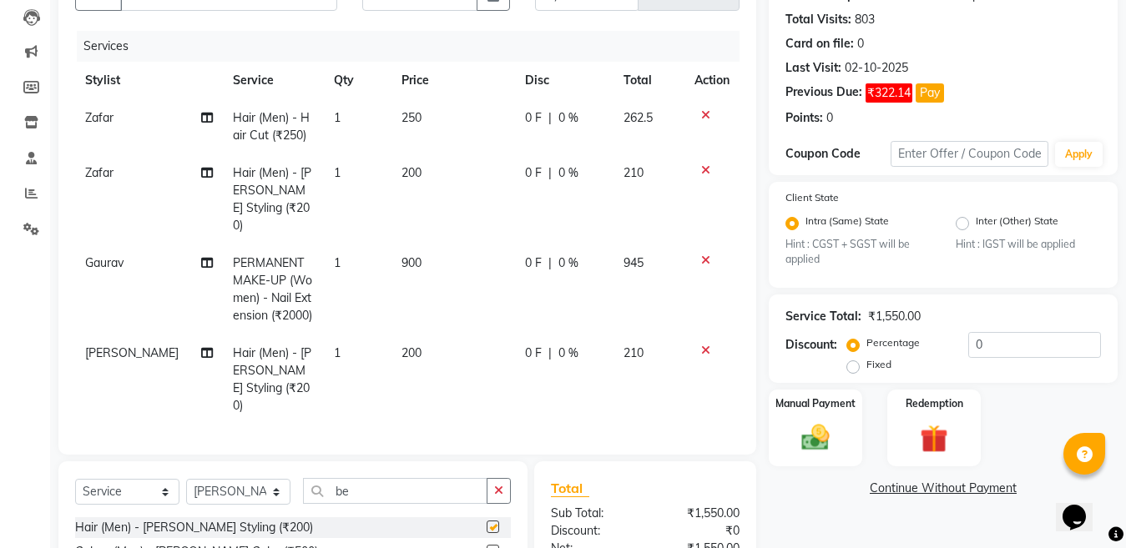
scroll to position [260, 0]
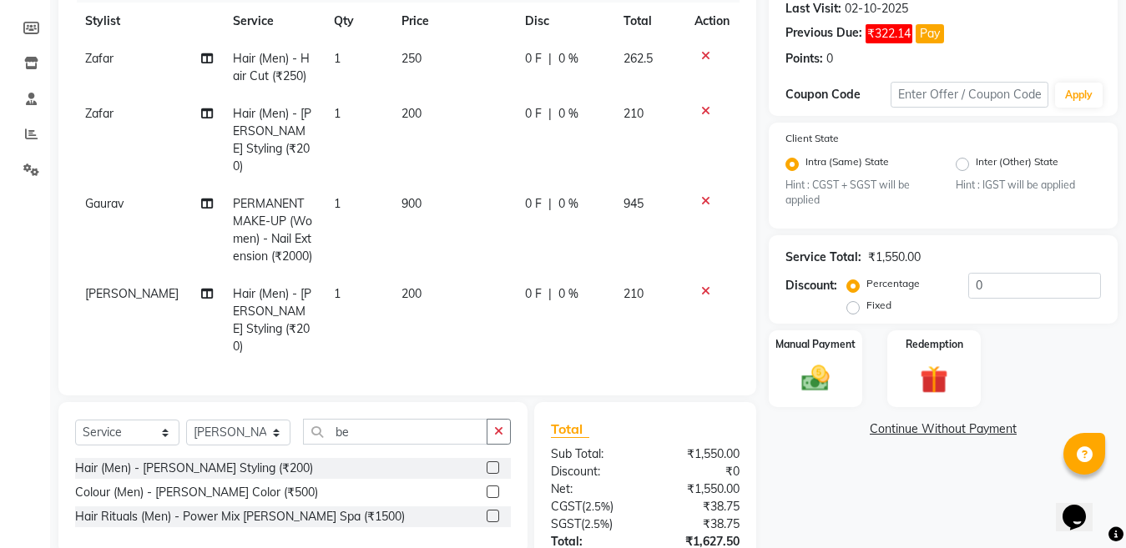
checkbox input "false"
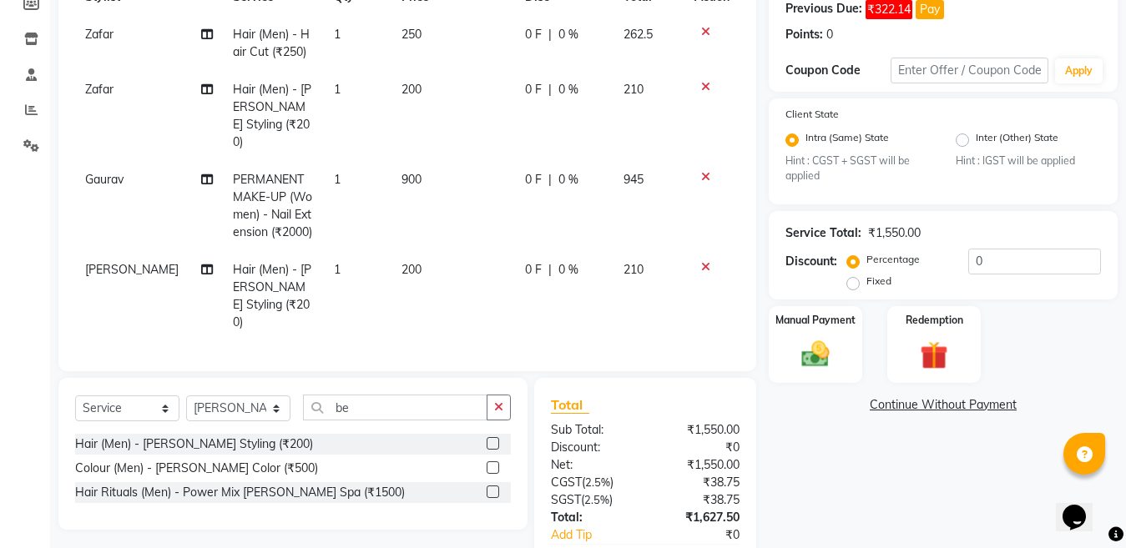
click at [496, 462] on label at bounding box center [493, 468] width 13 height 13
click at [496, 463] on input "checkbox" at bounding box center [492, 468] width 11 height 11
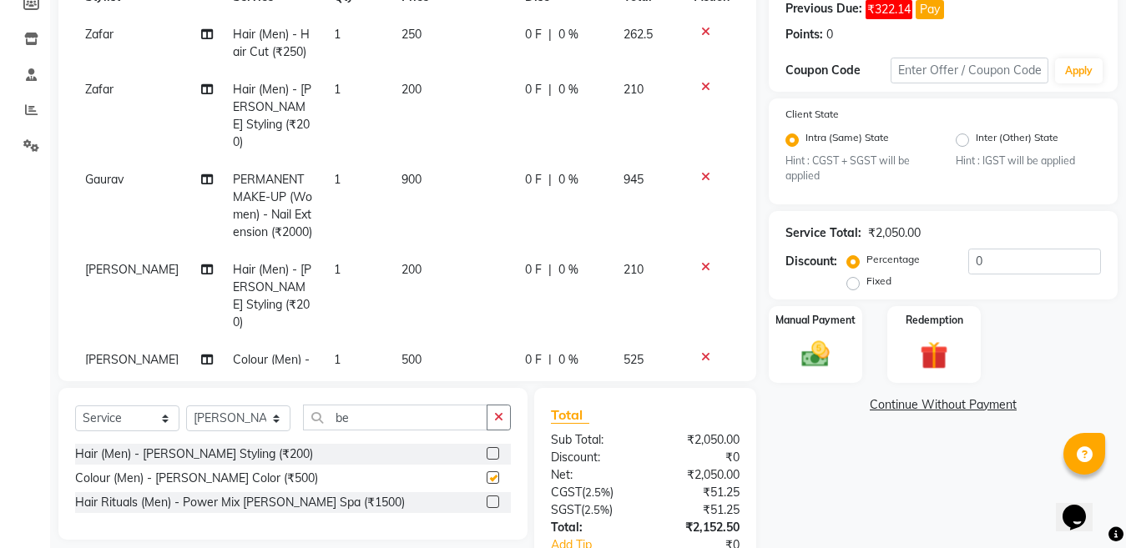
checkbox input "false"
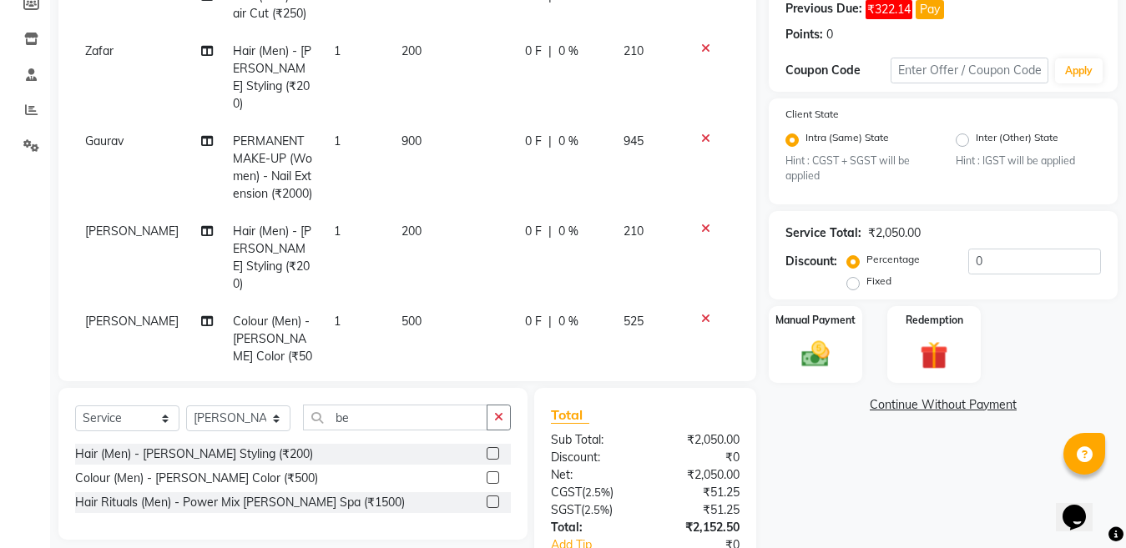
scroll to position [42, 0]
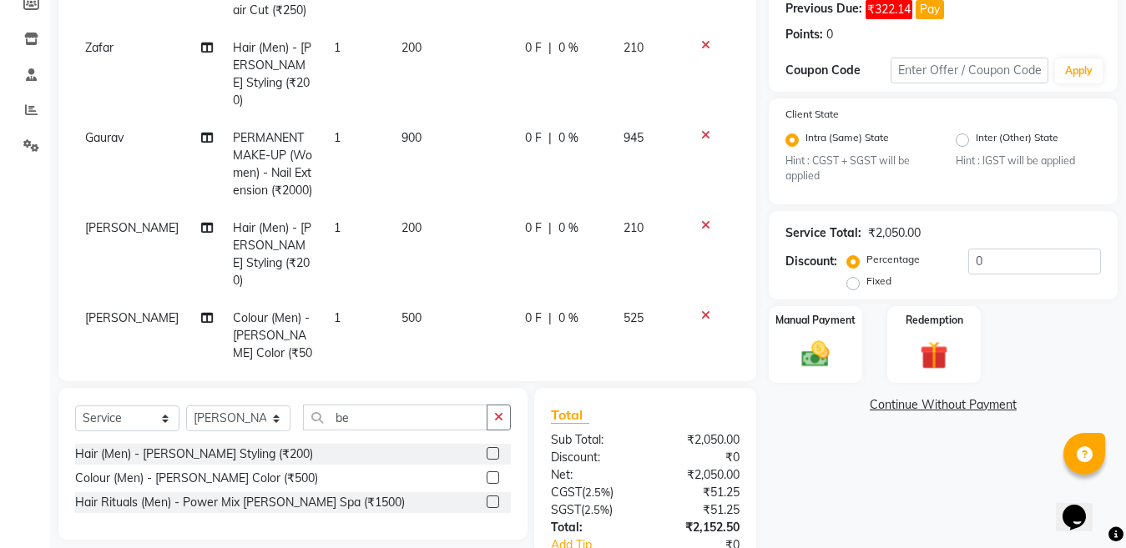
click at [433, 300] on td "500" at bounding box center [452, 345] width 123 height 90
select select "70289"
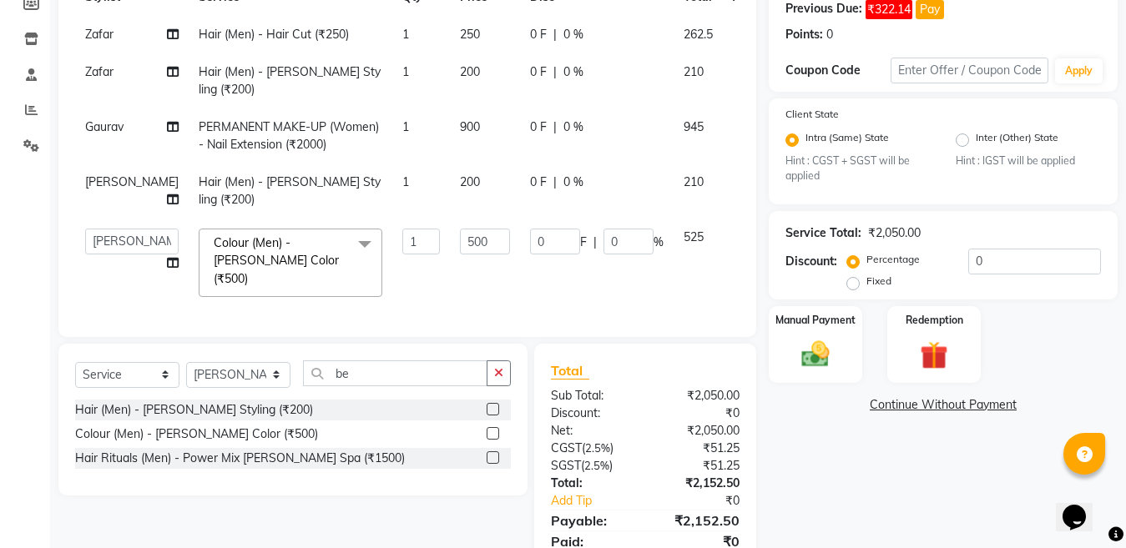
scroll to position [0, 0]
click at [460, 229] on input "500" at bounding box center [485, 242] width 50 height 26
type input "5"
type input "410"
click at [1035, 261] on input "0" at bounding box center [1034, 262] width 133 height 26
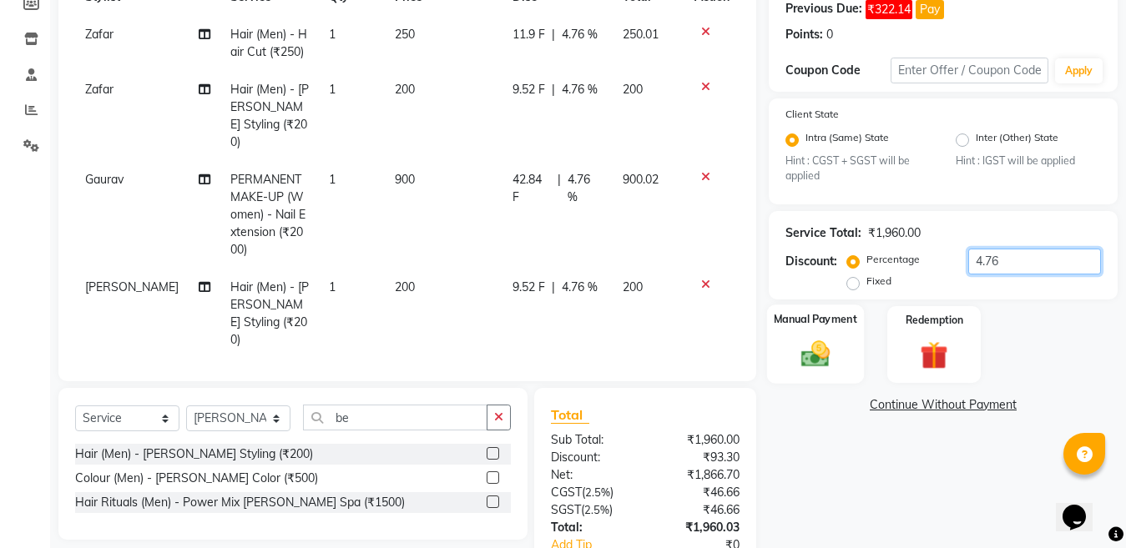
type input "4.76"
click at [800, 356] on img at bounding box center [815, 354] width 47 height 33
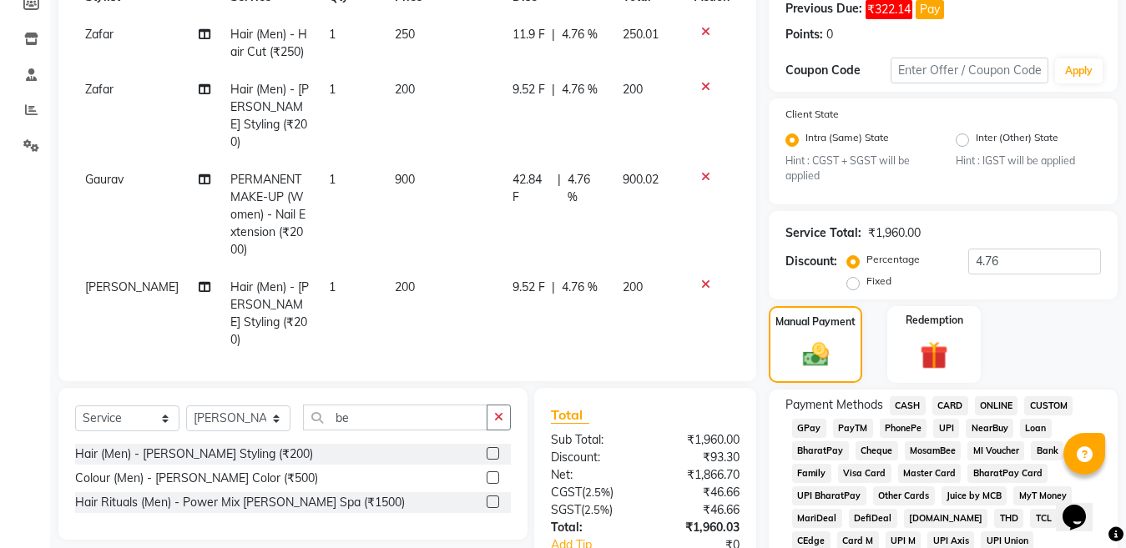
scroll to position [370, 0]
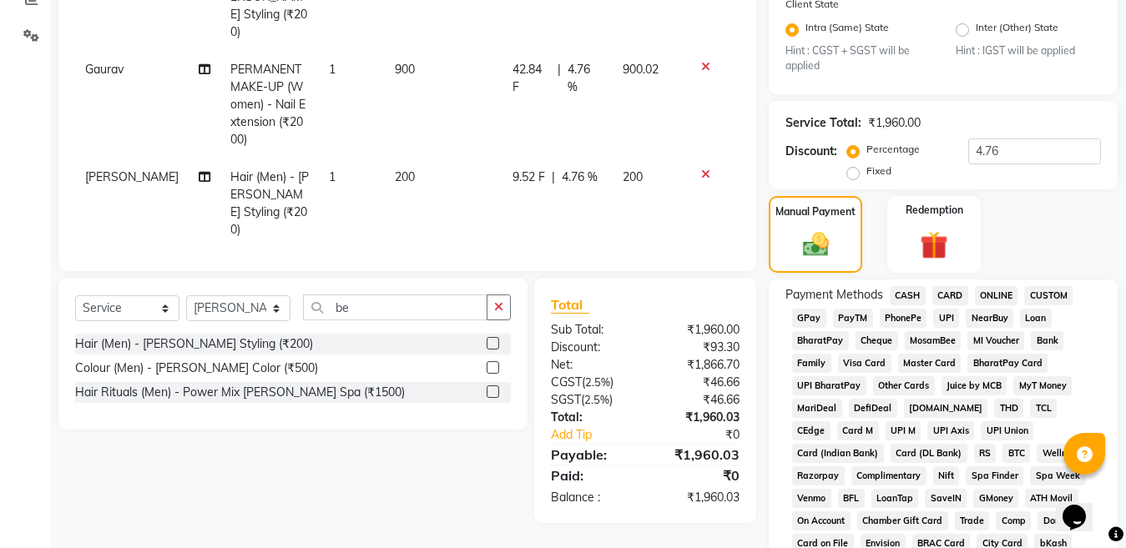
click at [997, 298] on span "ONLINE" at bounding box center [996, 295] width 43 height 19
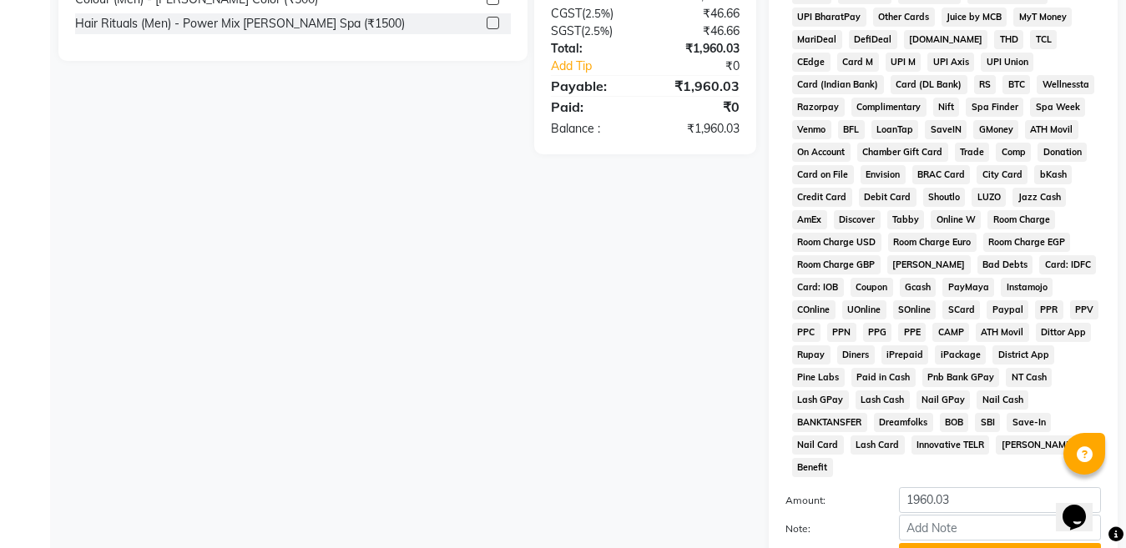
scroll to position [866, 0]
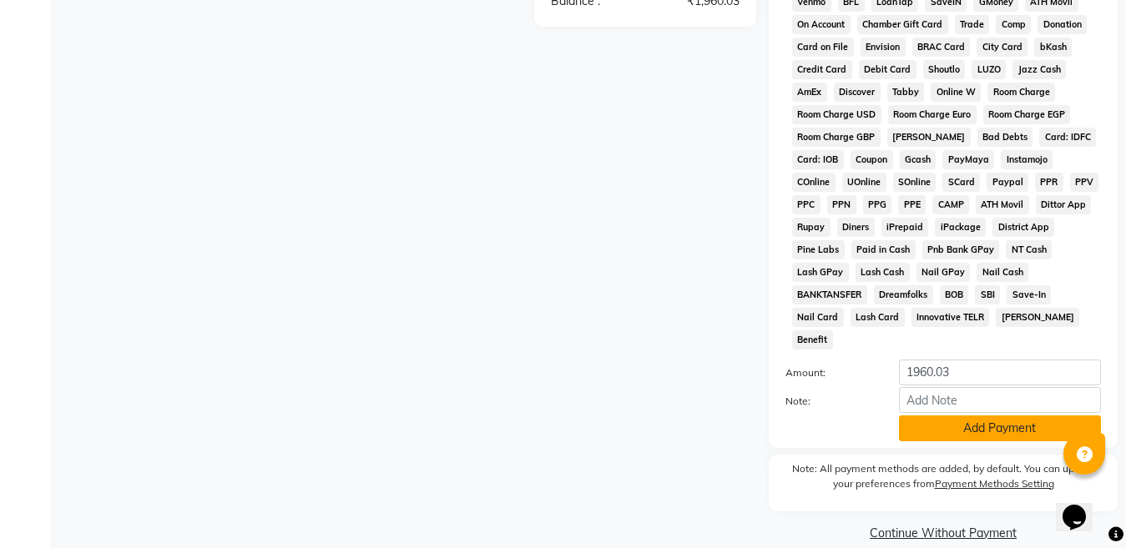
click at [1000, 416] on button "Add Payment" at bounding box center [1000, 429] width 202 height 26
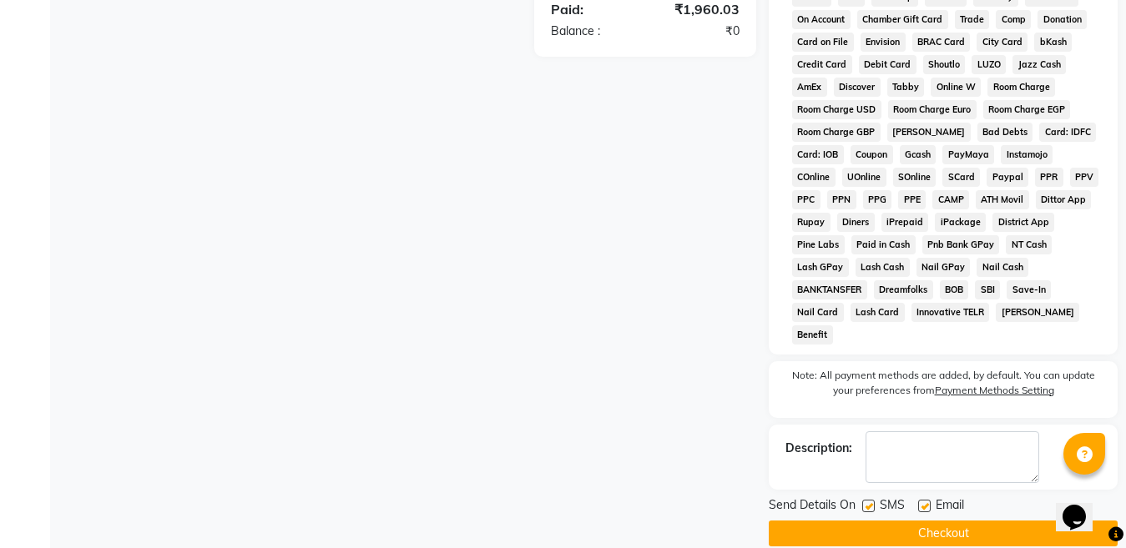
scroll to position [872, 0]
click at [951, 520] on button "Checkout" at bounding box center [943, 533] width 349 height 26
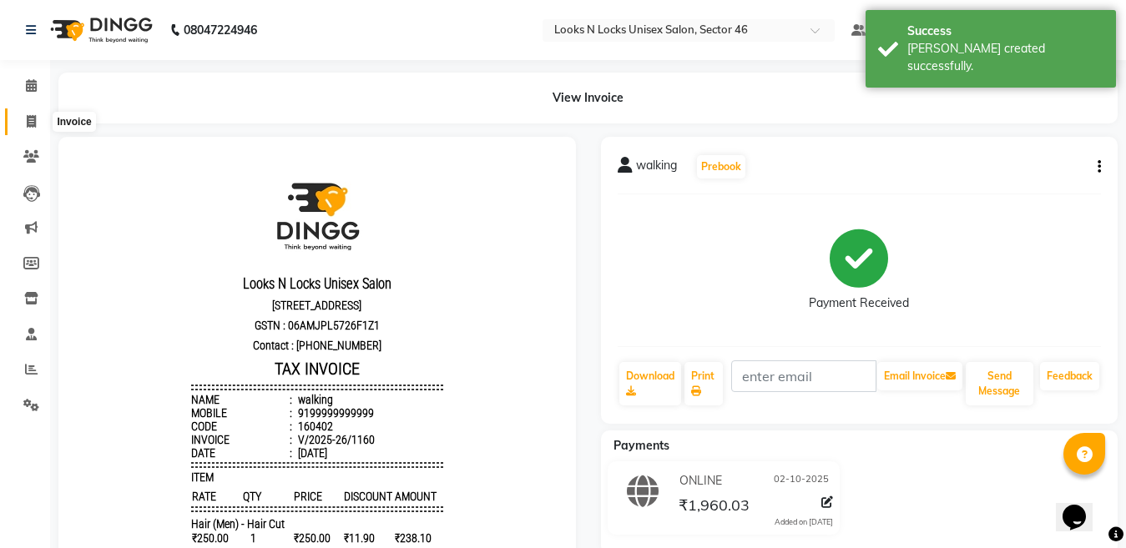
click at [25, 118] on span at bounding box center [31, 122] width 29 height 19
select select "service"
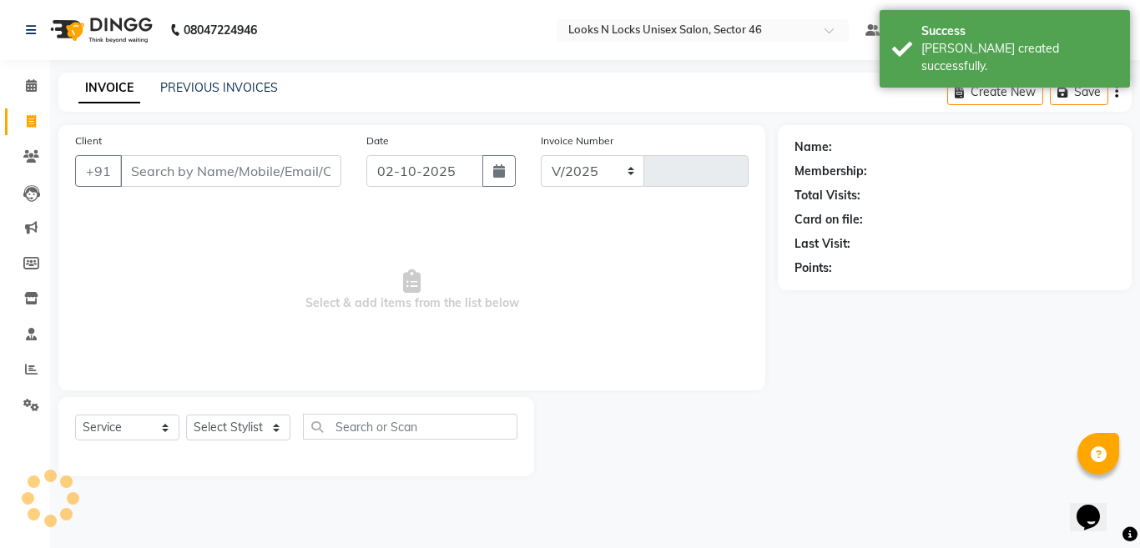
select select "3904"
type input "1161"
click at [319, 168] on input "Client" at bounding box center [230, 171] width 221 height 32
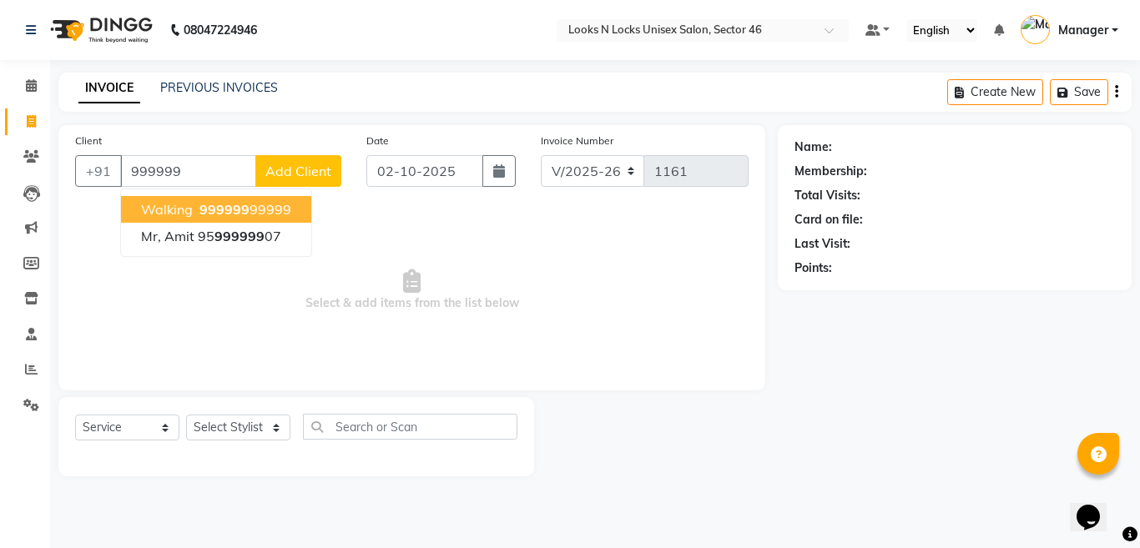
click at [259, 204] on ngb-highlight "999999 99999" at bounding box center [243, 209] width 95 height 17
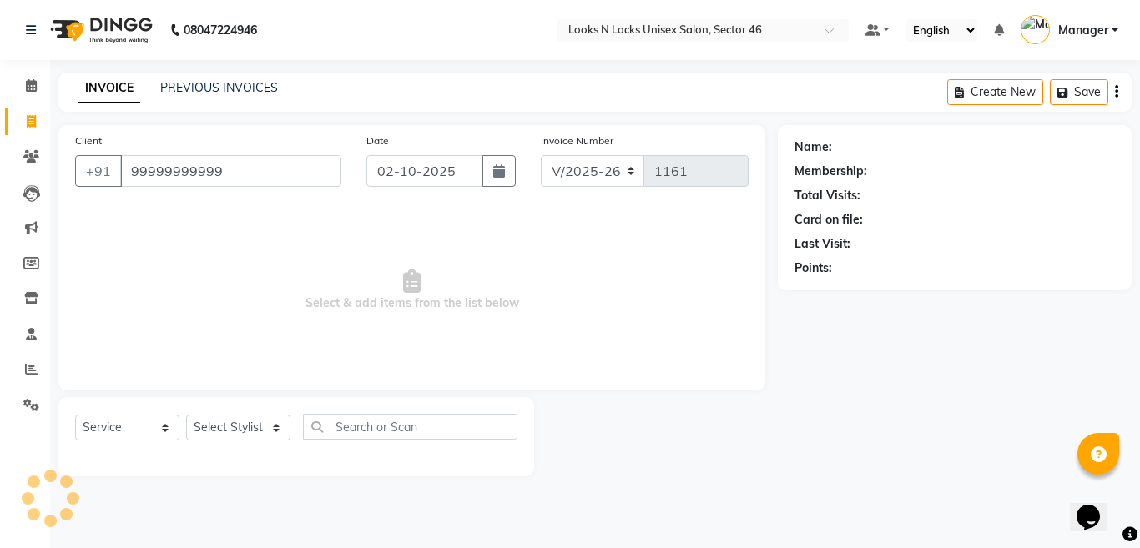
type input "99999999999"
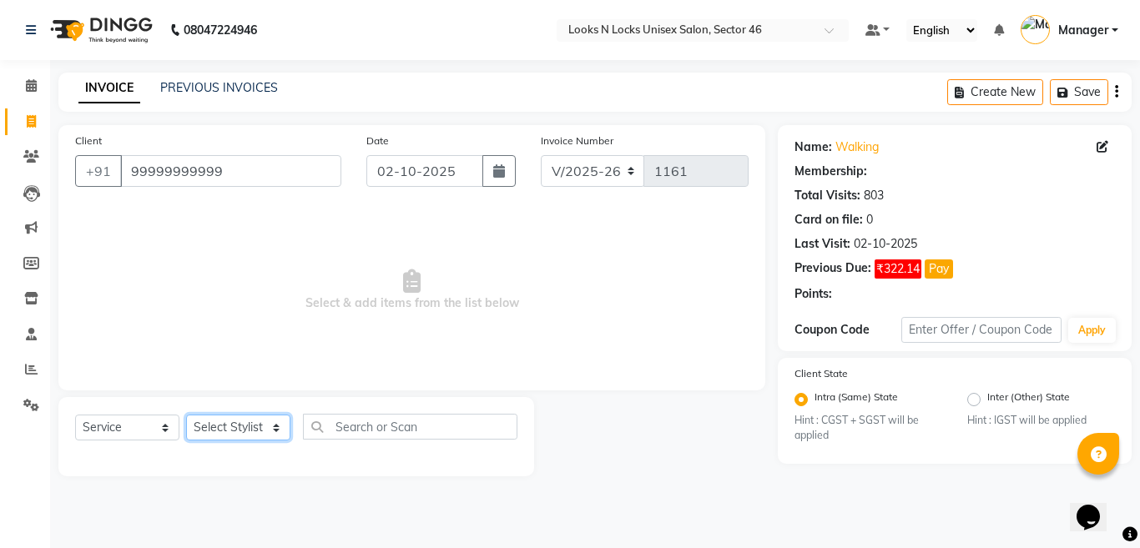
click at [216, 425] on select "Select Stylist [PERSON_NAME] Aalam Sheikh [PERSON_NAME] [PERSON_NAME] [PERSON_N…" at bounding box center [238, 428] width 104 height 26
select select "59684"
click at [186, 415] on select "Select Stylist [PERSON_NAME] Aalam Sheikh [PERSON_NAME] [PERSON_NAME] [PERSON_N…" at bounding box center [238, 428] width 104 height 26
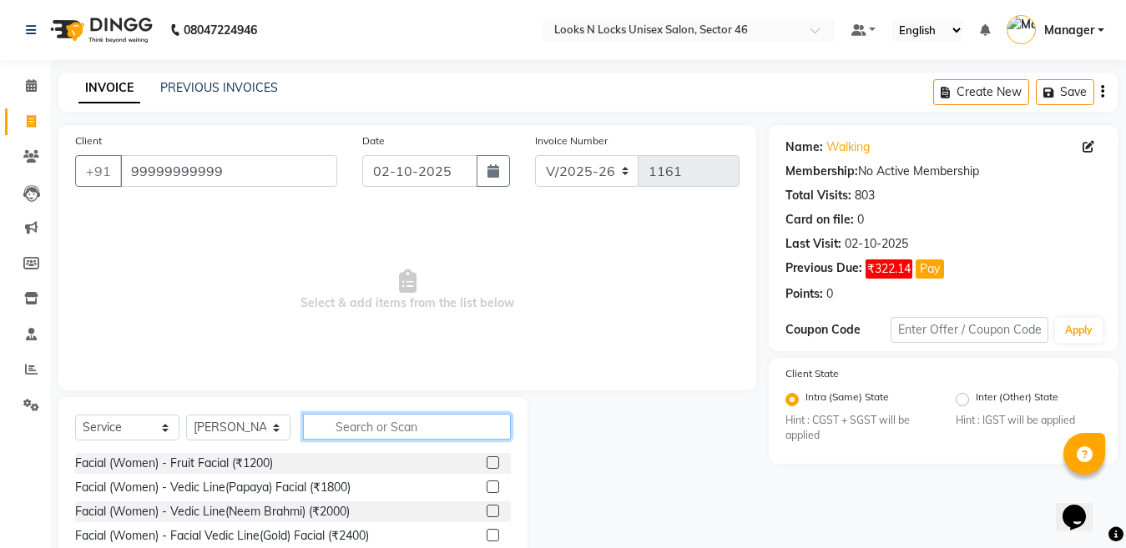
click at [394, 429] on input "text" at bounding box center [407, 427] width 208 height 26
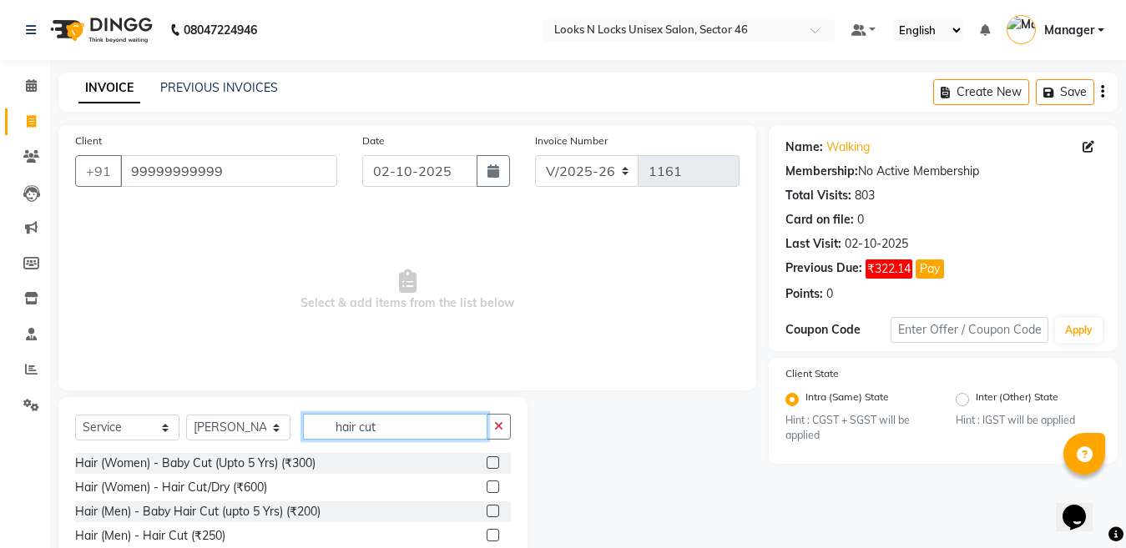
type input "hair cut"
click at [492, 486] on label at bounding box center [493, 487] width 13 height 13
click at [492, 486] on input "checkbox" at bounding box center [492, 487] width 11 height 11
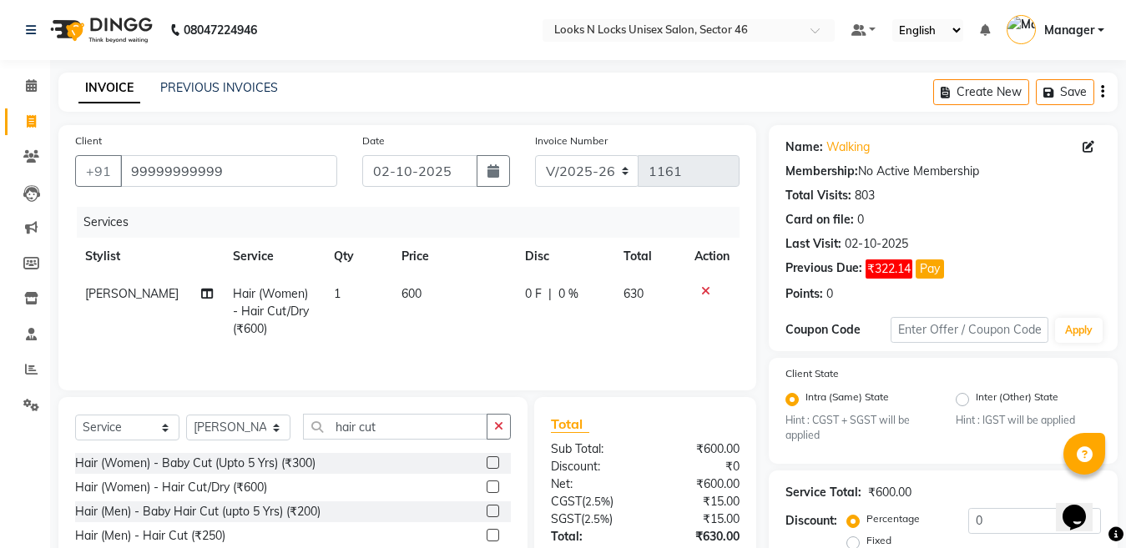
click at [497, 490] on label at bounding box center [493, 487] width 13 height 13
click at [497, 490] on input "checkbox" at bounding box center [492, 487] width 11 height 11
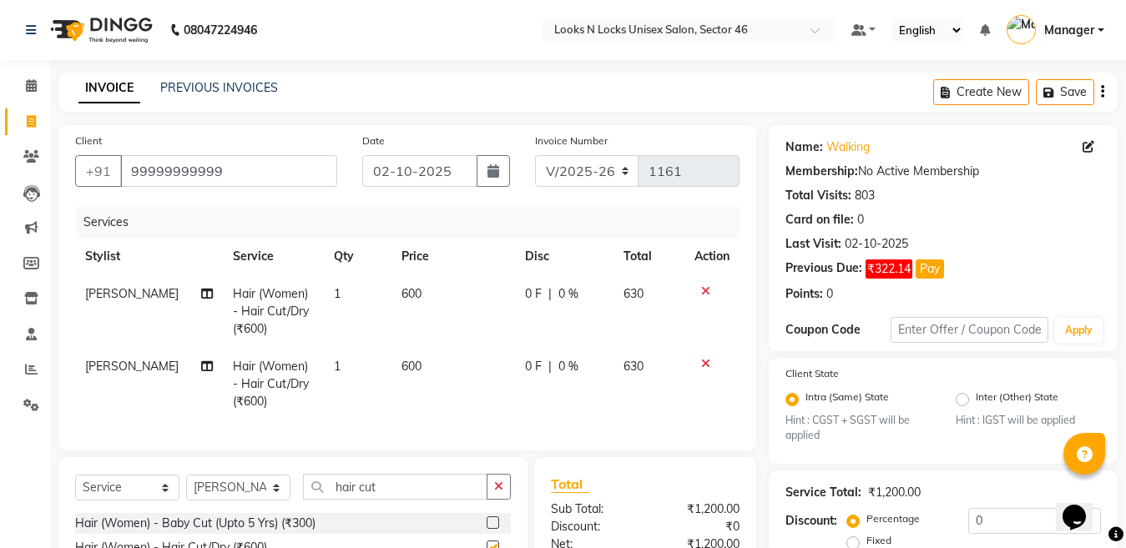
checkbox input "false"
click at [445, 300] on td "600" at bounding box center [453, 311] width 124 height 73
select select "59684"
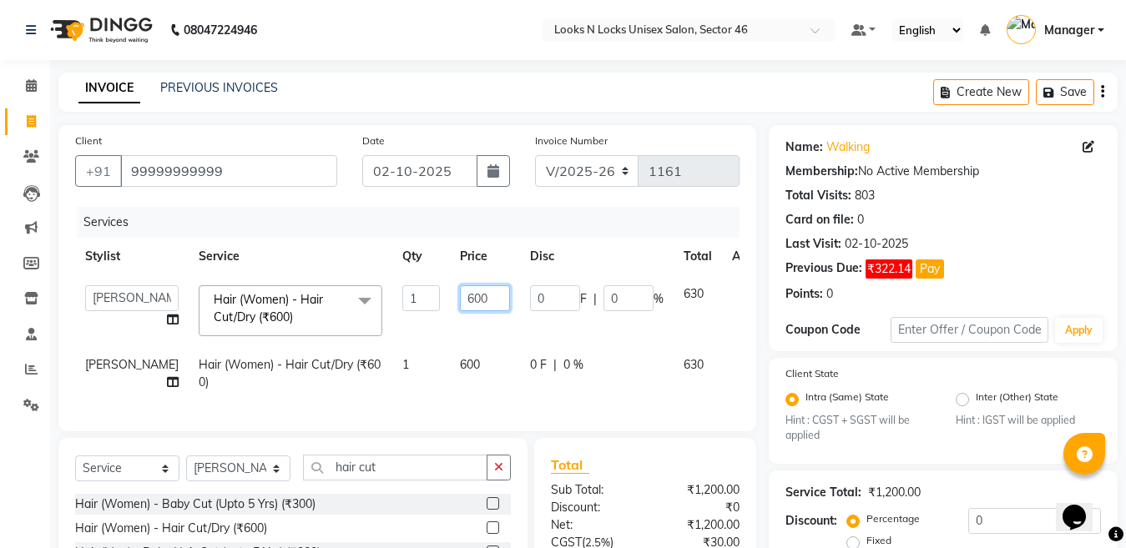
click at [460, 295] on input "600" at bounding box center [485, 298] width 50 height 26
type input "6"
type input "700"
click at [450, 372] on td "600" at bounding box center [485, 373] width 70 height 55
select select "59684"
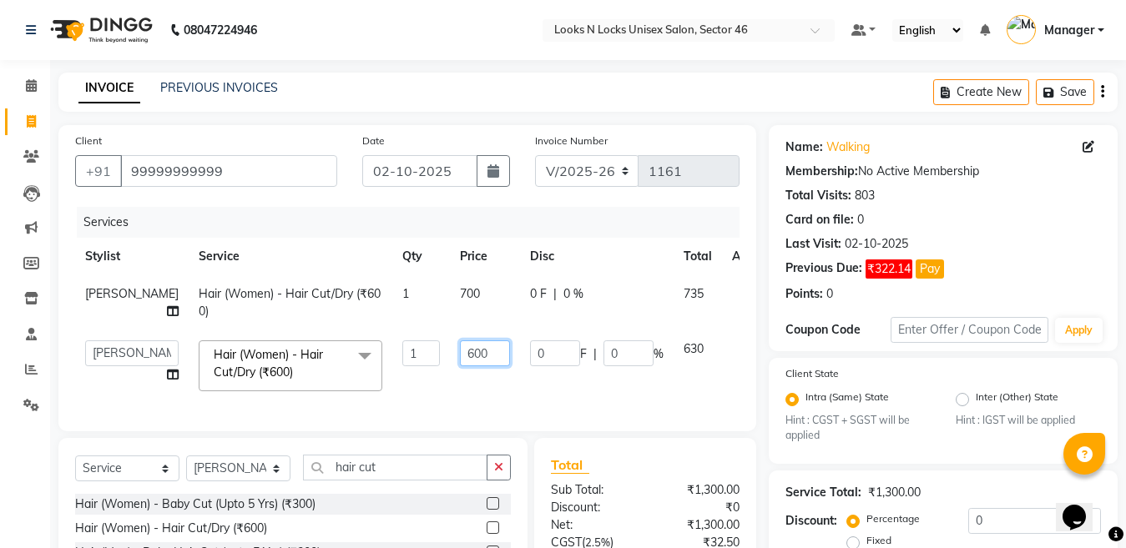
click at [460, 366] on input "600" at bounding box center [485, 354] width 50 height 26
type input "6"
type input "700"
click at [249, 482] on select "Select Stylist [PERSON_NAME] Aalam Sheikh [PERSON_NAME] [PERSON_NAME] [PERSON_N…" at bounding box center [238, 469] width 104 height 26
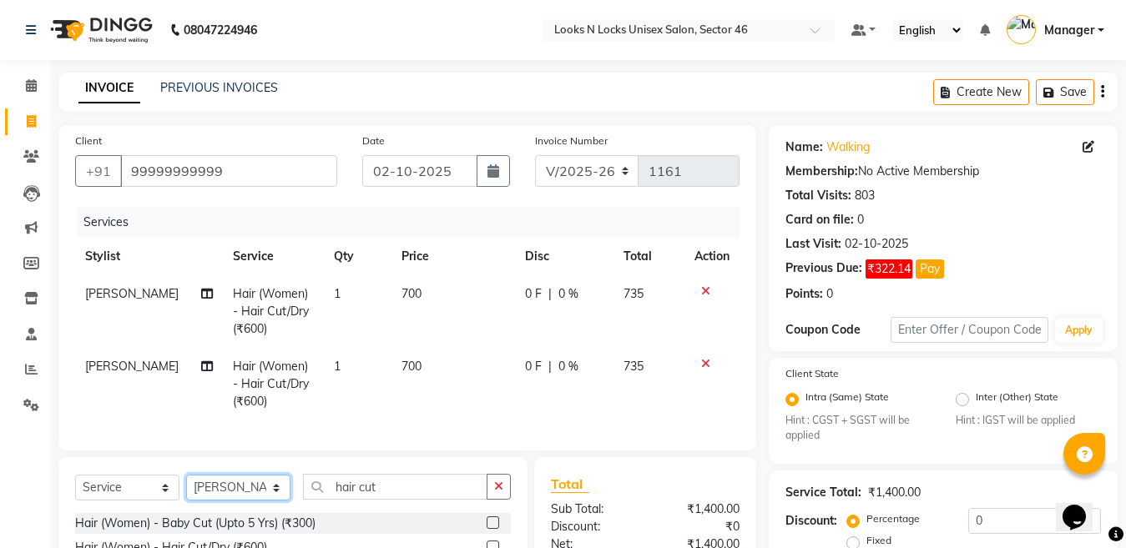
select select "70289"
click at [186, 489] on select "Select Stylist [PERSON_NAME] Aalam Sheikh [PERSON_NAME] [PERSON_NAME] [PERSON_N…" at bounding box center [238, 488] width 104 height 26
click at [401, 498] on input "hair cut" at bounding box center [395, 487] width 184 height 26
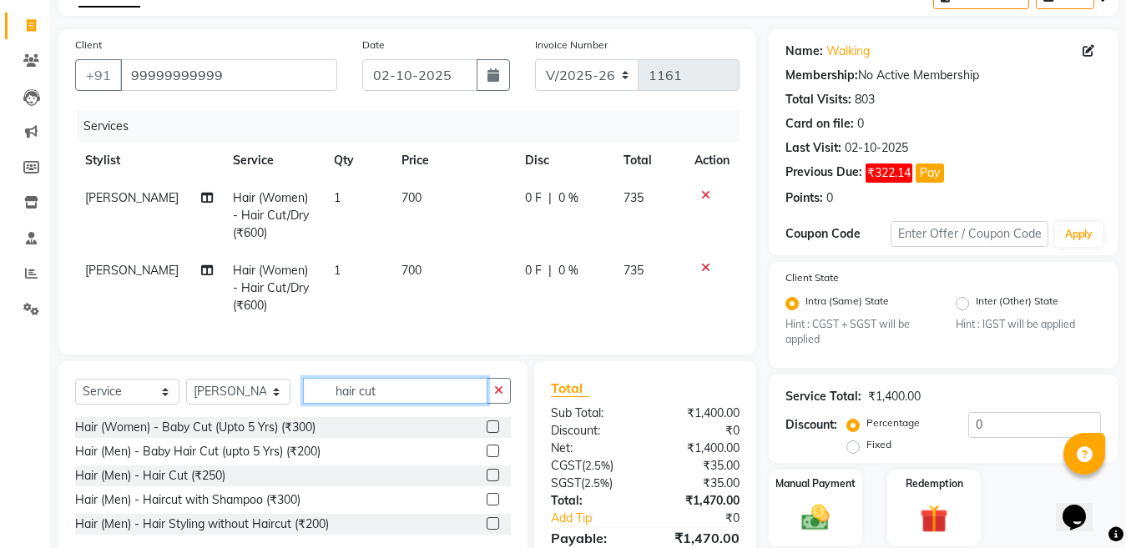
scroll to position [167, 0]
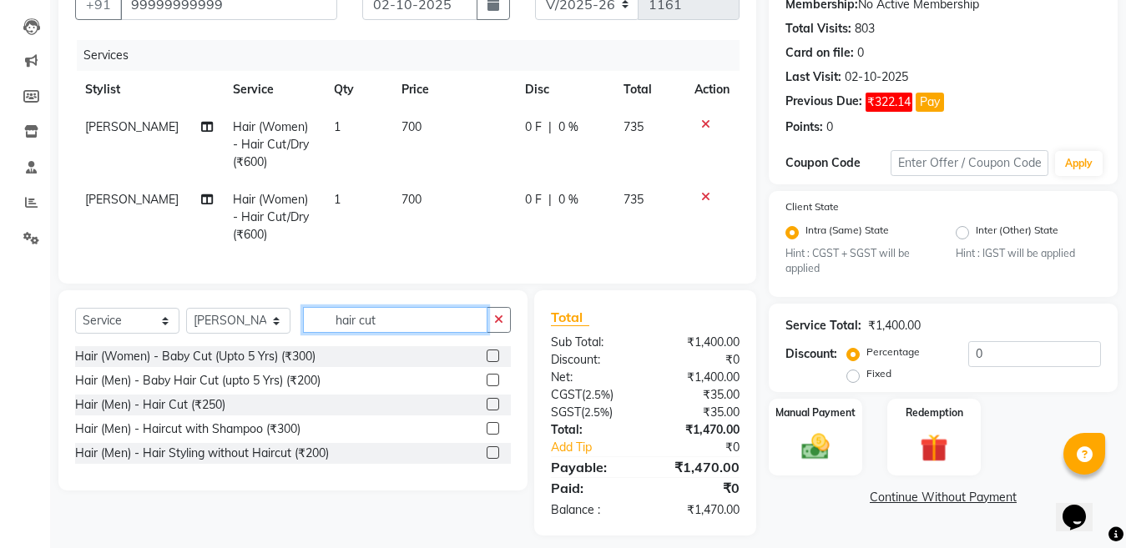
type input "hair cut"
click at [492, 411] on label at bounding box center [493, 404] width 13 height 13
click at [492, 411] on input "checkbox" at bounding box center [492, 405] width 11 height 11
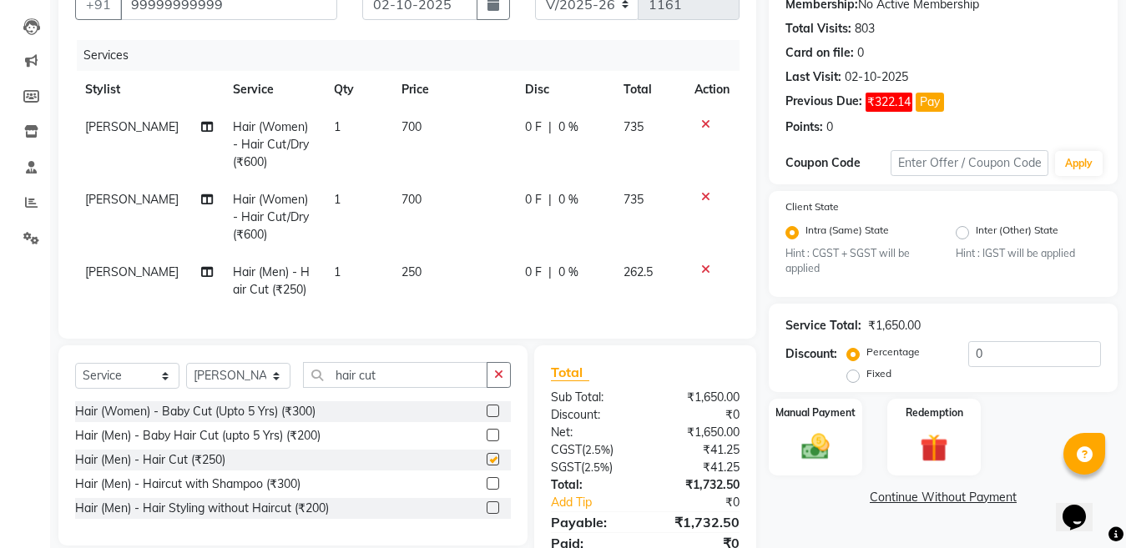
checkbox input "false"
click at [418, 388] on input "hair cut" at bounding box center [395, 375] width 184 height 26
type input "h"
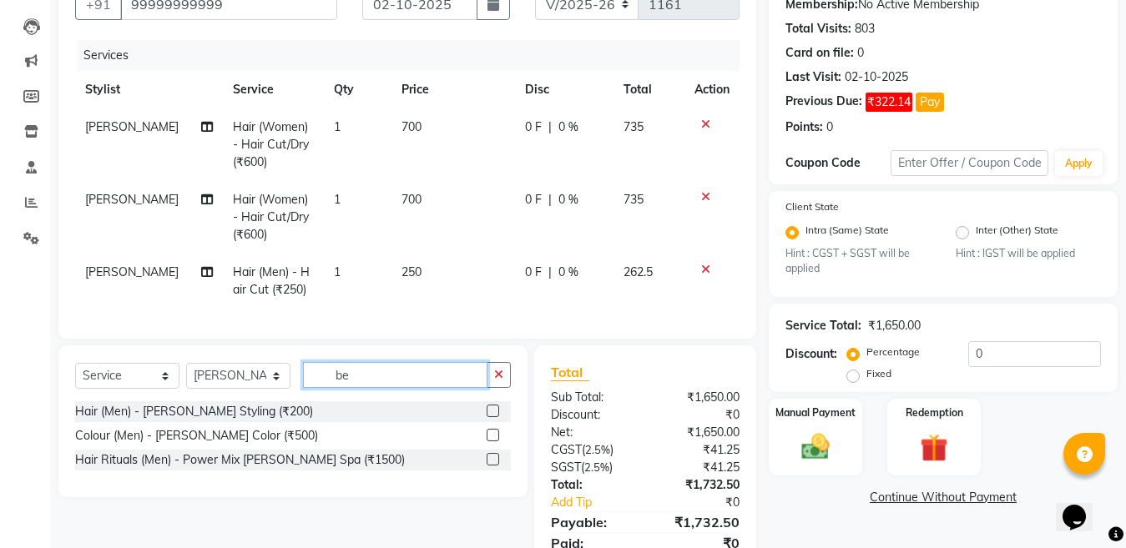
type input "be"
click at [495, 417] on label at bounding box center [493, 411] width 13 height 13
click at [495, 417] on input "checkbox" at bounding box center [492, 411] width 11 height 11
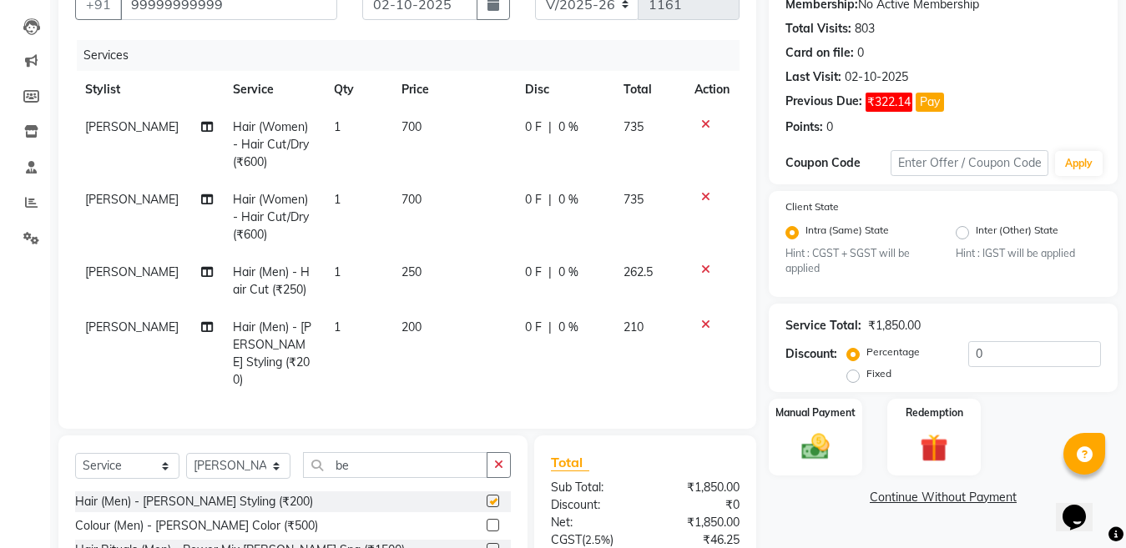
checkbox input "false"
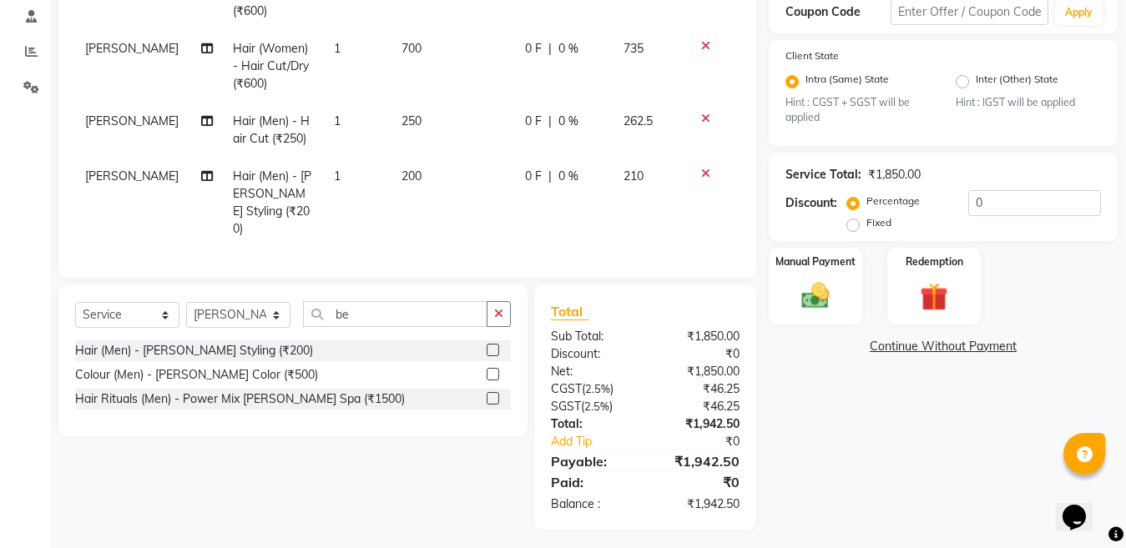
scroll to position [321, 0]
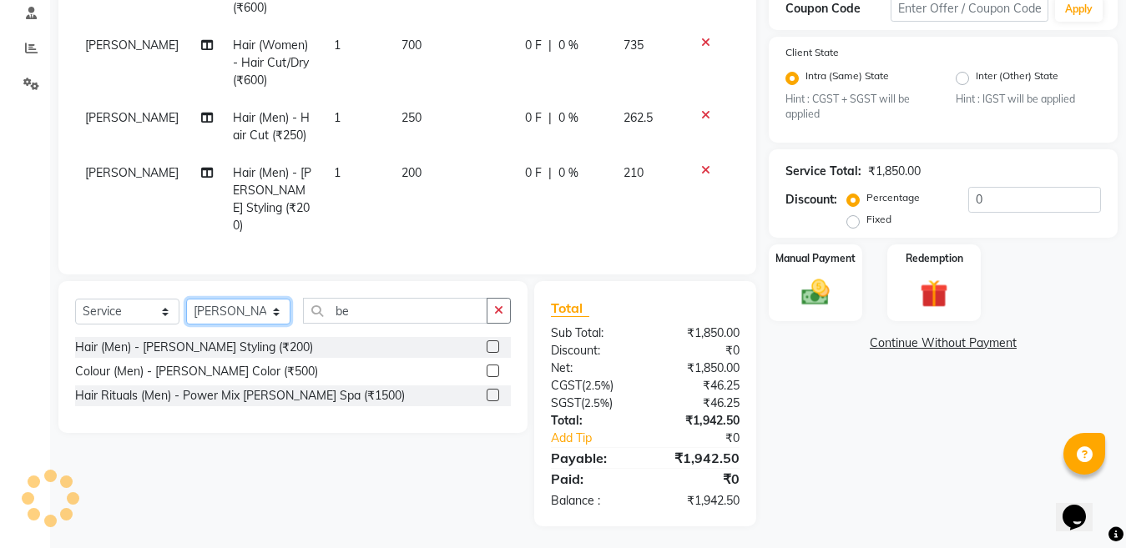
click at [232, 303] on select "Select Stylist [PERSON_NAME] Aalam Sheikh [PERSON_NAME] [PERSON_NAME] [PERSON_N…" at bounding box center [238, 312] width 104 height 26
select select "27638"
click at [186, 299] on select "Select Stylist [PERSON_NAME] Aalam Sheikh [PERSON_NAME] [PERSON_NAME] [PERSON_N…" at bounding box center [238, 312] width 104 height 26
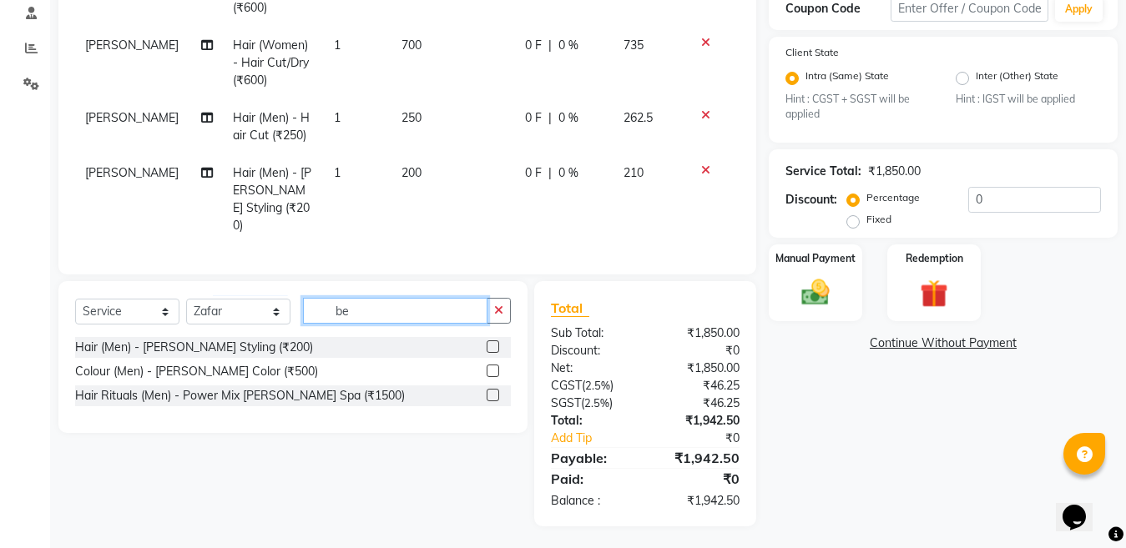
click at [414, 308] on input "be" at bounding box center [395, 311] width 184 height 26
type input "be"
click at [493, 343] on label at bounding box center [493, 347] width 13 height 13
click at [493, 343] on input "checkbox" at bounding box center [492, 347] width 11 height 11
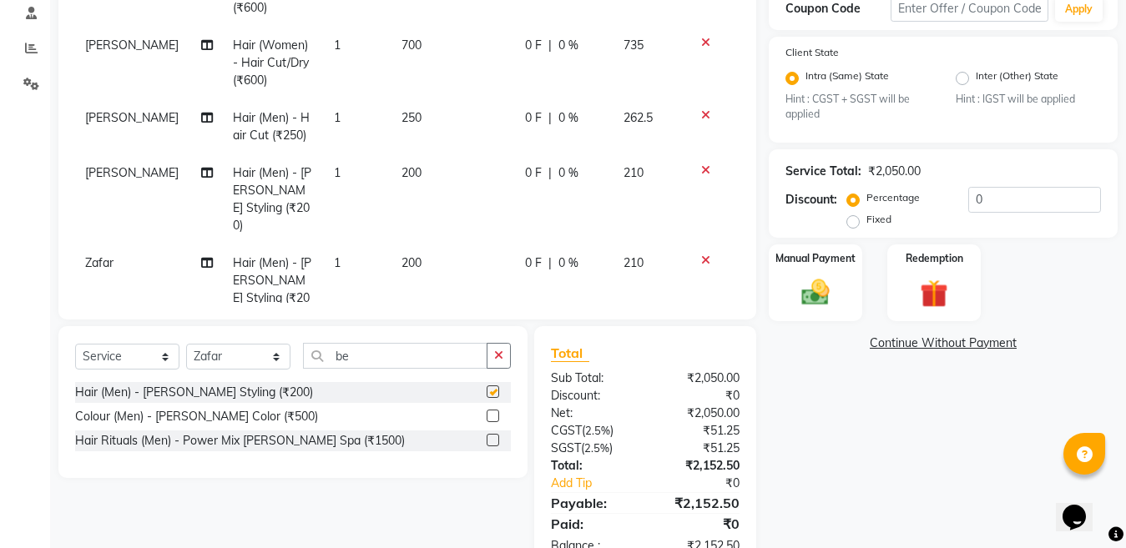
checkbox input "false"
click at [386, 345] on input "be" at bounding box center [395, 356] width 184 height 26
type input "b"
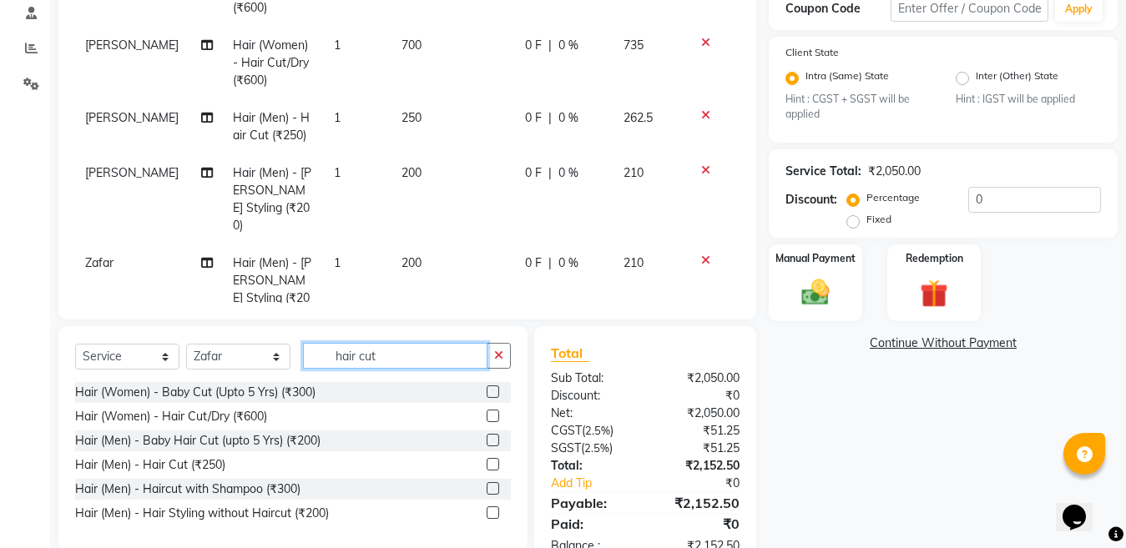
type input "hair cut"
click at [488, 464] on label at bounding box center [493, 464] width 13 height 13
click at [488, 464] on input "checkbox" at bounding box center [492, 465] width 11 height 11
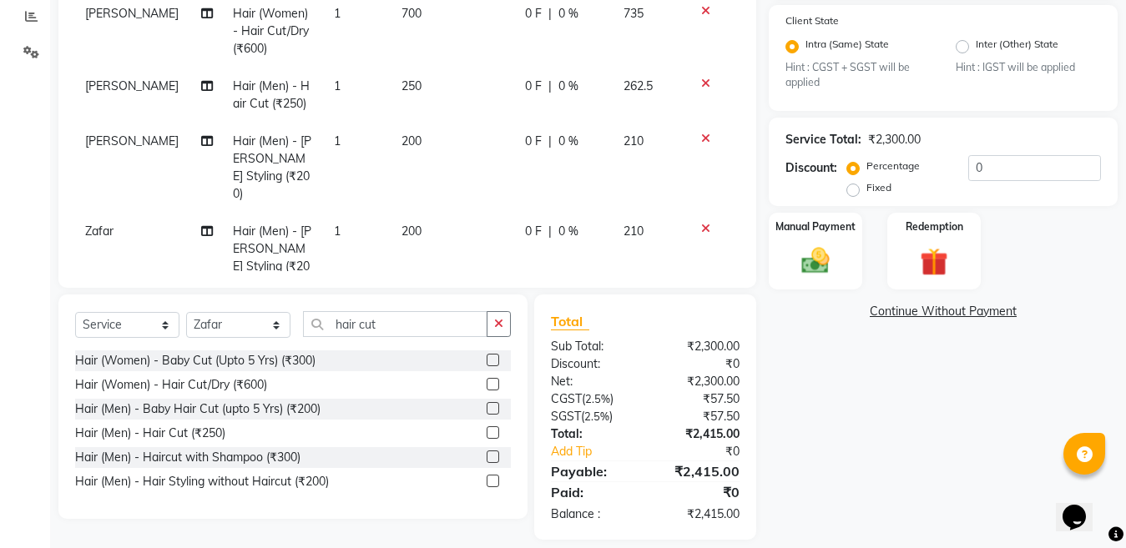
scroll to position [370, 0]
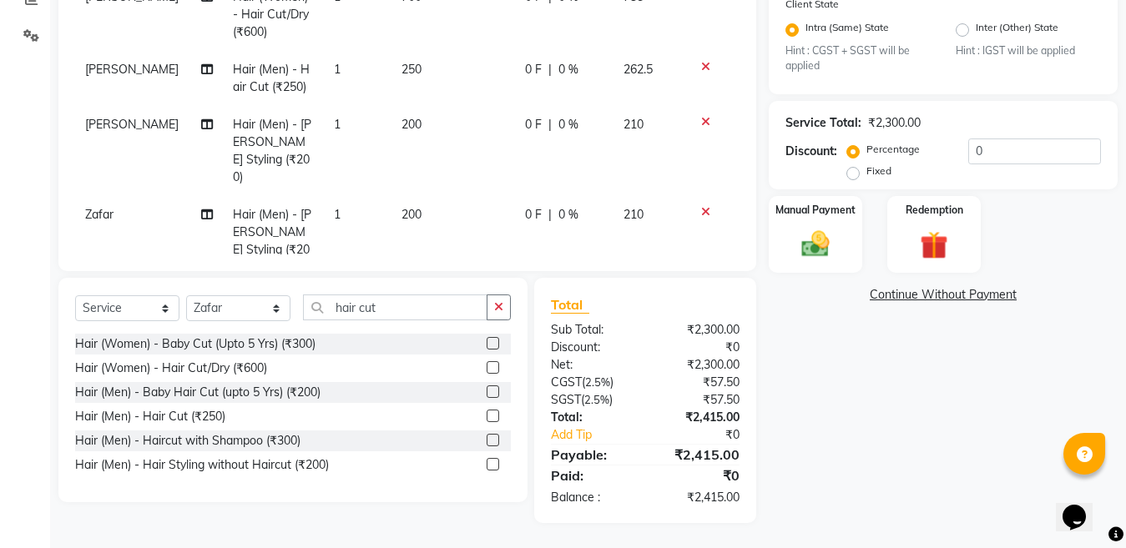
click at [494, 415] on label at bounding box center [493, 416] width 13 height 13
click at [494, 415] on input "checkbox" at bounding box center [492, 416] width 11 height 11
checkbox input "false"
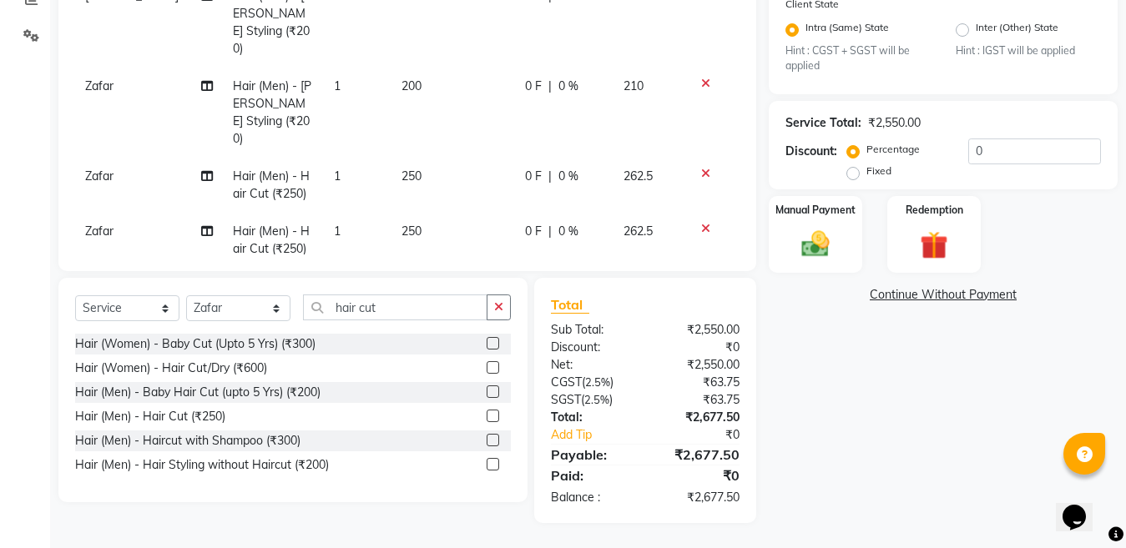
scroll to position [134, 0]
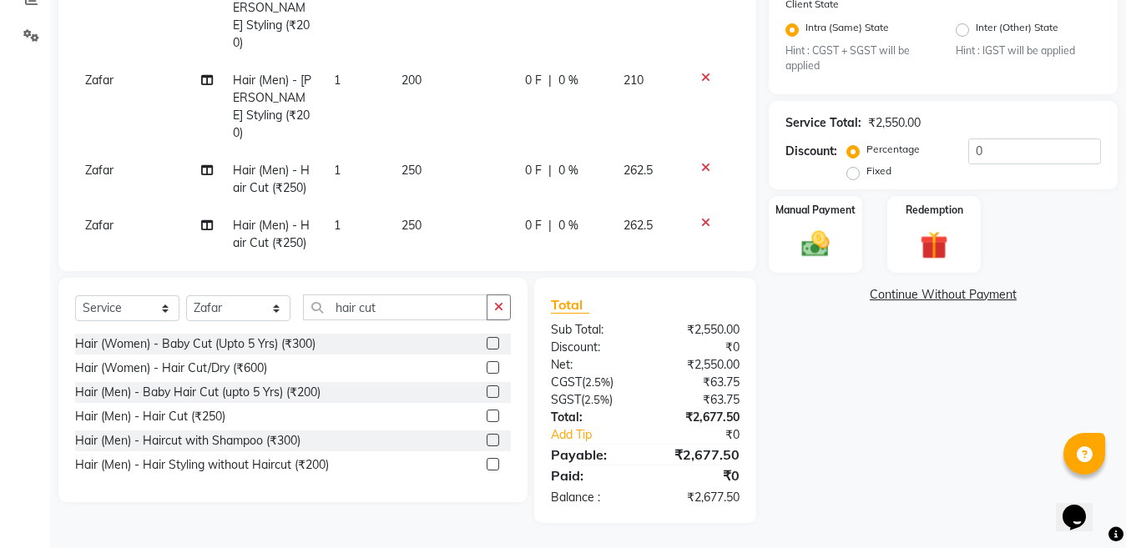
click at [701, 217] on icon at bounding box center [705, 223] width 9 height 12
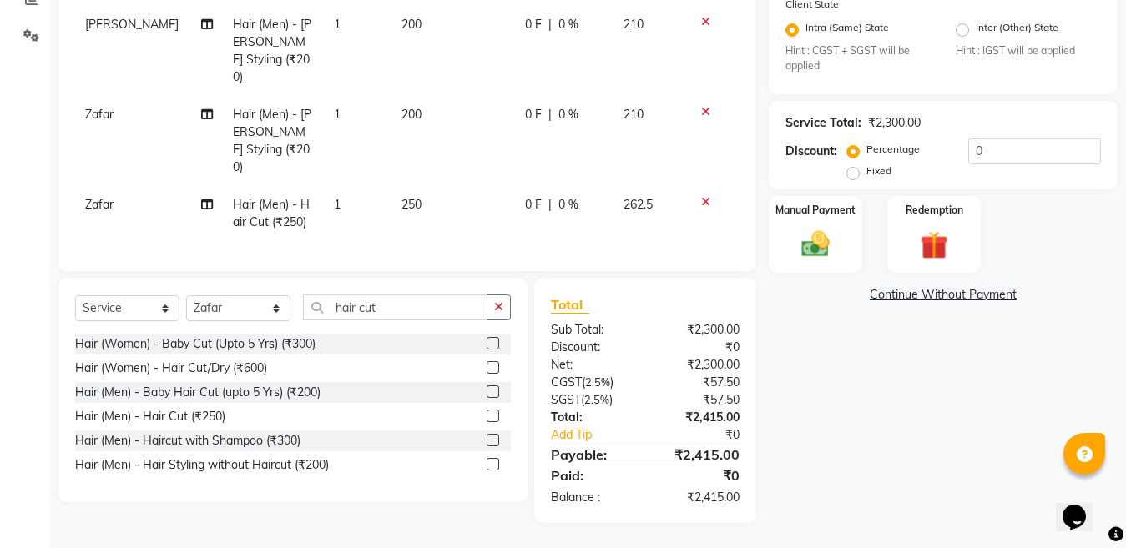
scroll to position [79, 0]
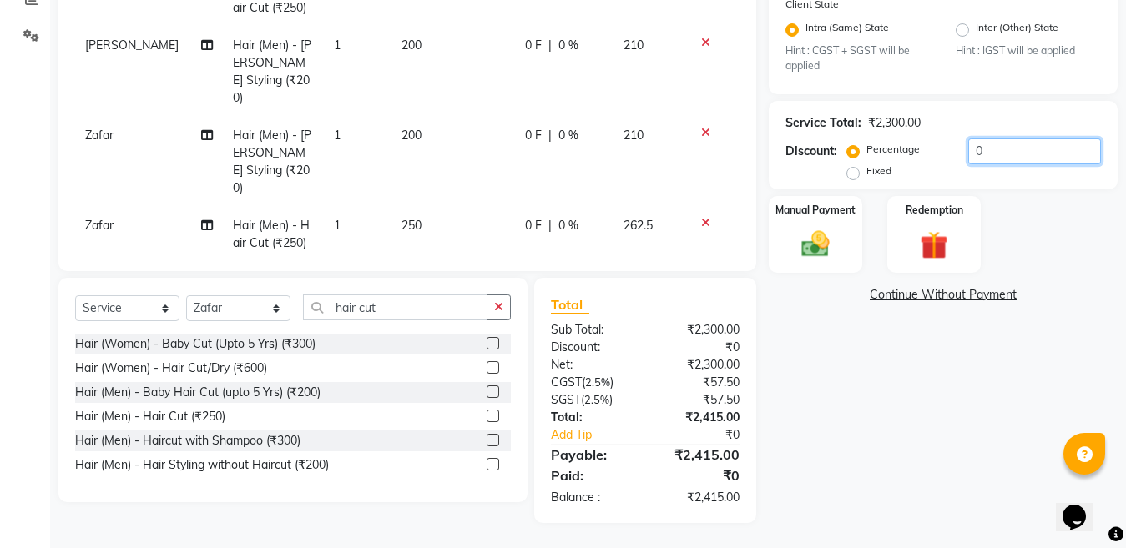
click at [1046, 144] on input "0" at bounding box center [1034, 152] width 133 height 26
type input "4.76"
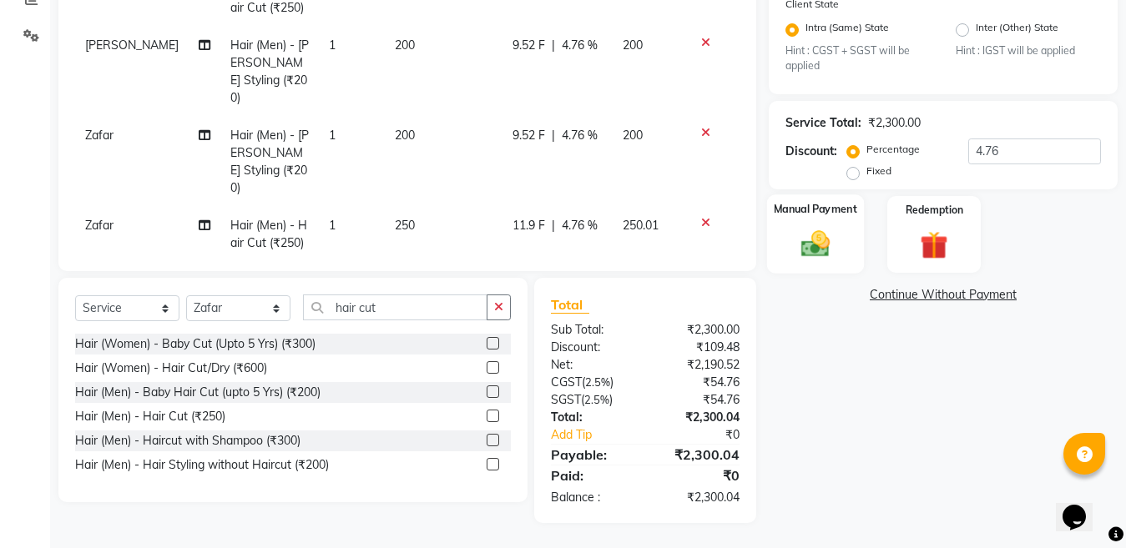
click at [812, 245] on img at bounding box center [815, 244] width 47 height 33
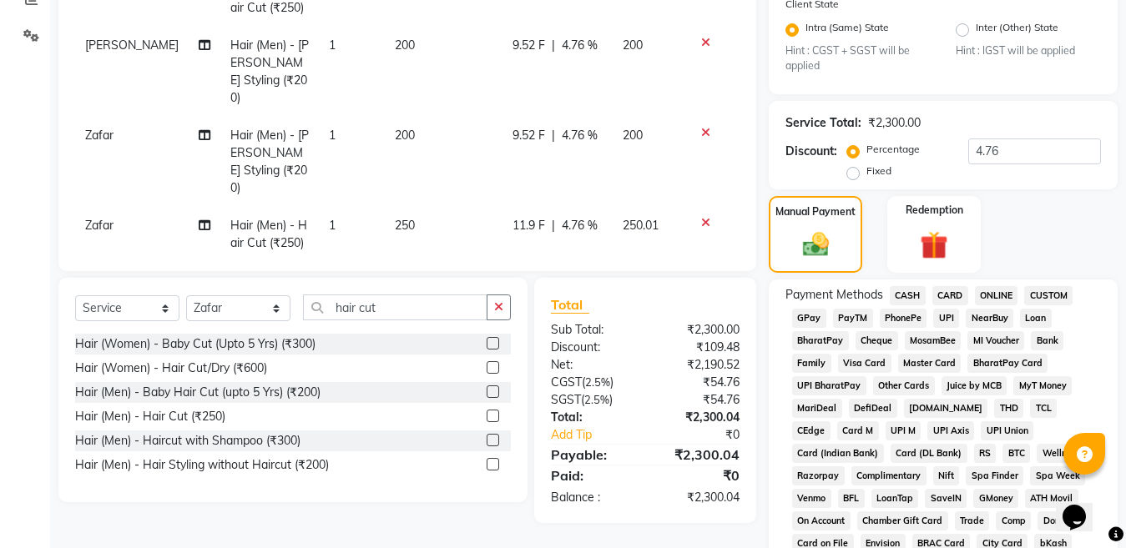
click at [981, 301] on span "ONLINE" at bounding box center [996, 295] width 43 height 19
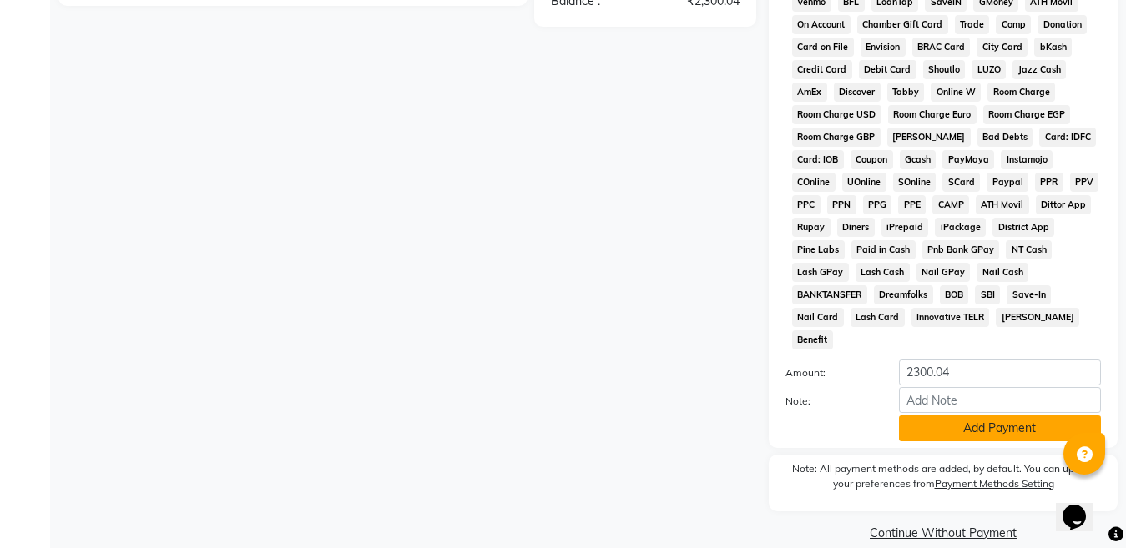
click at [978, 416] on button "Add Payment" at bounding box center [1000, 429] width 202 height 26
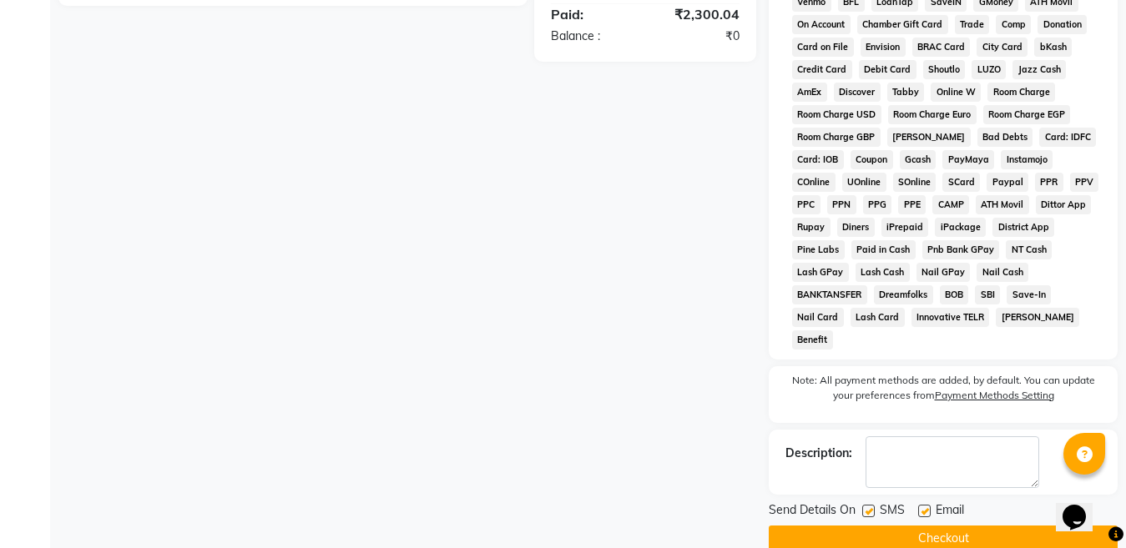
scroll to position [872, 0]
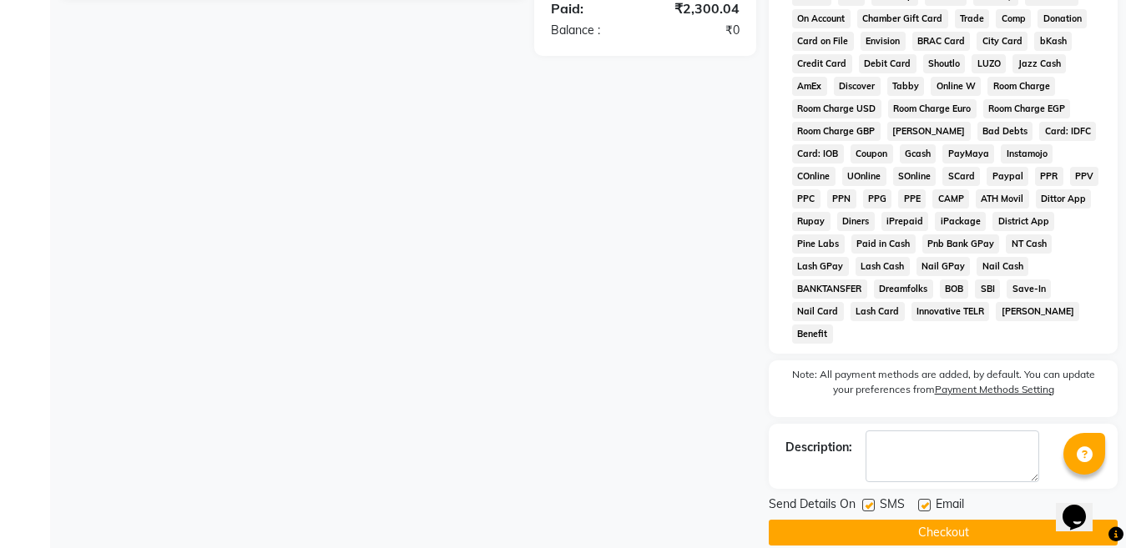
click at [979, 520] on button "Checkout" at bounding box center [943, 533] width 349 height 26
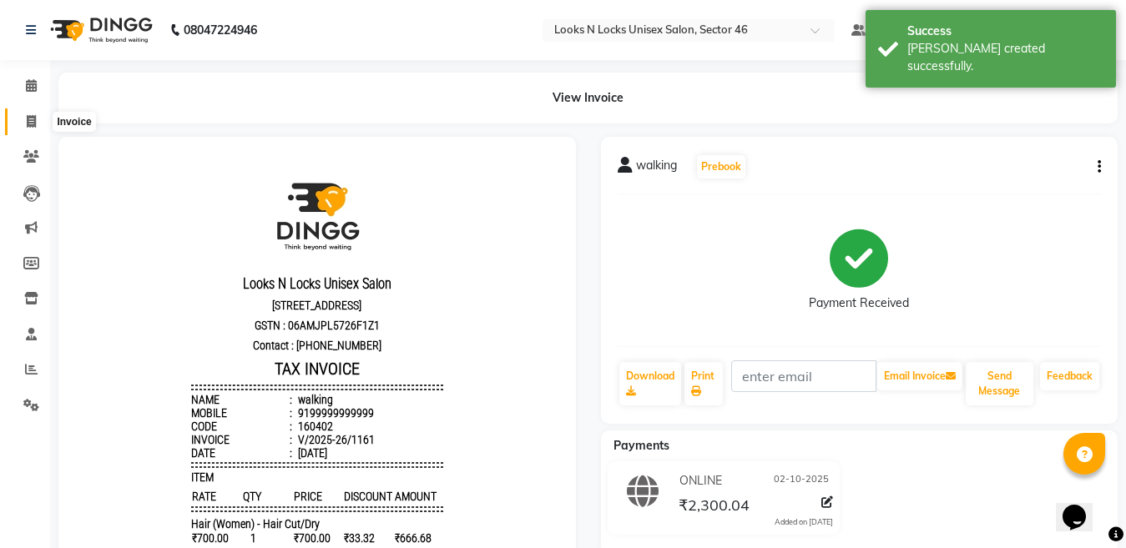
click at [36, 121] on icon at bounding box center [31, 121] width 9 height 13
select select "service"
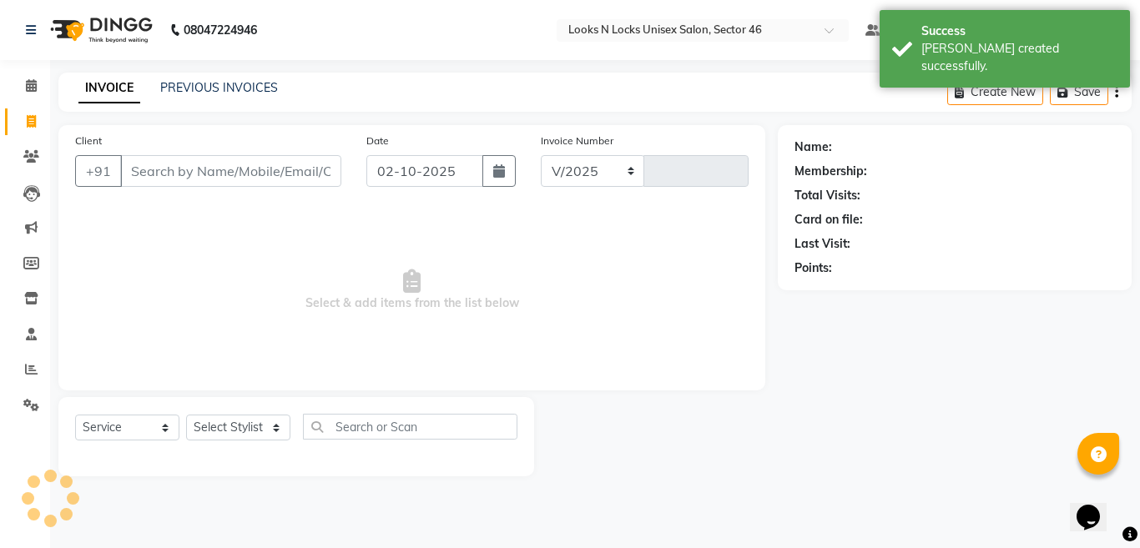
select select "3904"
type input "1162"
click at [238, 164] on input "Client" at bounding box center [230, 171] width 221 height 32
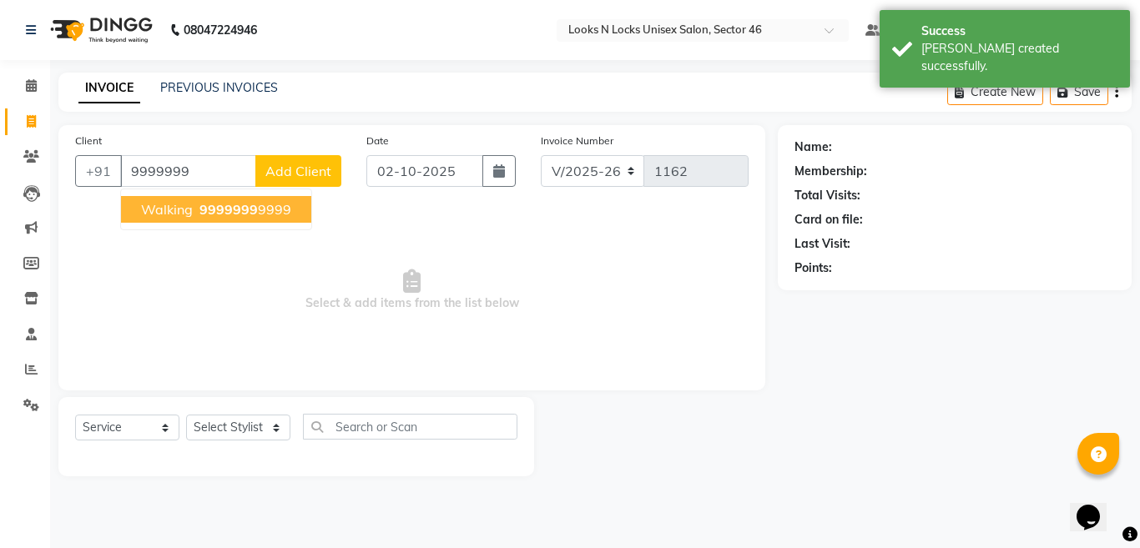
click at [206, 203] on span "9999999" at bounding box center [228, 209] width 58 height 17
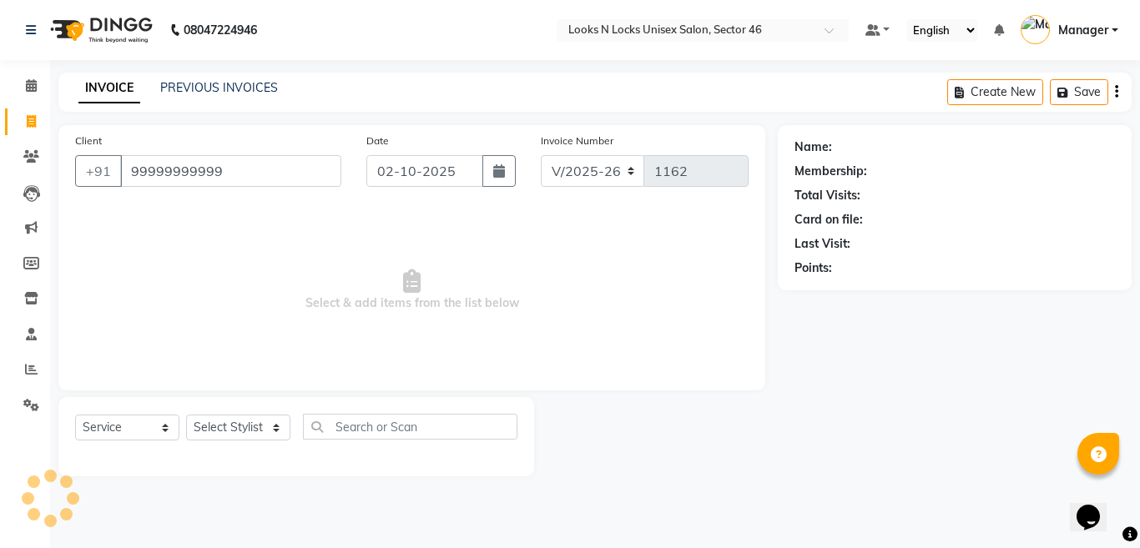
type input "99999999999"
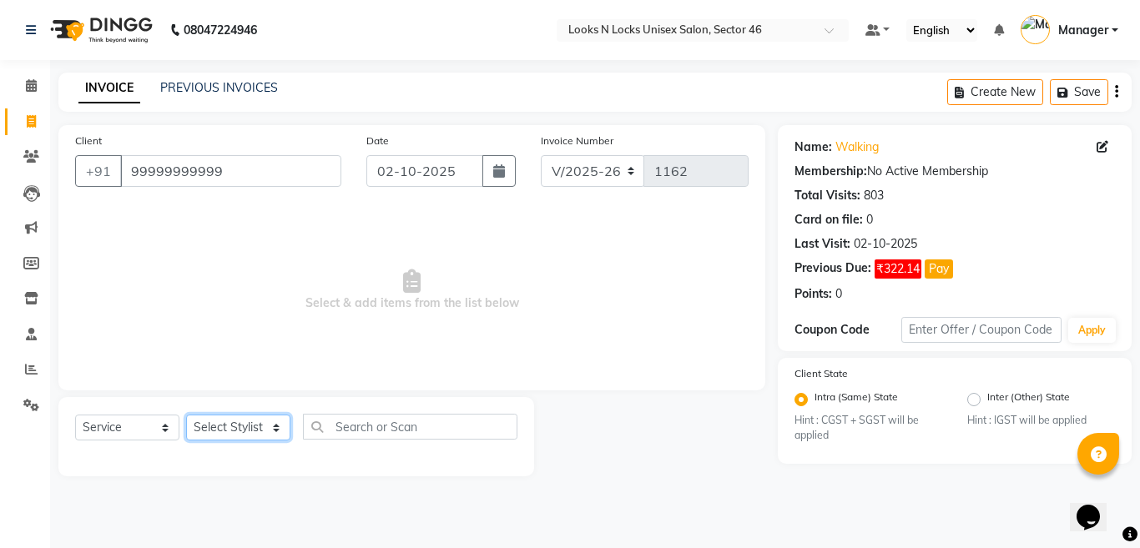
click at [233, 431] on select "Select Stylist [PERSON_NAME] Aalam Sheikh [PERSON_NAME] [PERSON_NAME] [PERSON_N…" at bounding box center [238, 428] width 104 height 26
select select "59684"
click at [186, 415] on select "Select Stylist [PERSON_NAME] Aalam Sheikh [PERSON_NAME] [PERSON_NAME] [PERSON_N…" at bounding box center [238, 428] width 104 height 26
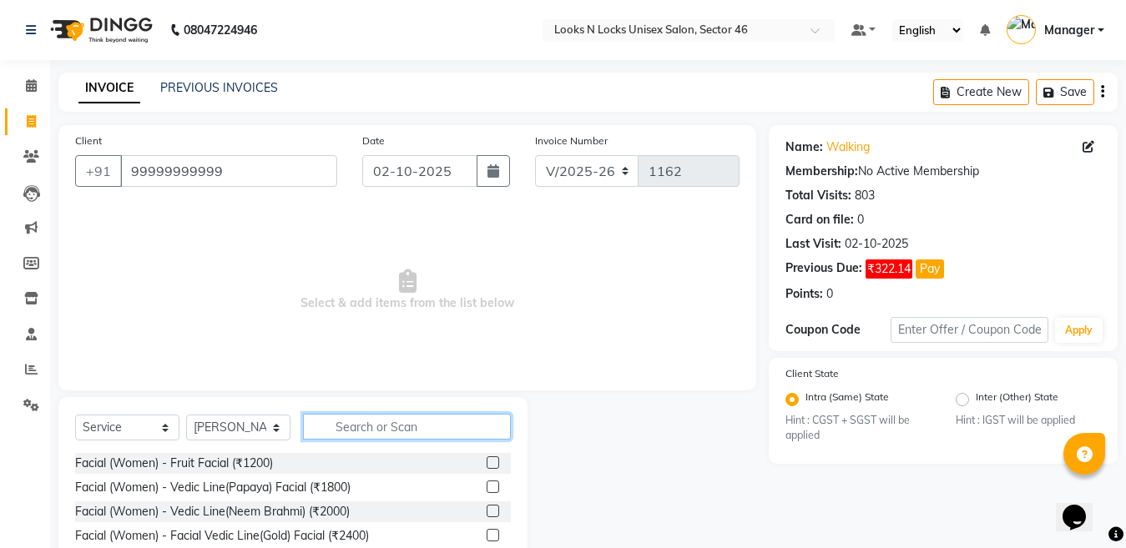
click at [371, 430] on input "text" at bounding box center [407, 427] width 208 height 26
type input "touch"
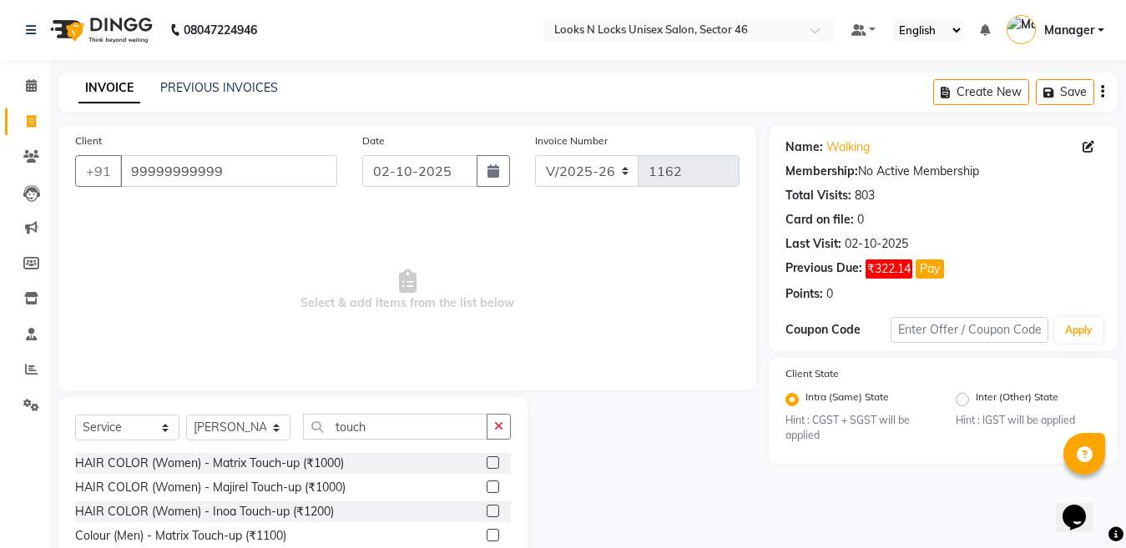
click at [492, 487] on label at bounding box center [493, 487] width 13 height 13
click at [492, 487] on input "checkbox" at bounding box center [492, 487] width 11 height 11
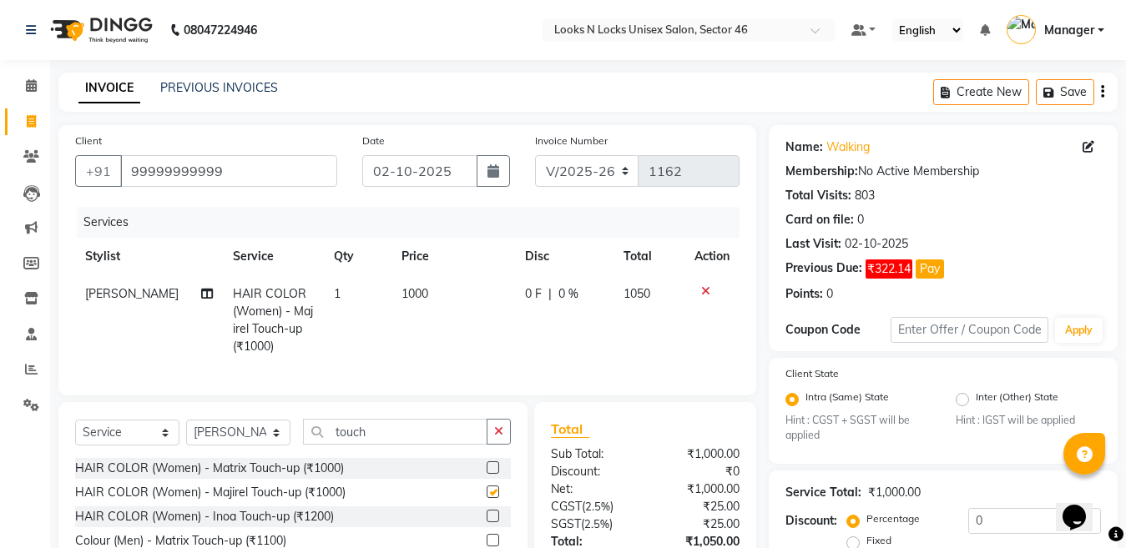
checkbox input "false"
click at [493, 474] on label at bounding box center [493, 468] width 13 height 13
click at [493, 474] on input "checkbox" at bounding box center [492, 468] width 11 height 11
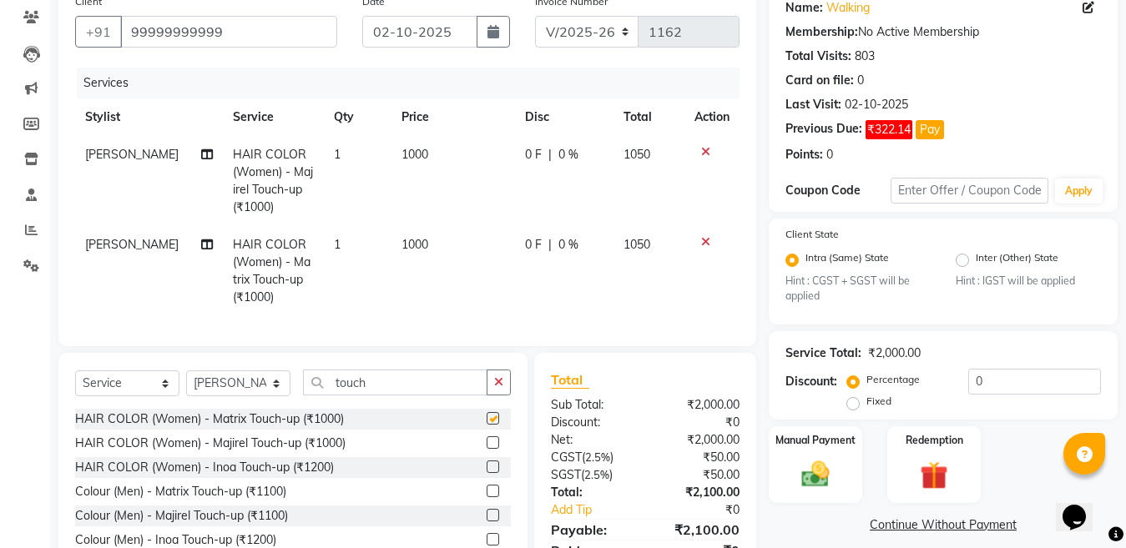
checkbox input "false"
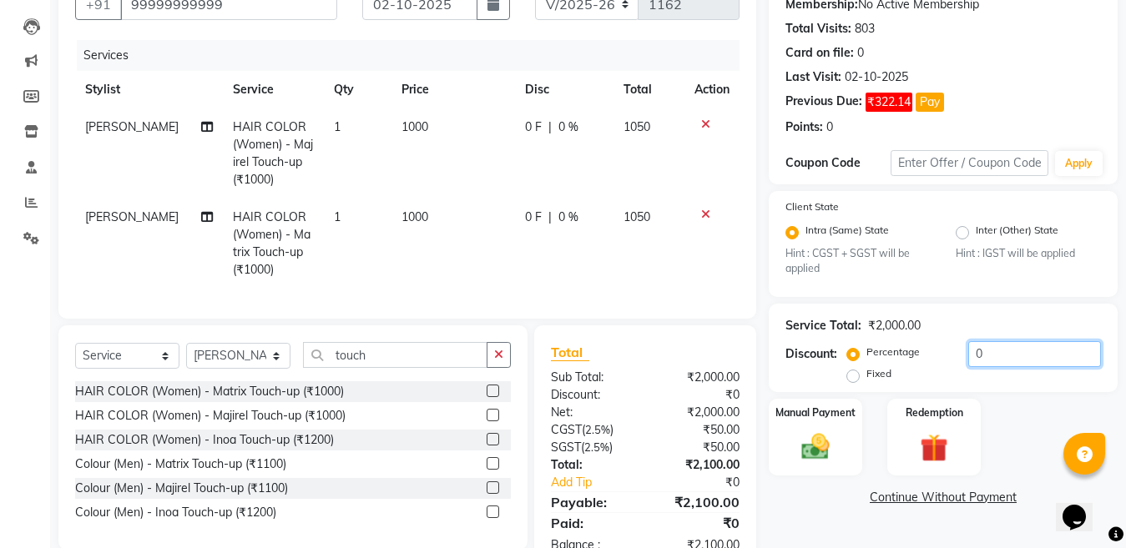
click at [1038, 360] on input "0" at bounding box center [1034, 354] width 133 height 26
type input "4.76"
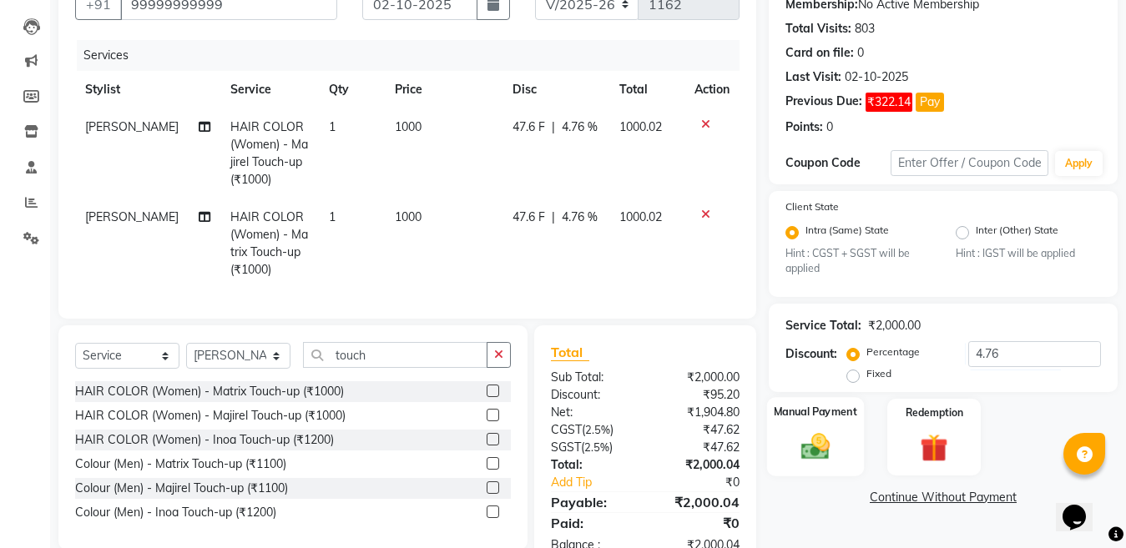
click at [815, 451] on img at bounding box center [815, 447] width 47 height 33
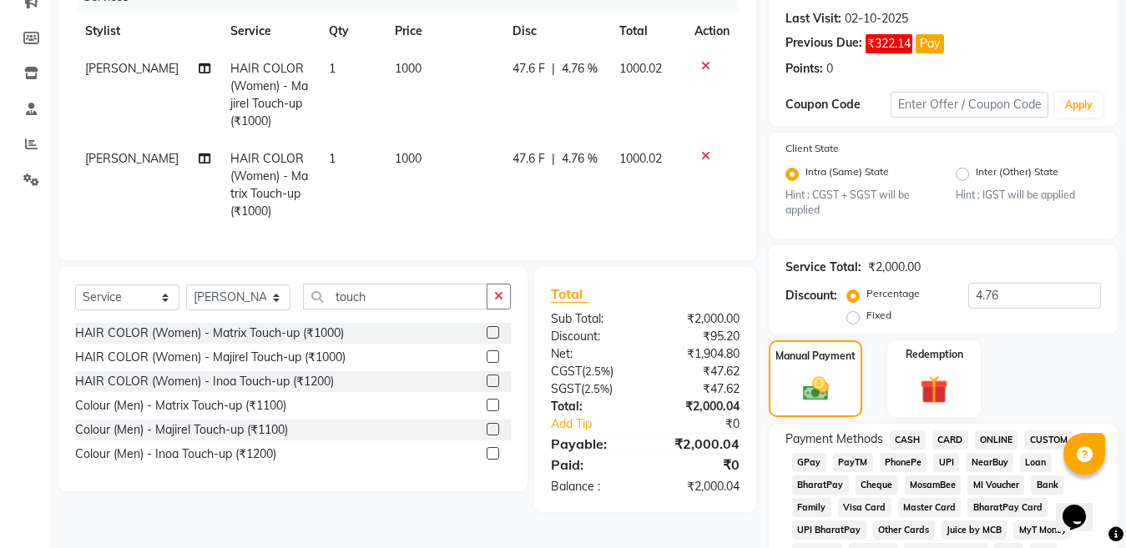
scroll to position [334, 0]
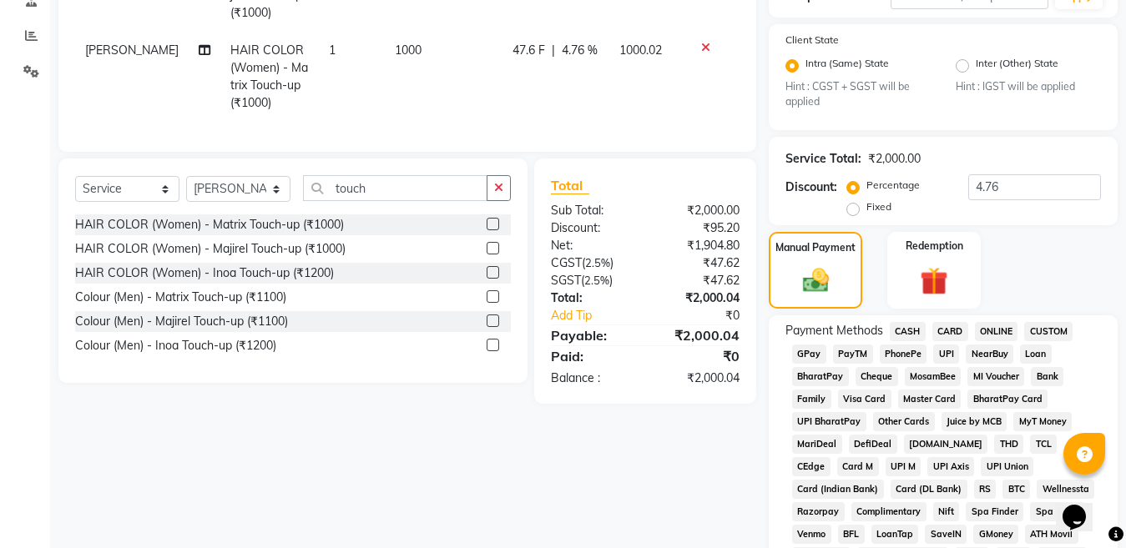
click at [910, 335] on span "CASH" at bounding box center [908, 331] width 36 height 19
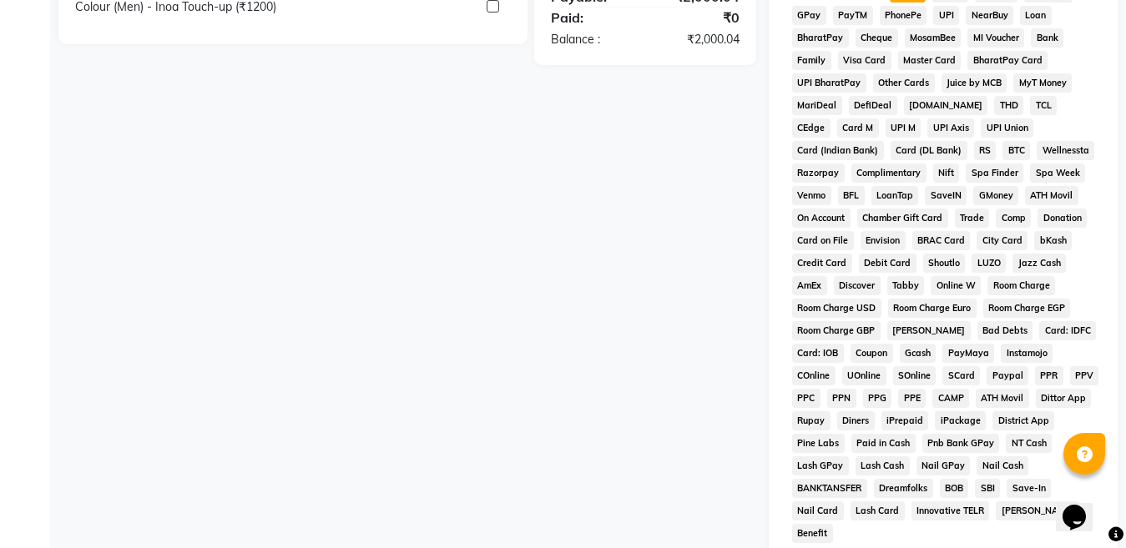
scroll to position [751, 0]
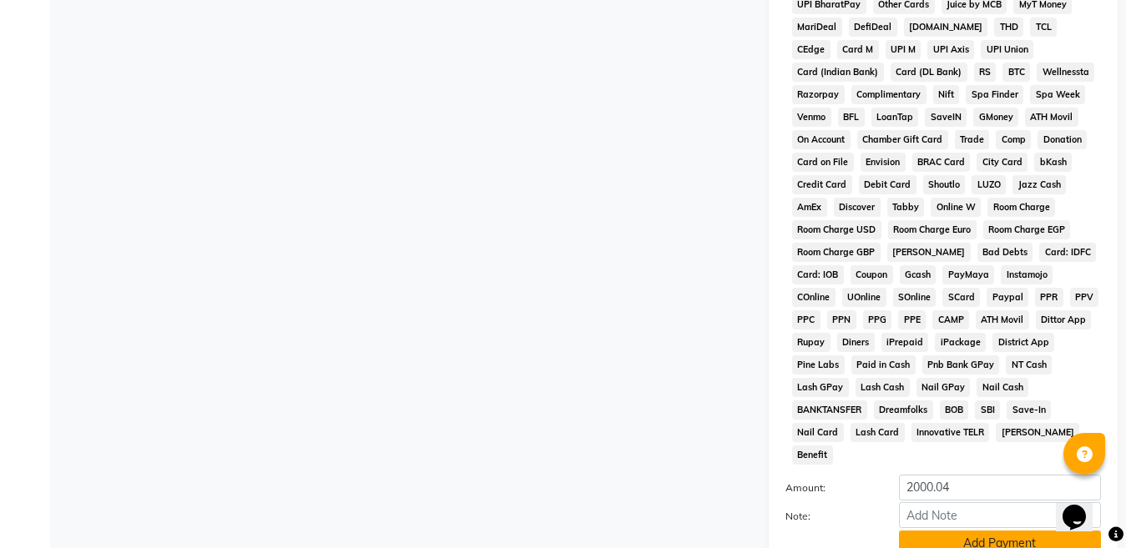
click at [959, 531] on button "Add Payment" at bounding box center [1000, 544] width 202 height 26
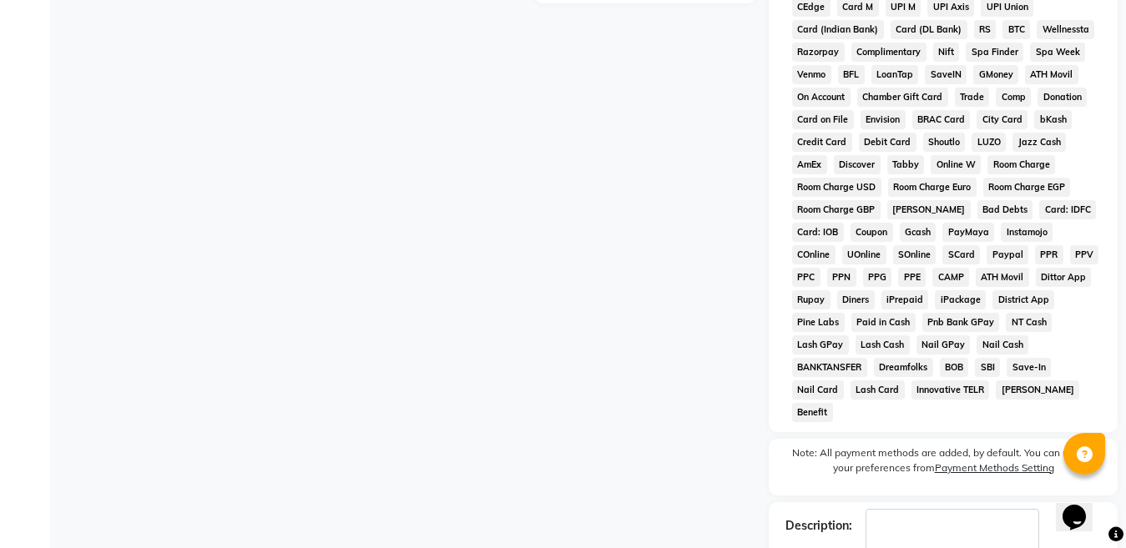
scroll to position [872, 0]
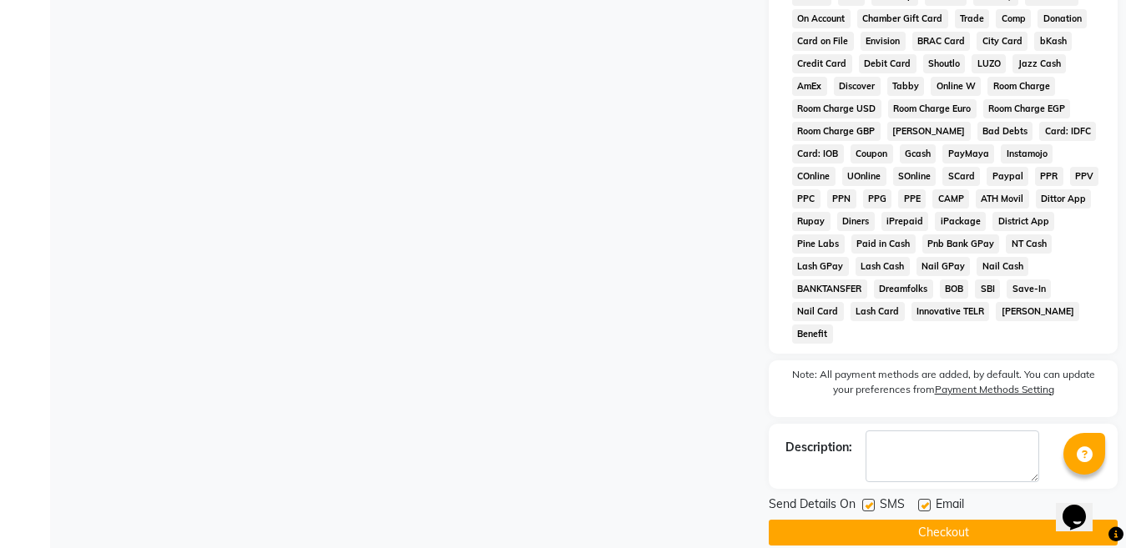
click at [948, 520] on button "Checkout" at bounding box center [943, 533] width 349 height 26
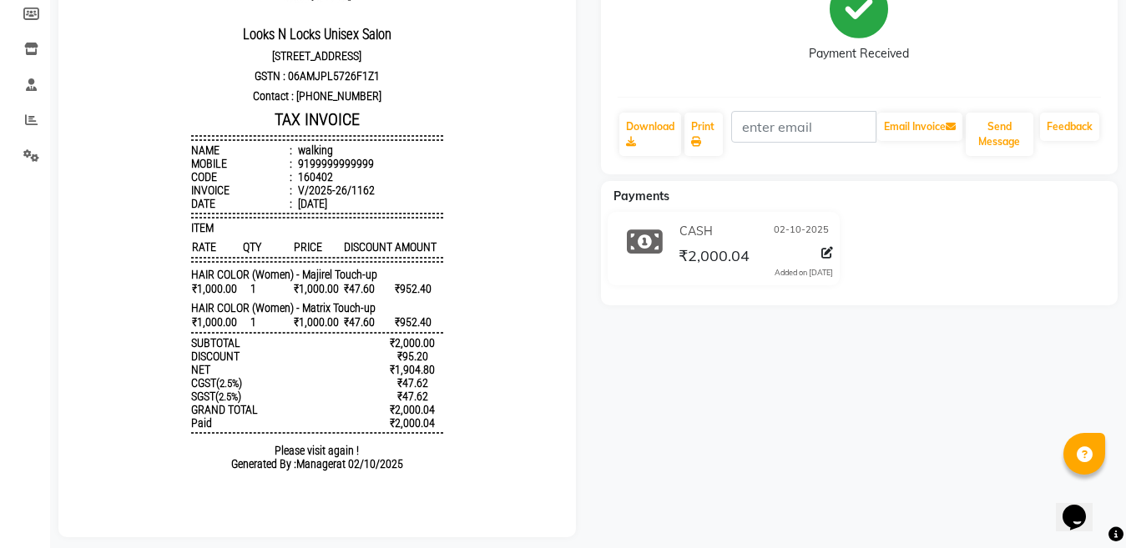
scroll to position [278, 0]
